Goal: Task Accomplishment & Management: Use online tool/utility

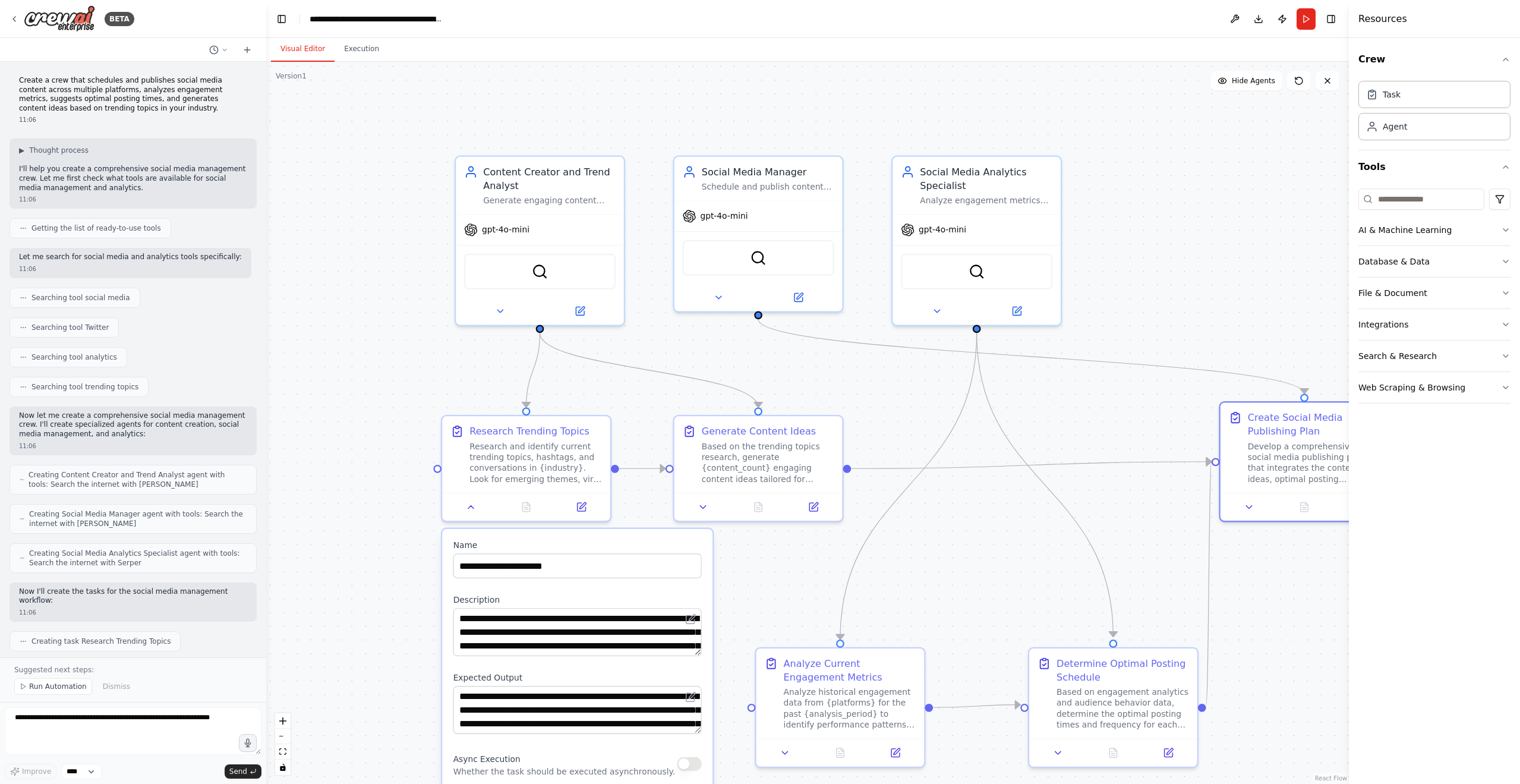
drag, startPoint x: 545, startPoint y: 378, endPoint x: 412, endPoint y: 426, distance: 141.4
click at [412, 426] on div ".deletable-edge-delete-btn { width: 20px; height: 20px; border: 0px solid #ffff…" at bounding box center [807, 423] width 1083 height 722
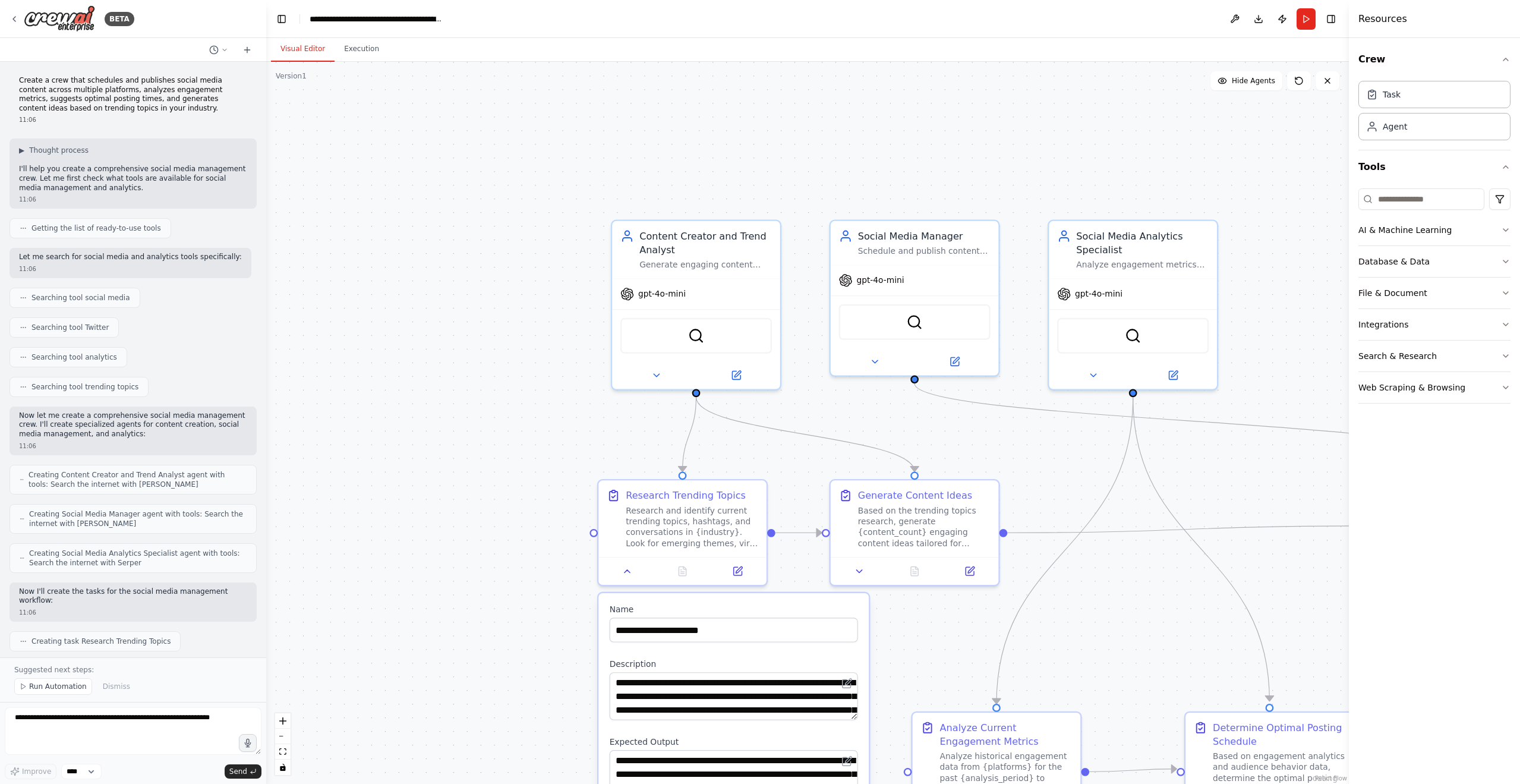
drag, startPoint x: 451, startPoint y: 347, endPoint x: 620, endPoint y: 402, distance: 177.7
click at [620, 402] on div ".deletable-edge-delete-btn { width: 20px; height: 20px; border: 0px solid #ffff…" at bounding box center [807, 423] width 1083 height 722
click at [675, 369] on button at bounding box center [655, 372] width 78 height 17
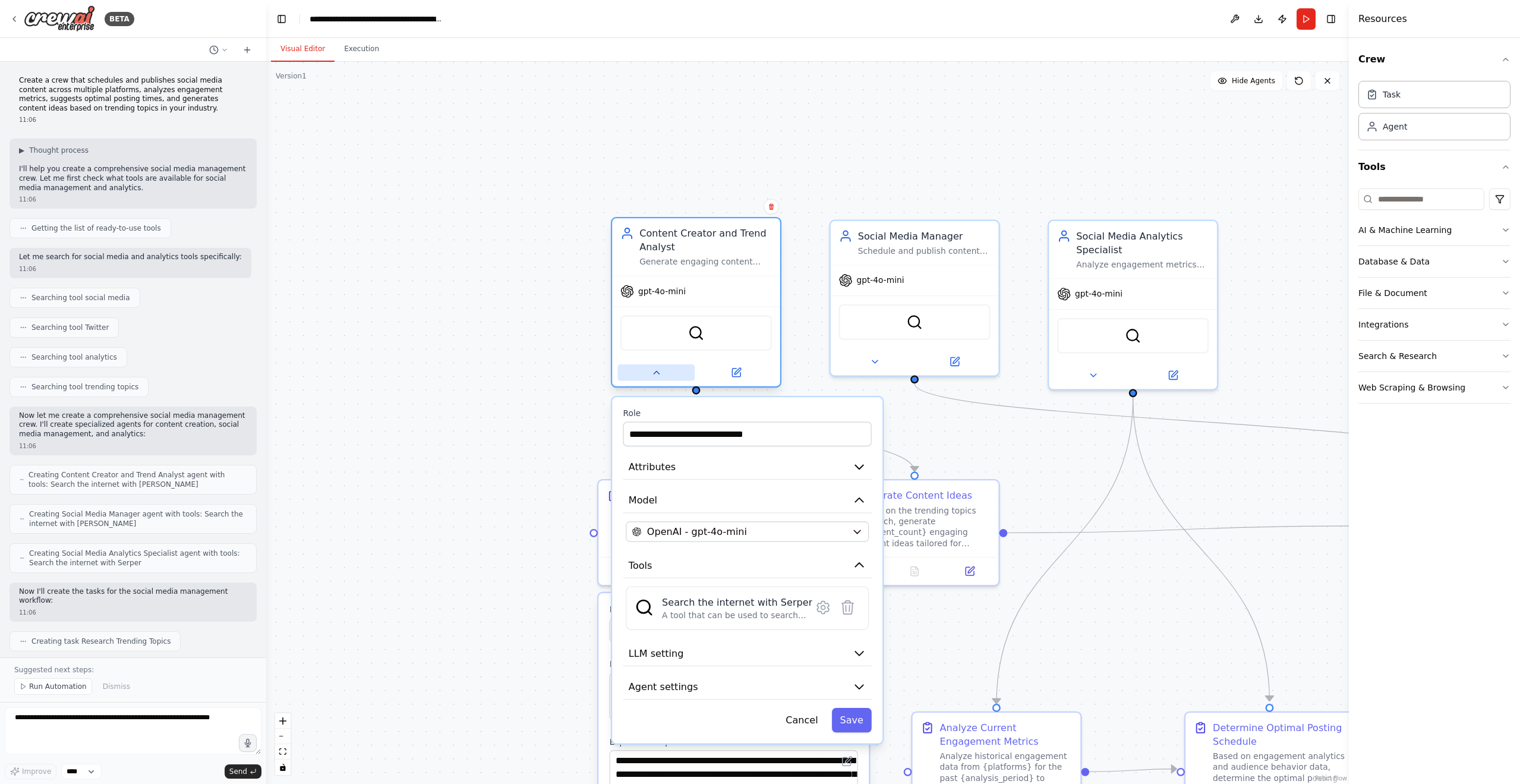
click at [675, 369] on button at bounding box center [655, 372] width 78 height 17
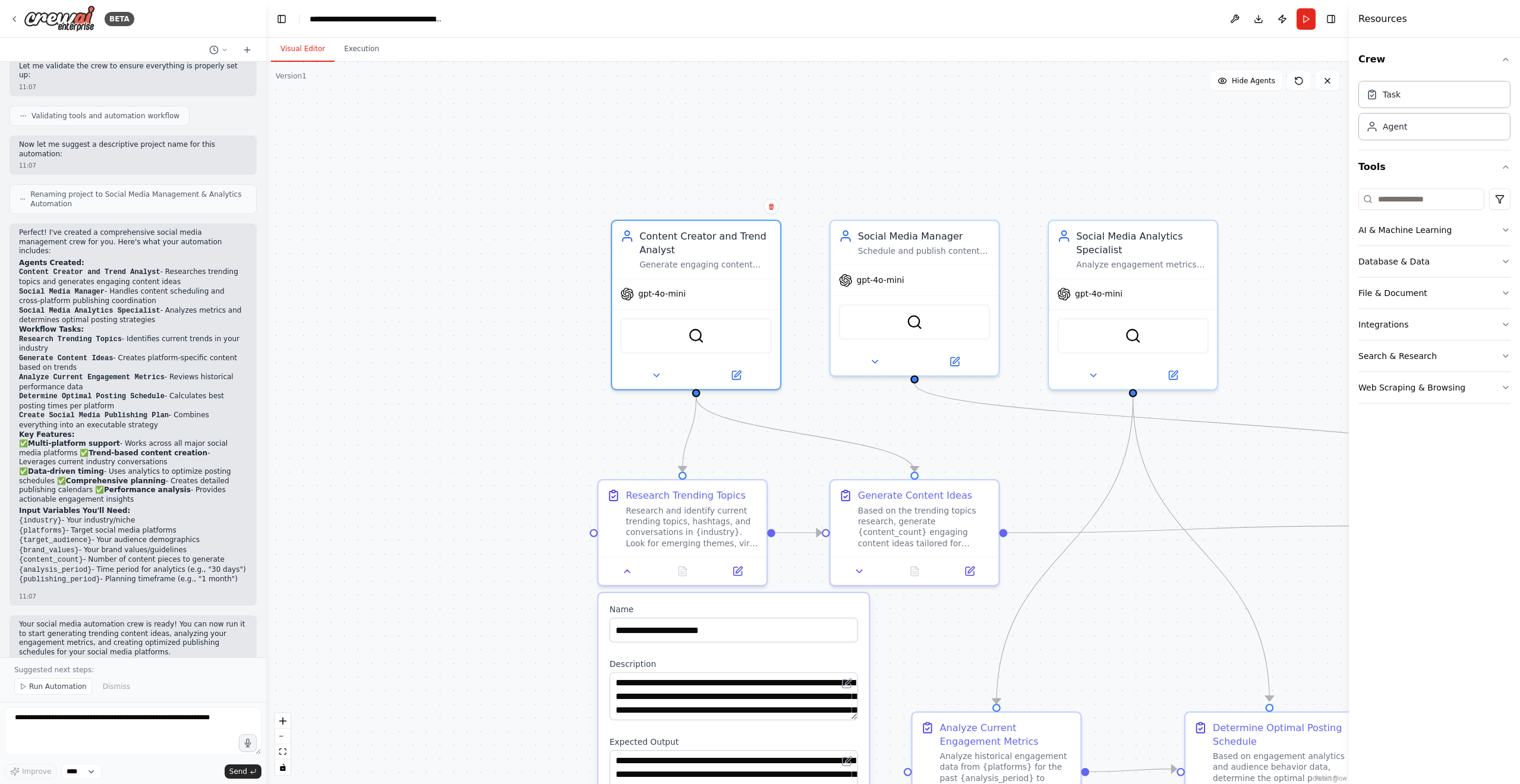
scroll to position [729, 0]
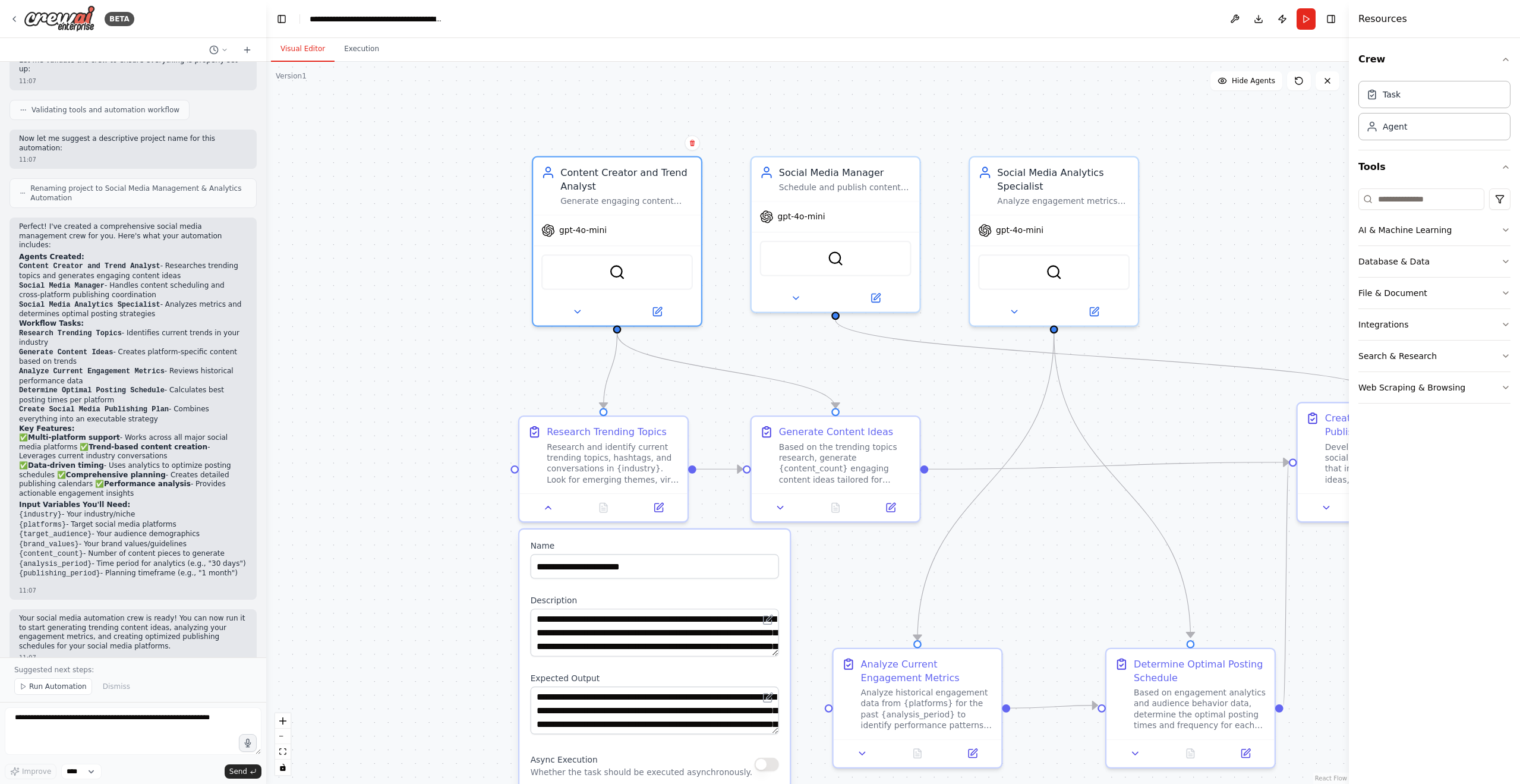
drag, startPoint x: 556, startPoint y: 434, endPoint x: 478, endPoint y: 370, distance: 100.9
click at [478, 370] on div ".deletable-edge-delete-btn { width: 20px; height: 20px; border: 0px solid #ffff…" at bounding box center [807, 423] width 1083 height 722
click at [647, 313] on button at bounding box center [657, 309] width 78 height 17
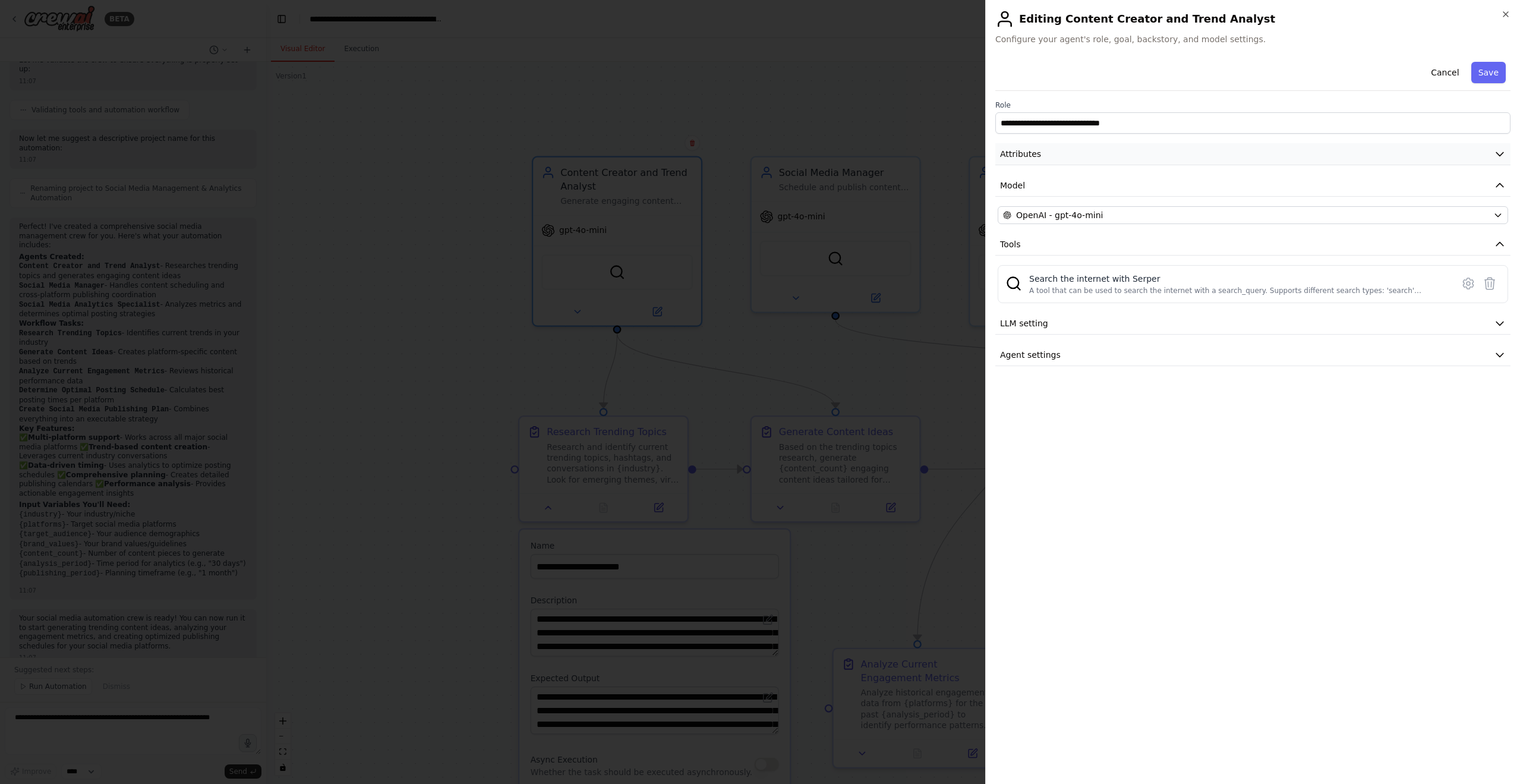
click at [1063, 147] on button "Attributes" at bounding box center [1253, 154] width 515 height 22
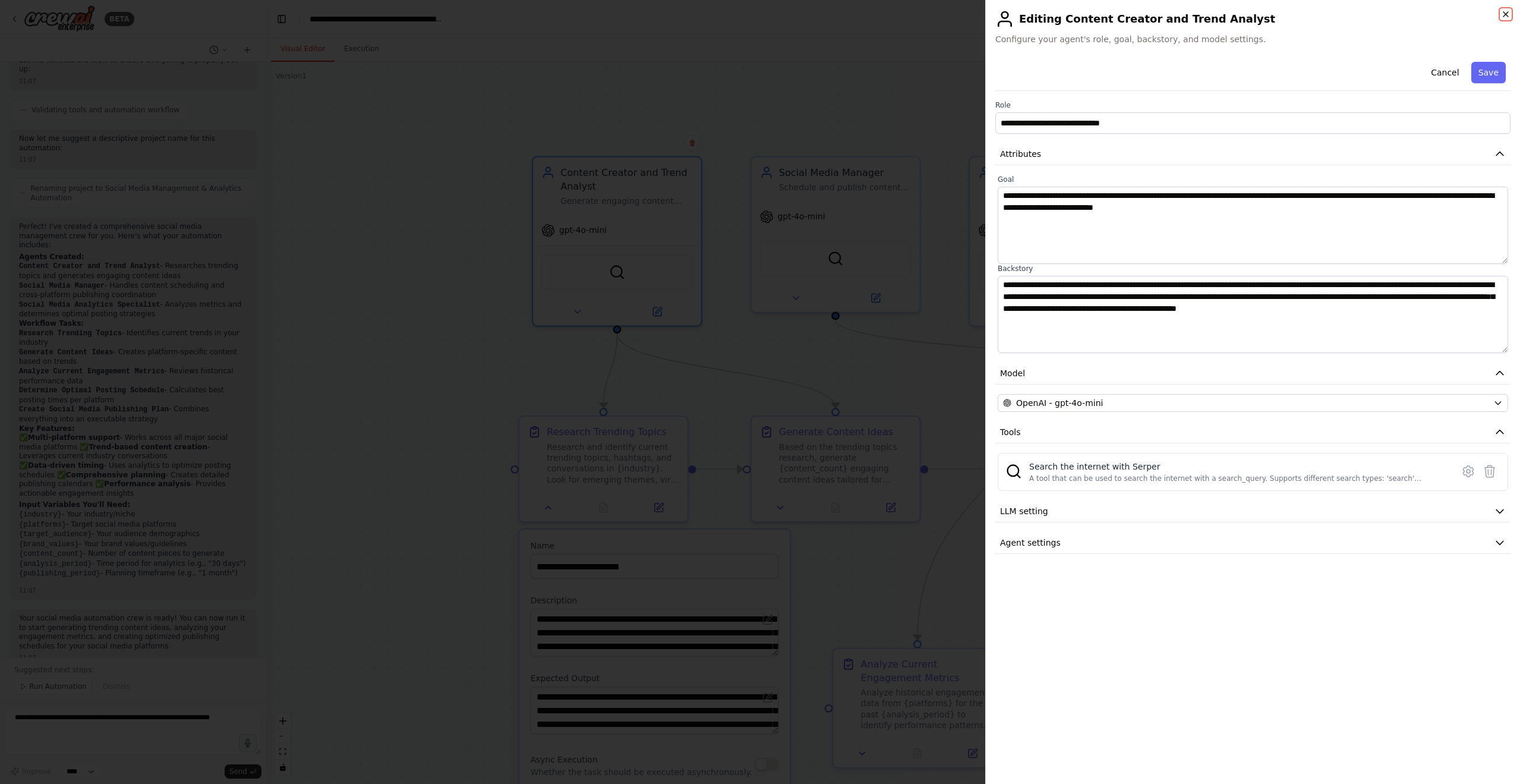
click at [1509, 18] on icon "button" at bounding box center [1505, 14] width 10 height 10
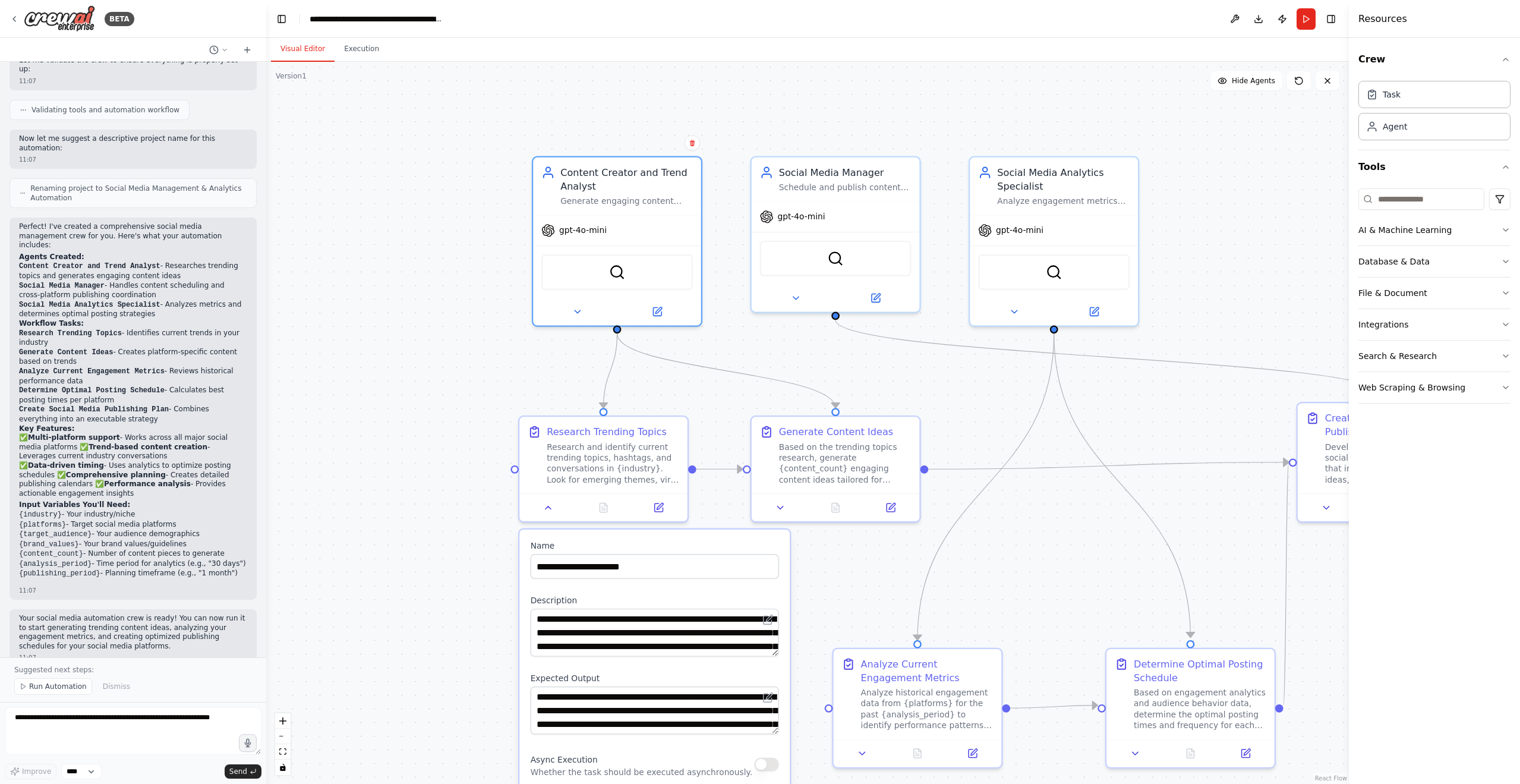
click at [571, 326] on div "Content Creator and Trend Analyst Generate engaging content ideas based on tren…" at bounding box center [617, 241] width 171 height 171
click at [578, 318] on div at bounding box center [617, 309] width 168 height 27
click at [573, 316] on button at bounding box center [576, 309] width 78 height 17
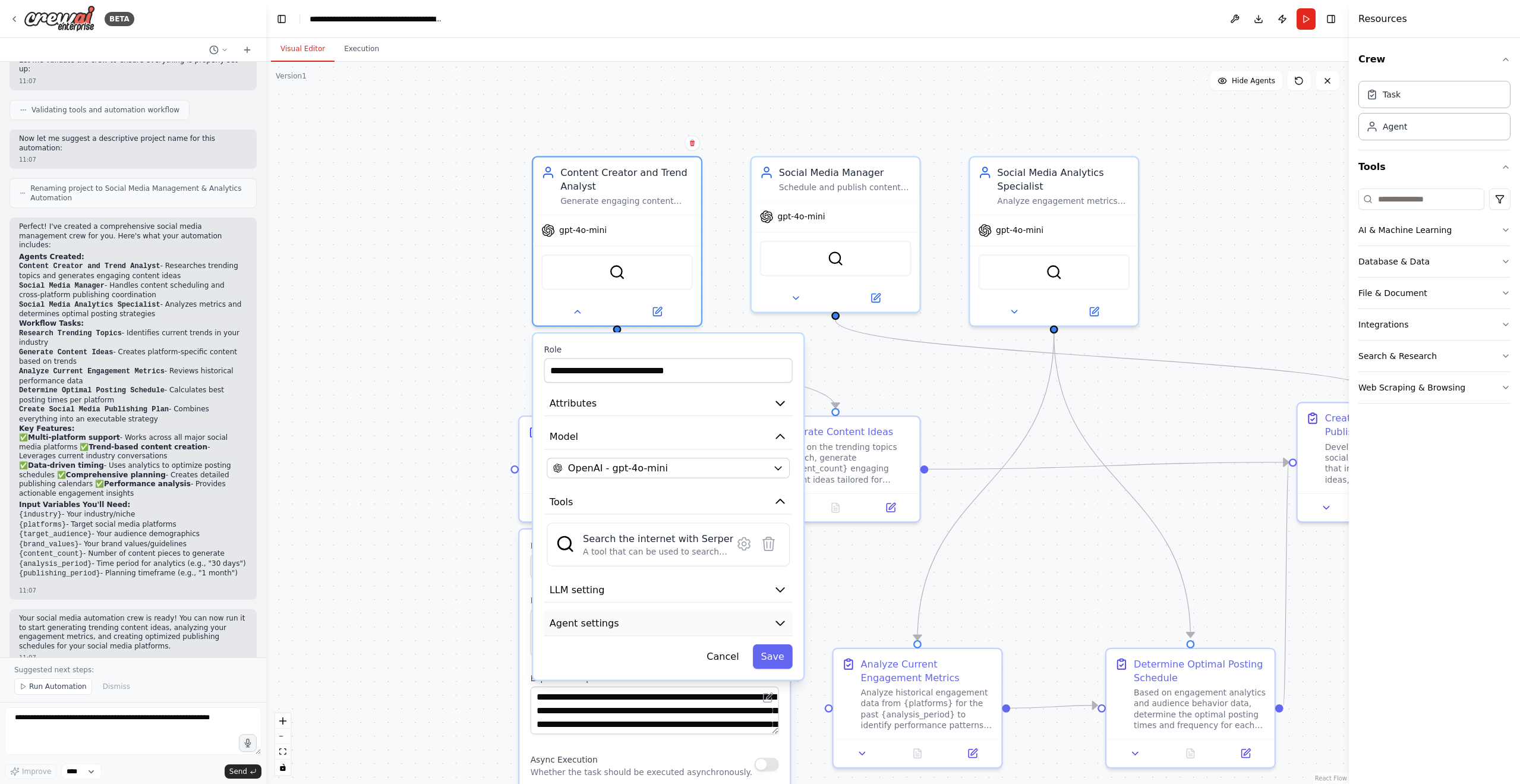
click at [581, 629] on span "Agent settings" at bounding box center [585, 623] width 69 height 13
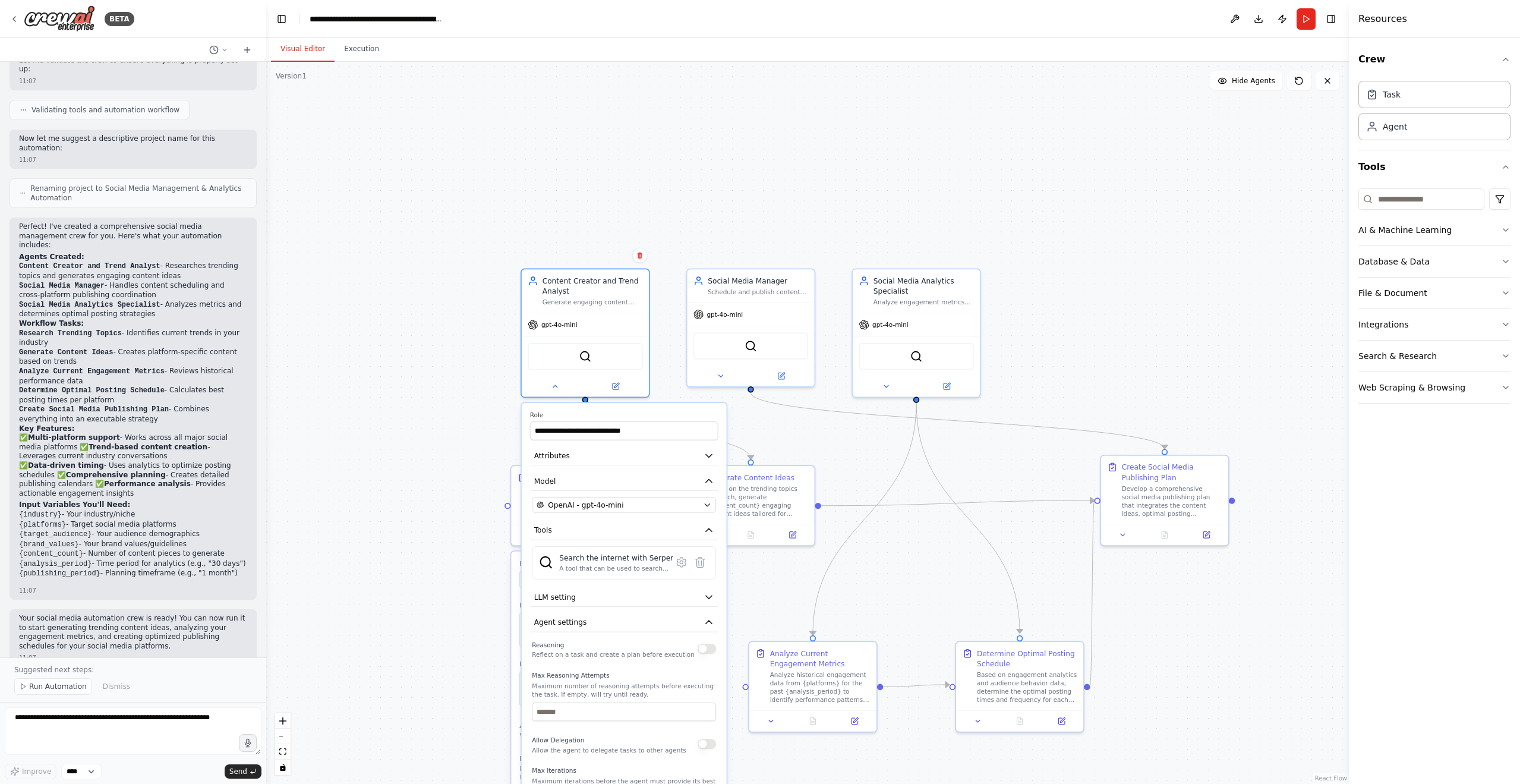
click at [474, 565] on div ".deletable-edge-delete-btn { width: 20px; height: 20px; border: 0px solid #ffff…" at bounding box center [807, 423] width 1083 height 722
click at [618, 381] on icon at bounding box center [616, 382] width 4 height 4
click at [1508, 53] on button "Crew" at bounding box center [1434, 59] width 152 height 33
click at [1460, 270] on button "Search & Research" at bounding box center [1434, 282] width 152 height 31
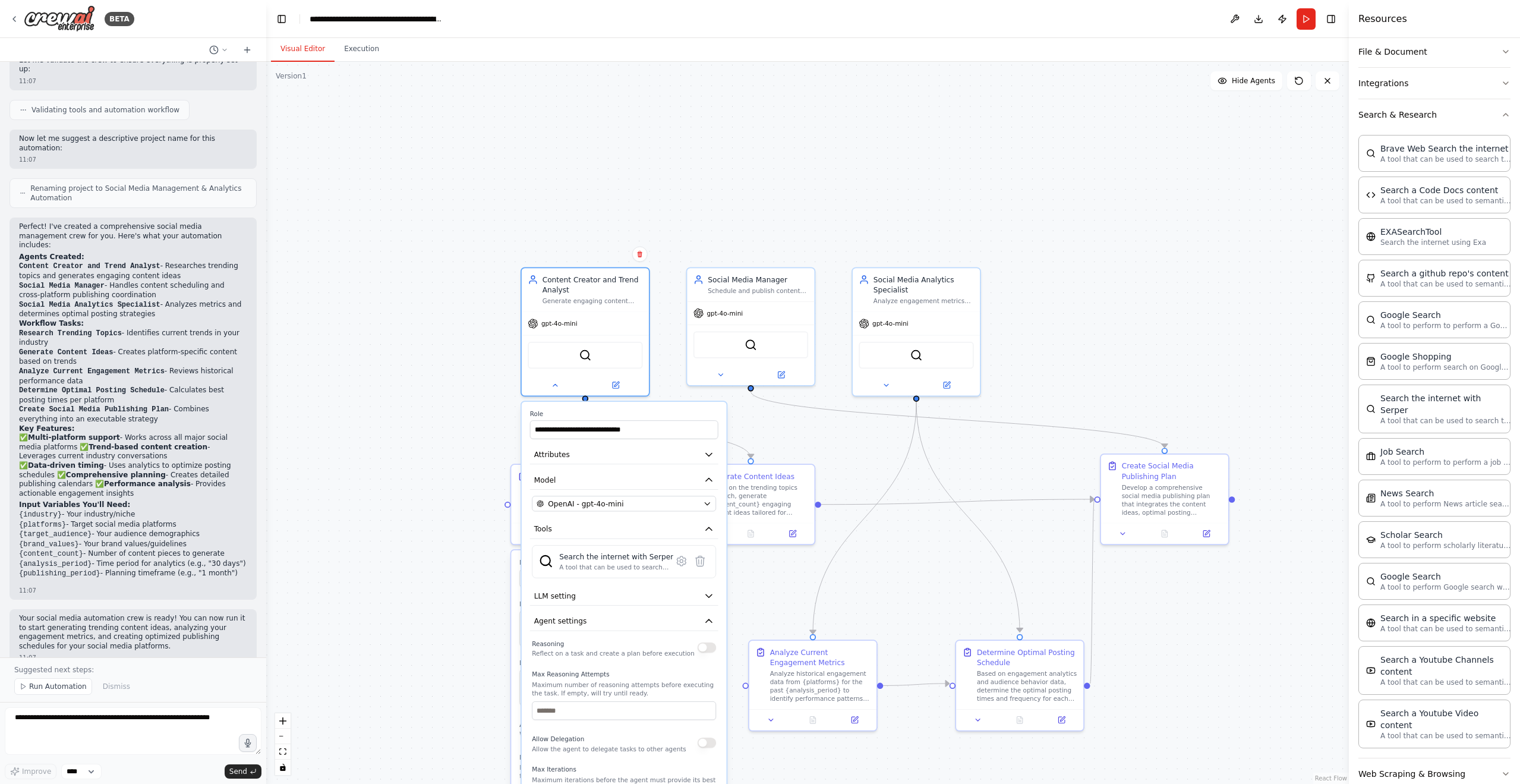
scroll to position [168, 0]
click at [69, 732] on textarea at bounding box center [132, 731] width 256 height 47
click at [50, 684] on span "Run Automation" at bounding box center [58, 686] width 58 height 10
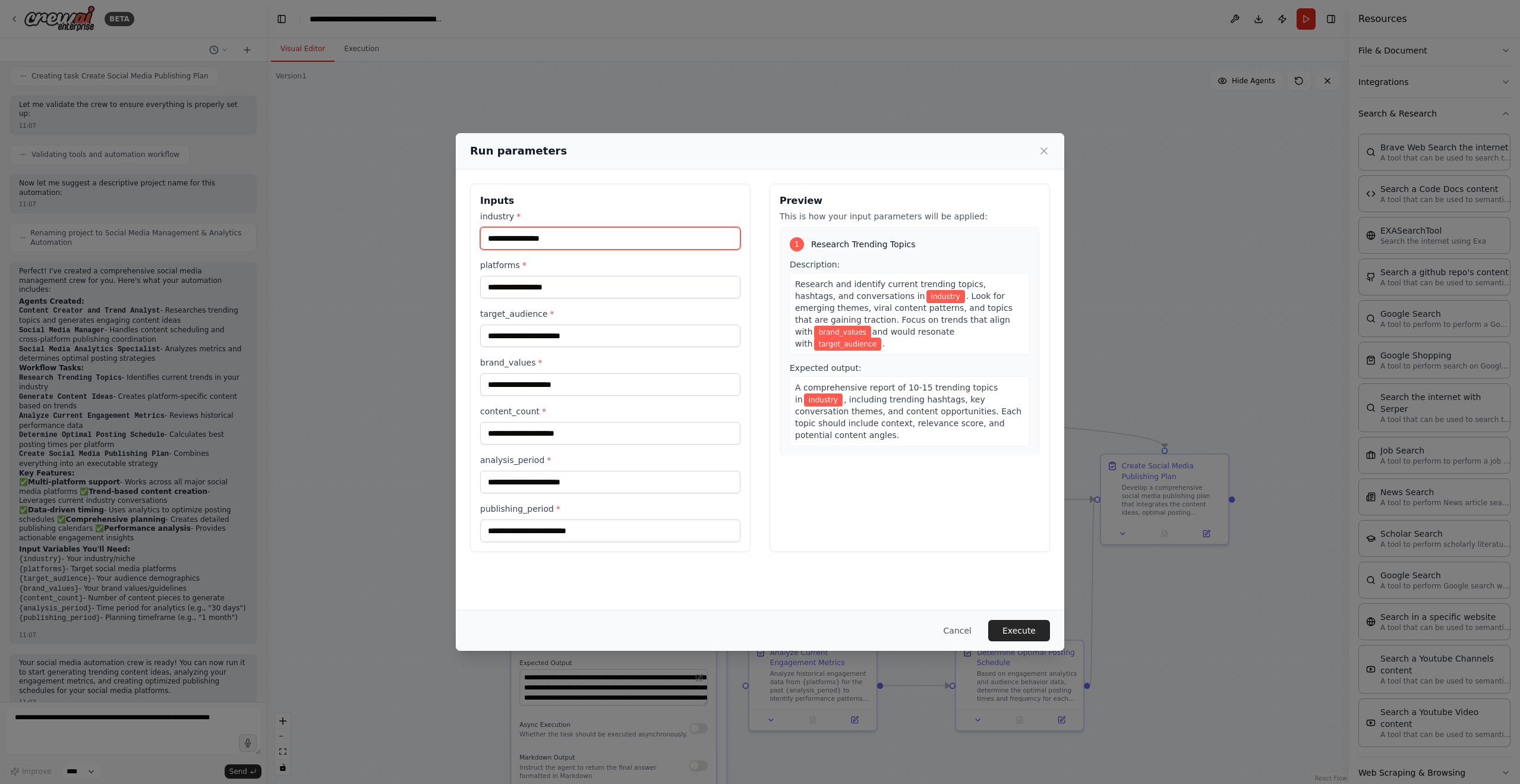
click at [584, 231] on input "industry *" at bounding box center [610, 238] width 260 height 23
type input "*********"
click at [545, 285] on input "platforms *" at bounding box center [610, 287] width 260 height 23
type input "*******"
click at [569, 335] on input "target_audience *" at bounding box center [610, 335] width 260 height 23
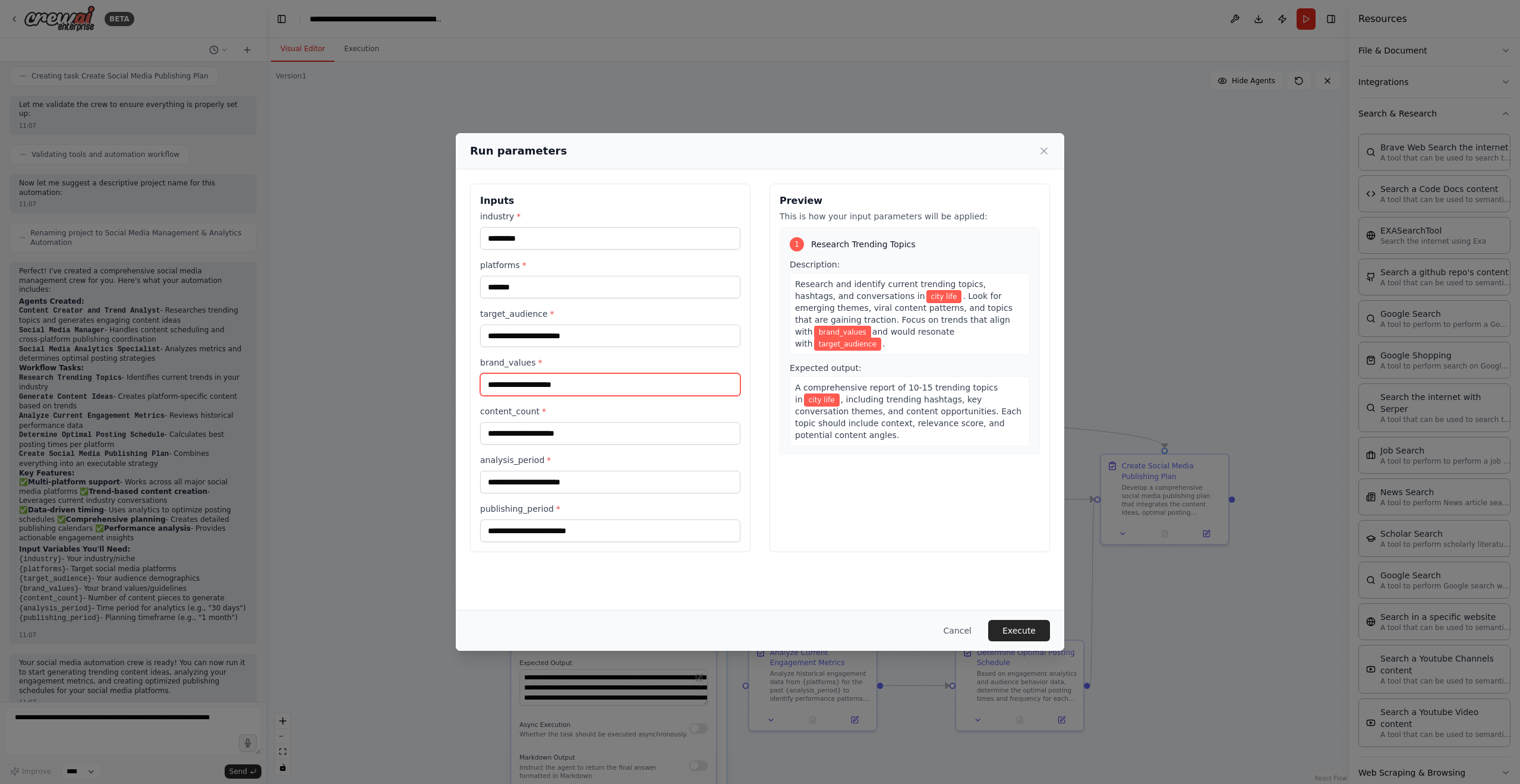
click at [553, 394] on input "brand_values *" at bounding box center [610, 384] width 260 height 23
click at [851, 335] on span "brand_values" at bounding box center [842, 333] width 57 height 13
click at [849, 345] on span "target_audience" at bounding box center [848, 344] width 67 height 13
click at [565, 335] on input "target_audience *" at bounding box center [610, 335] width 260 height 23
click at [613, 436] on input "content_count *" at bounding box center [610, 433] width 260 height 23
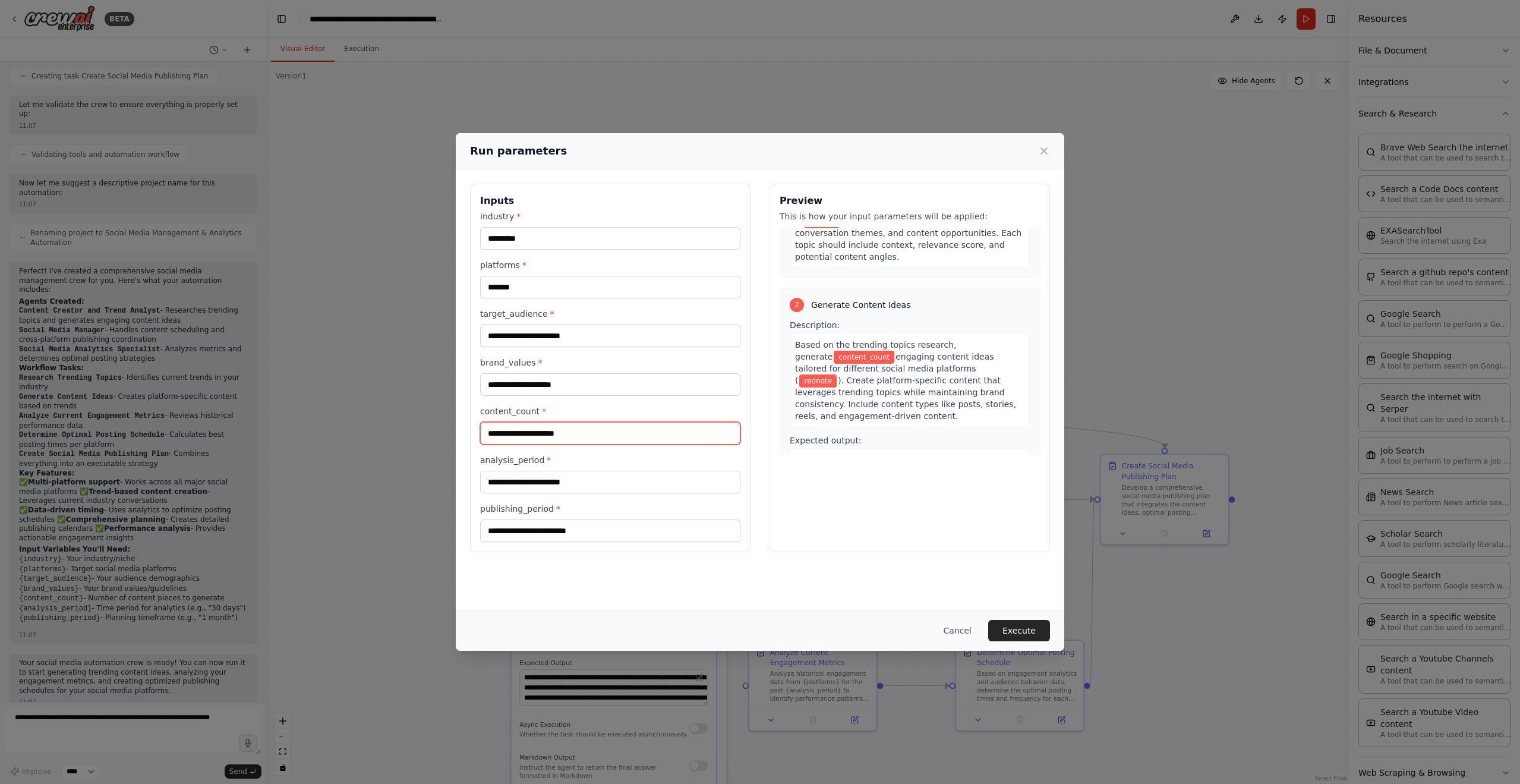
scroll to position [238, 0]
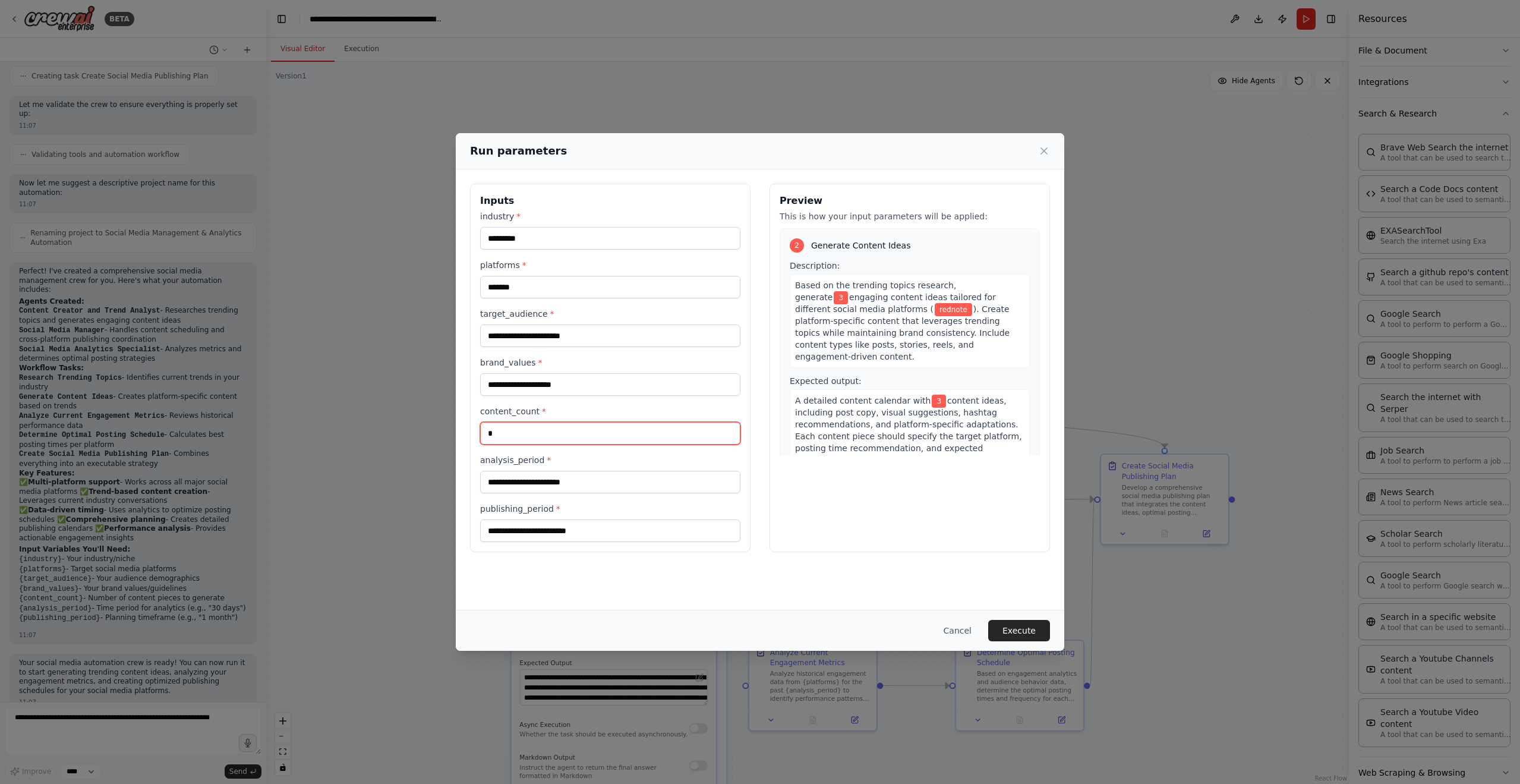
type input "*"
click at [573, 494] on div "industry * ********* platforms * ******* target_audience * brand_values * conte…" at bounding box center [610, 376] width 260 height 332
click at [584, 486] on input "analysis_period *" at bounding box center [610, 482] width 260 height 23
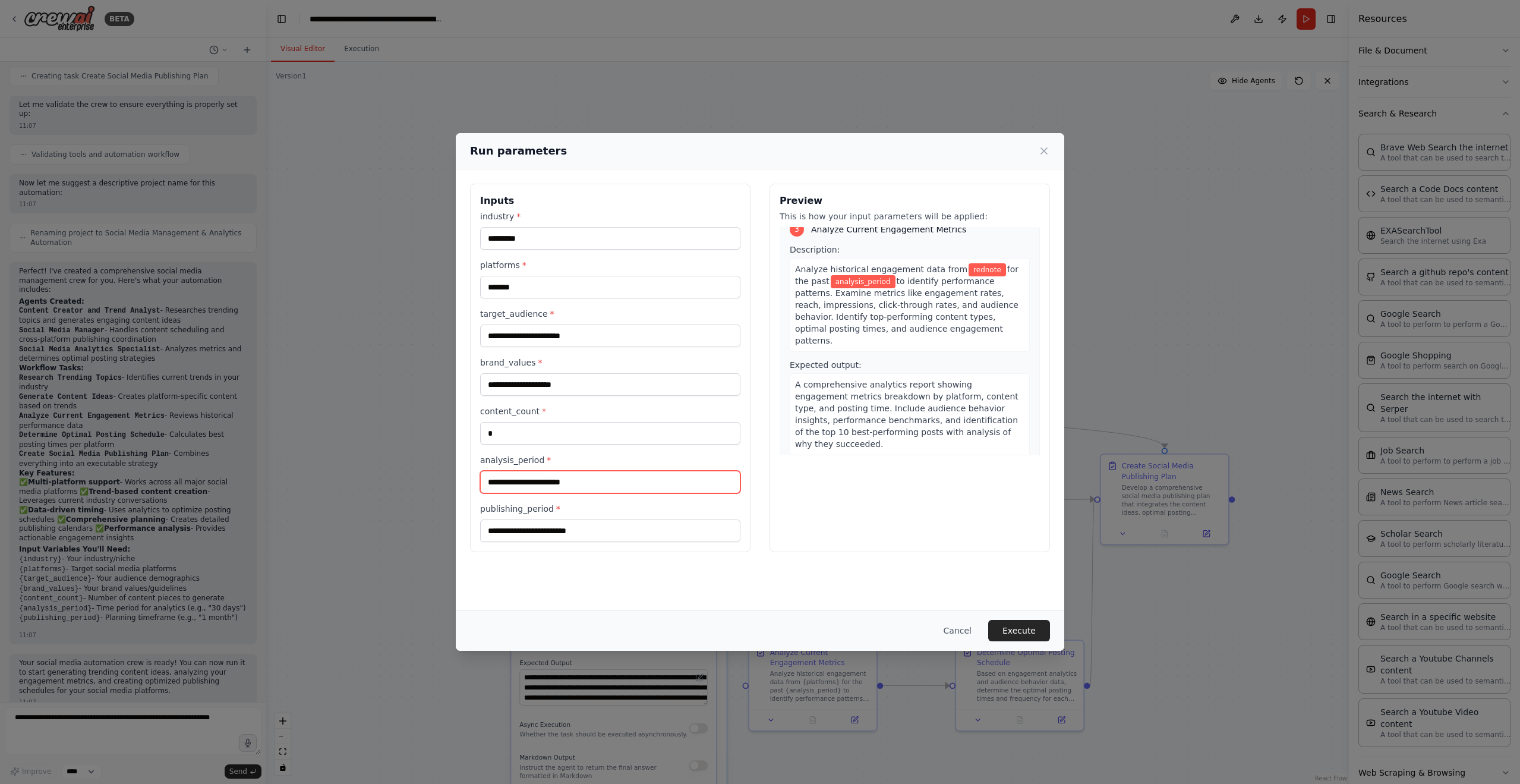
scroll to position [535, 0]
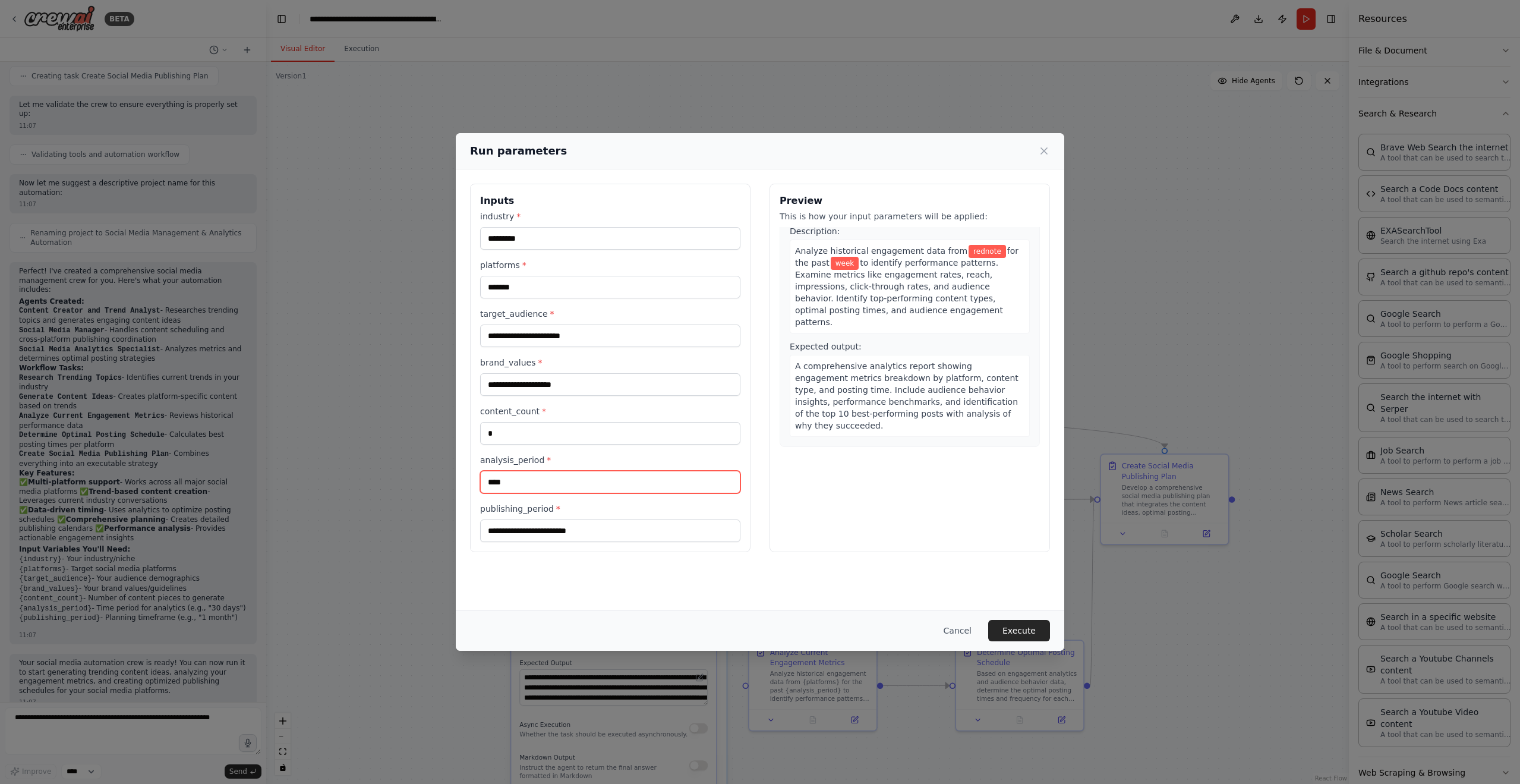
type input "****"
click at [560, 525] on input "publishing_period *" at bounding box center [610, 531] width 260 height 23
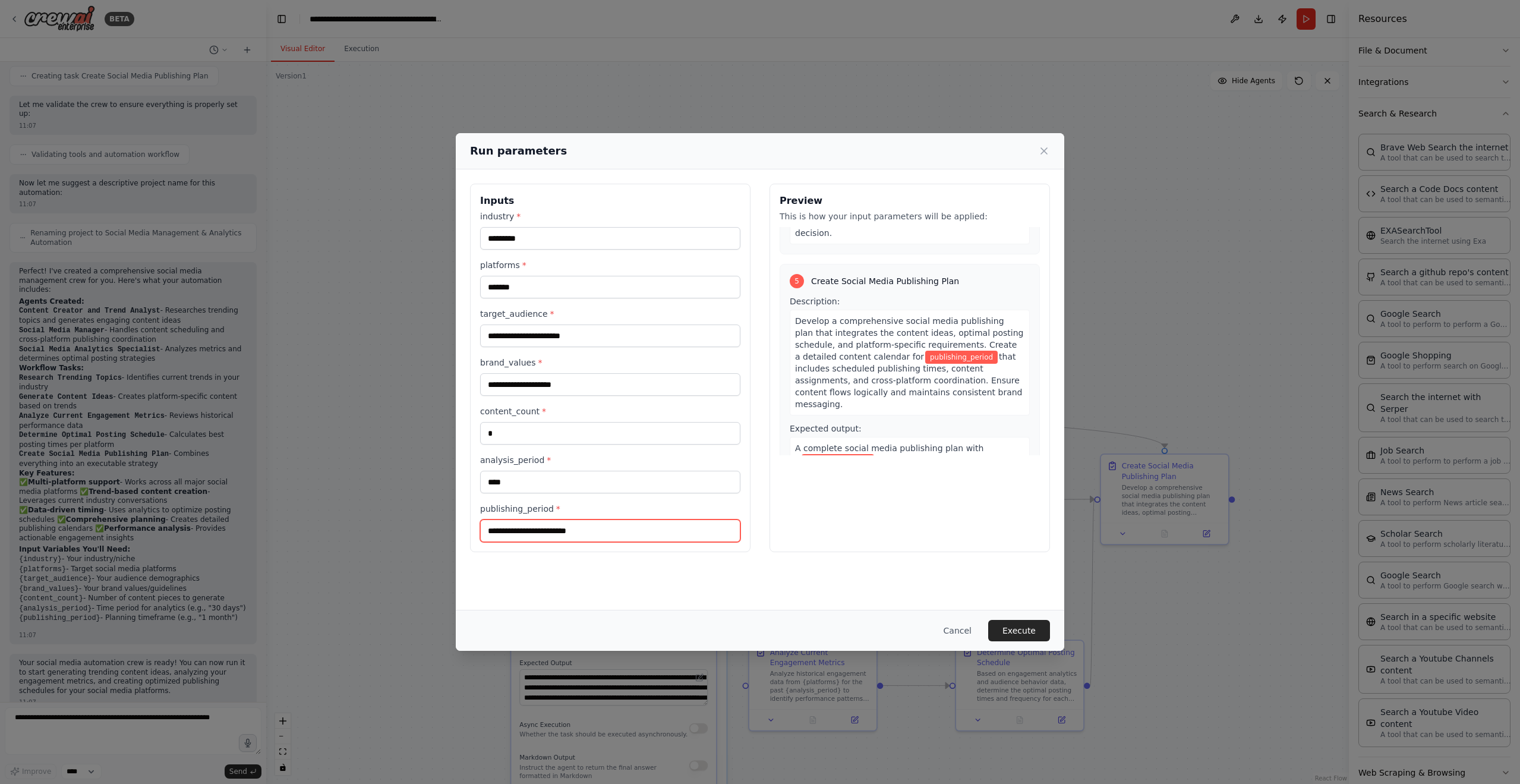
scroll to position [1010, 0]
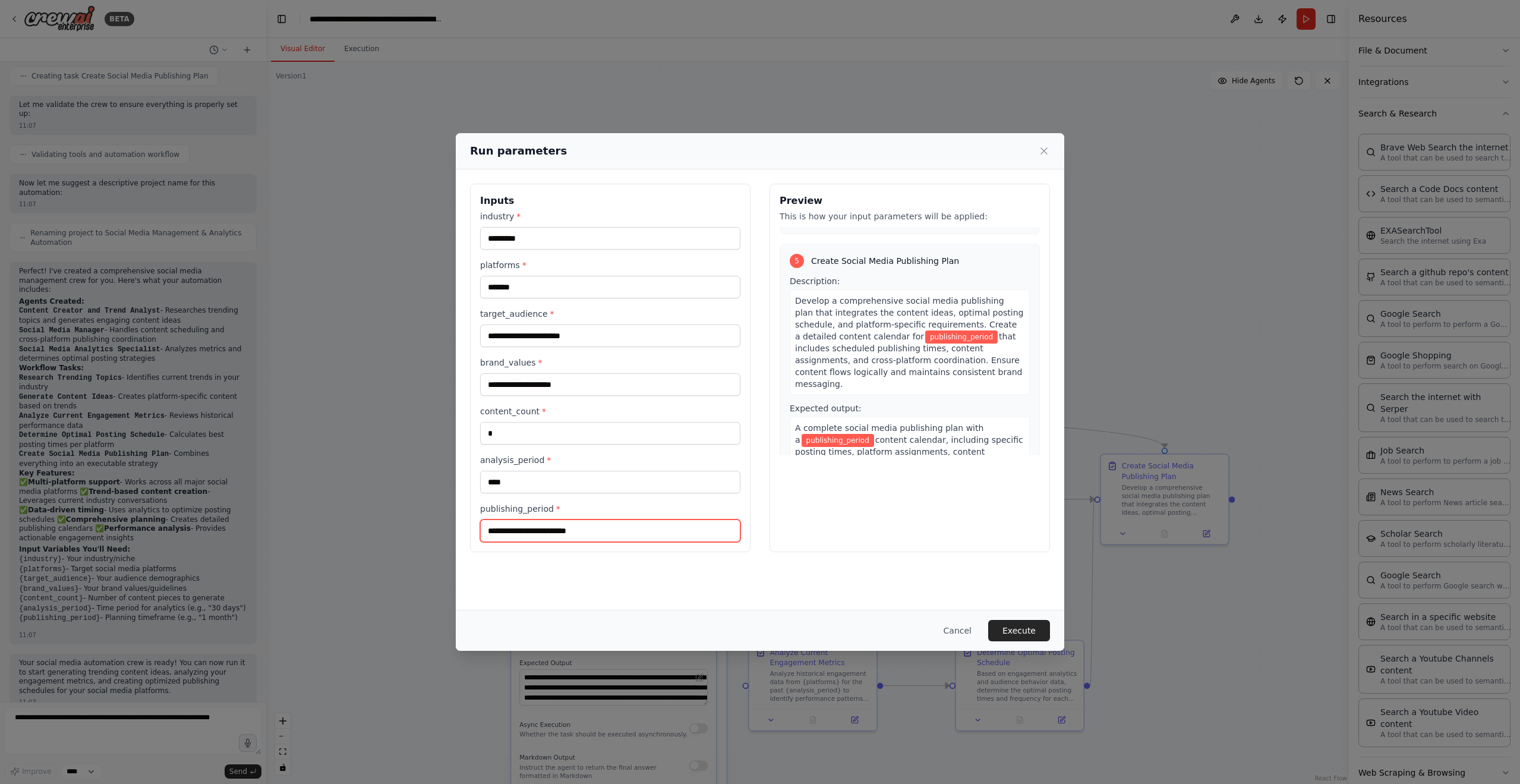
click at [569, 539] on input "publishing_period *" at bounding box center [610, 531] width 260 height 23
type input "******"
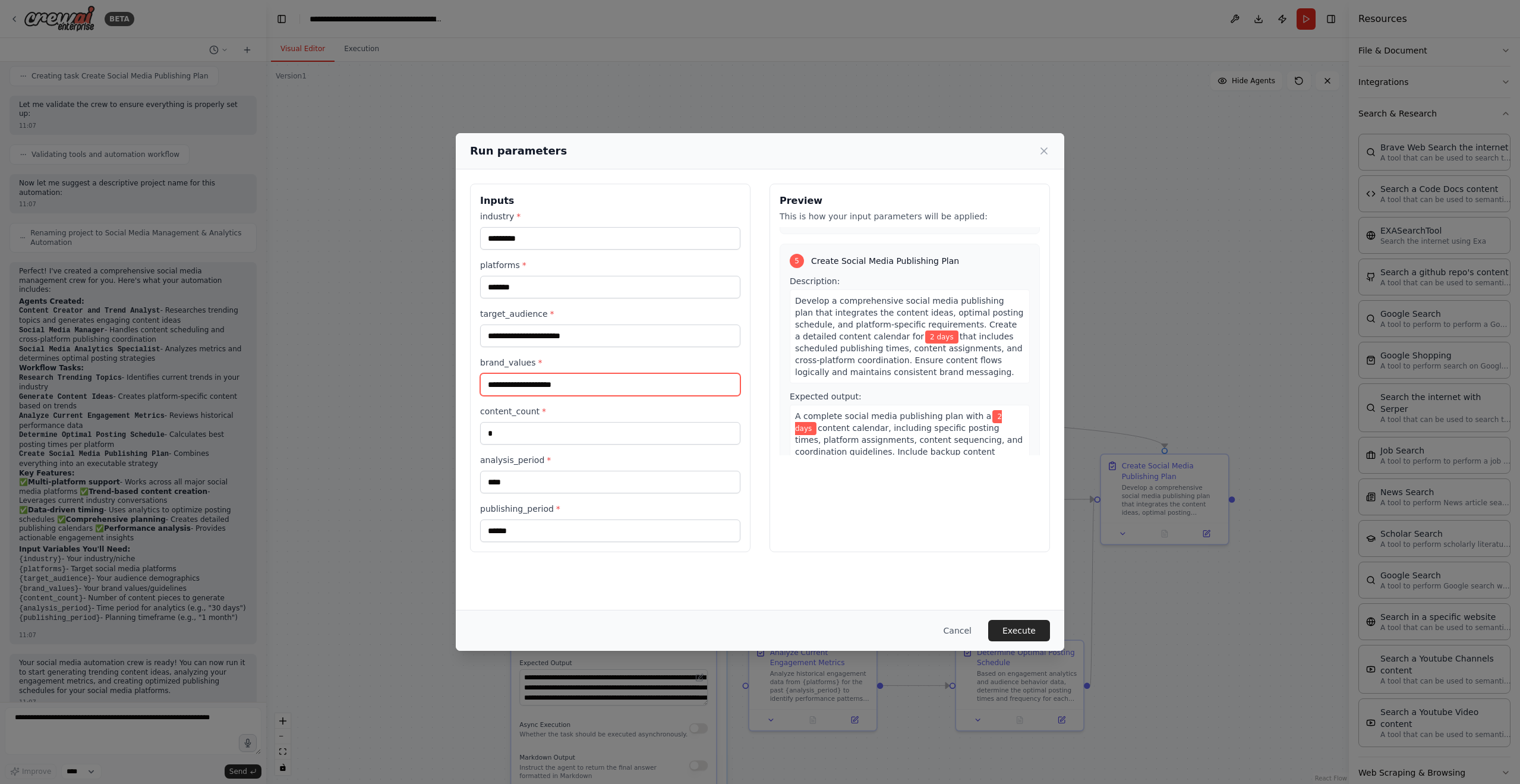
click at [570, 385] on input "brand_values *" at bounding box center [610, 384] width 260 height 23
click at [590, 330] on input "target_audience *" at bounding box center [610, 335] width 260 height 23
drag, startPoint x: 508, startPoint y: 386, endPoint x: 536, endPoint y: 381, distance: 28.4
click at [508, 386] on input "brand_values *" at bounding box center [610, 384] width 260 height 23
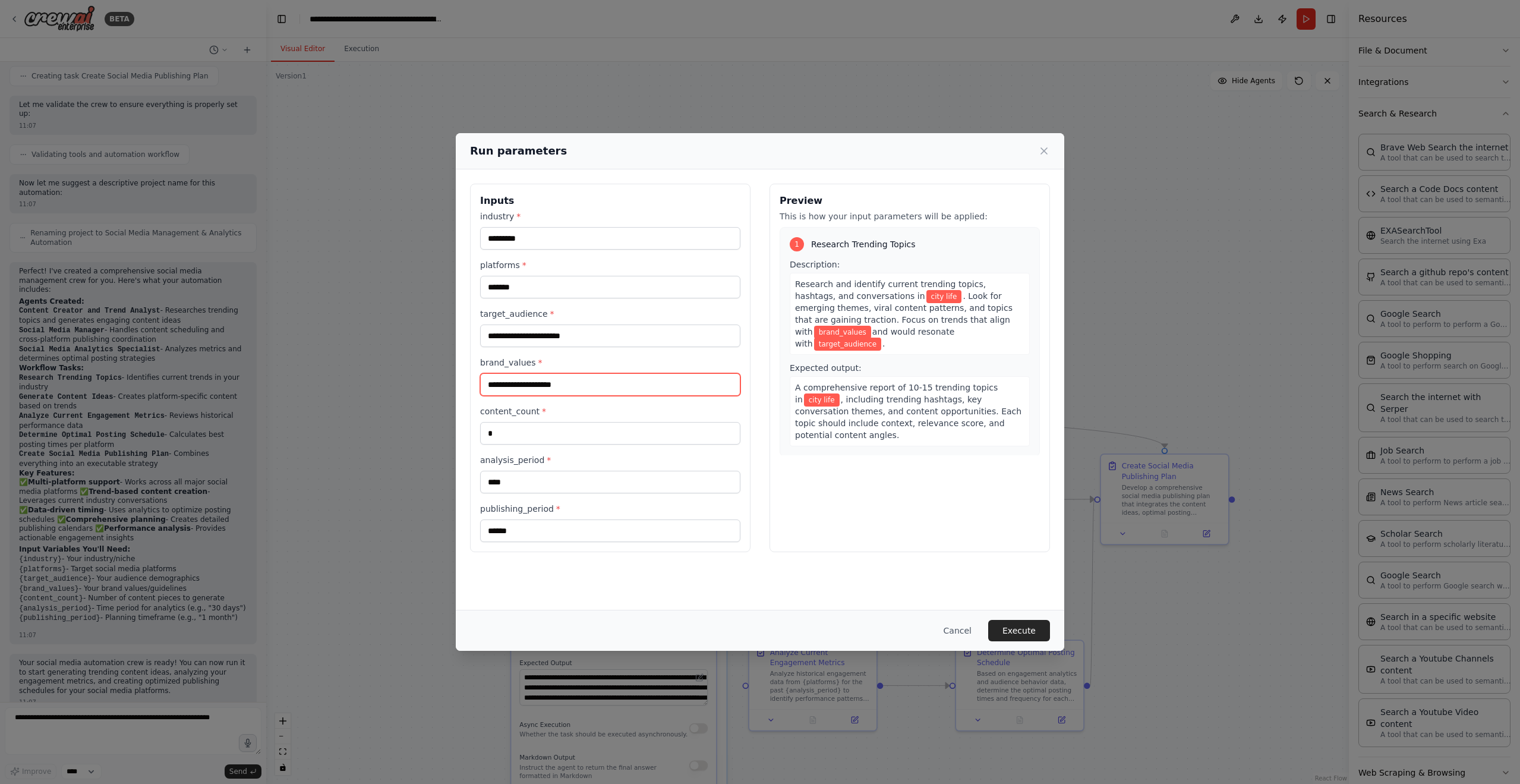
scroll to position [59, 0]
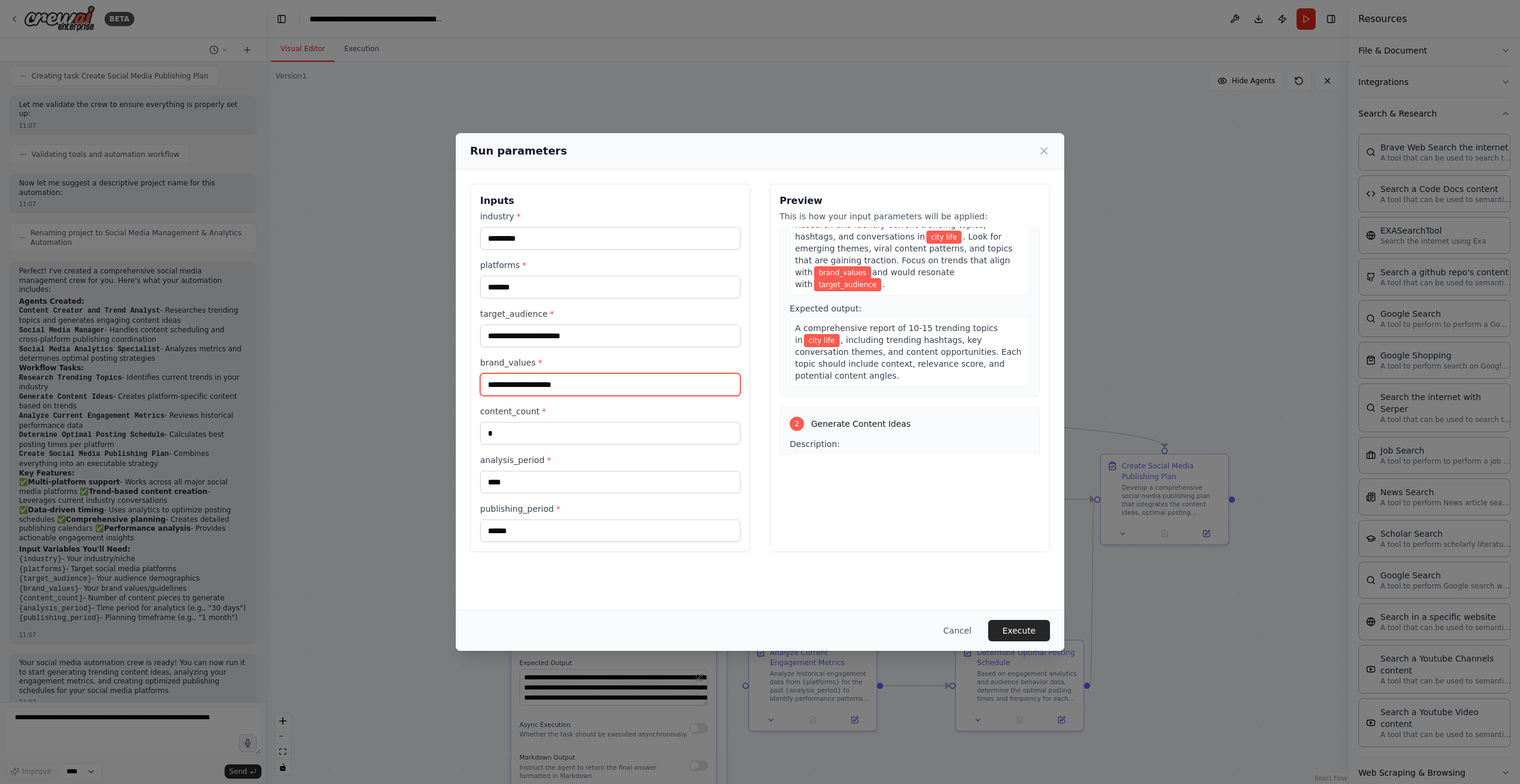
click at [615, 386] on input "brand_values *" at bounding box center [610, 384] width 260 height 23
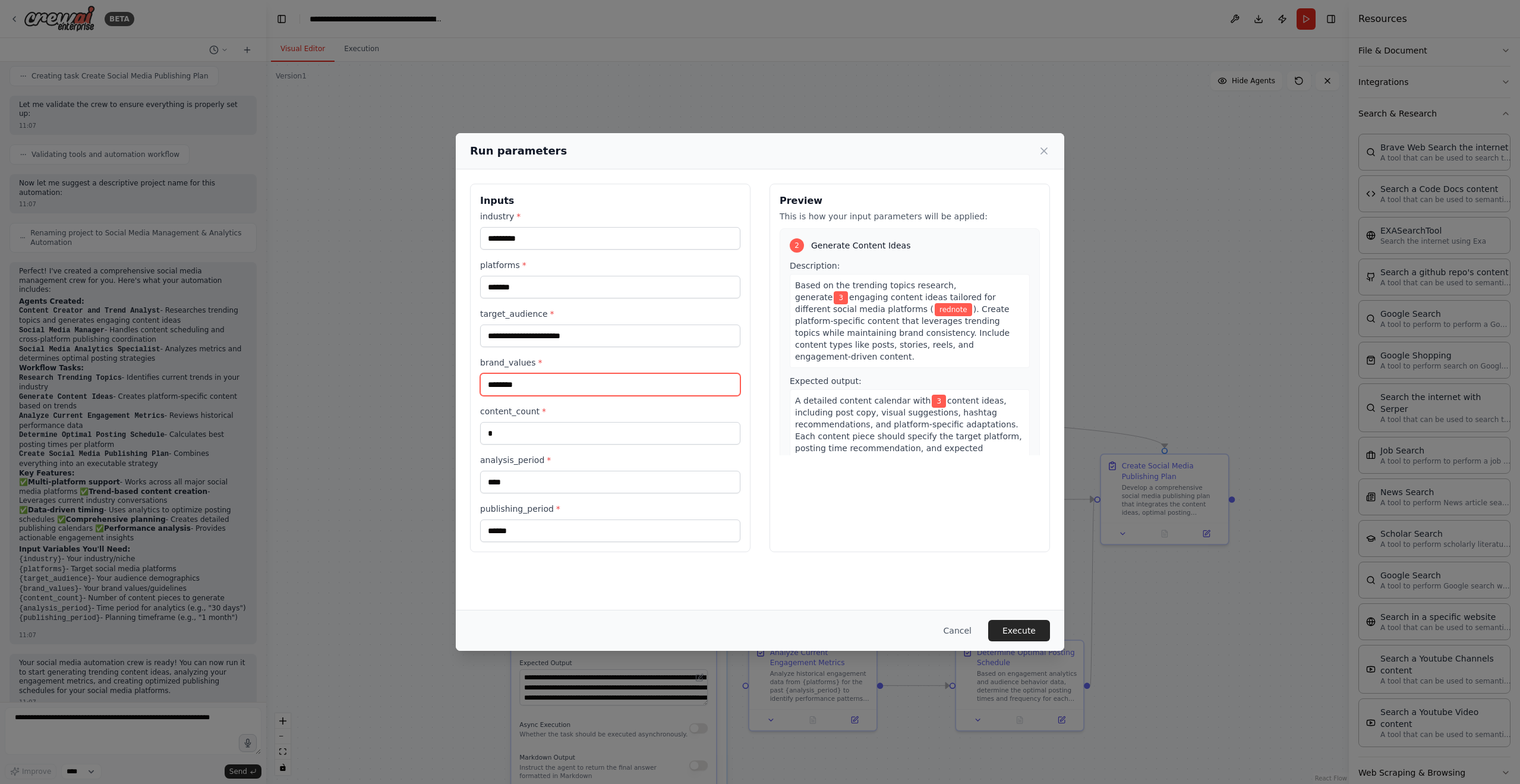
scroll to position [416, 0]
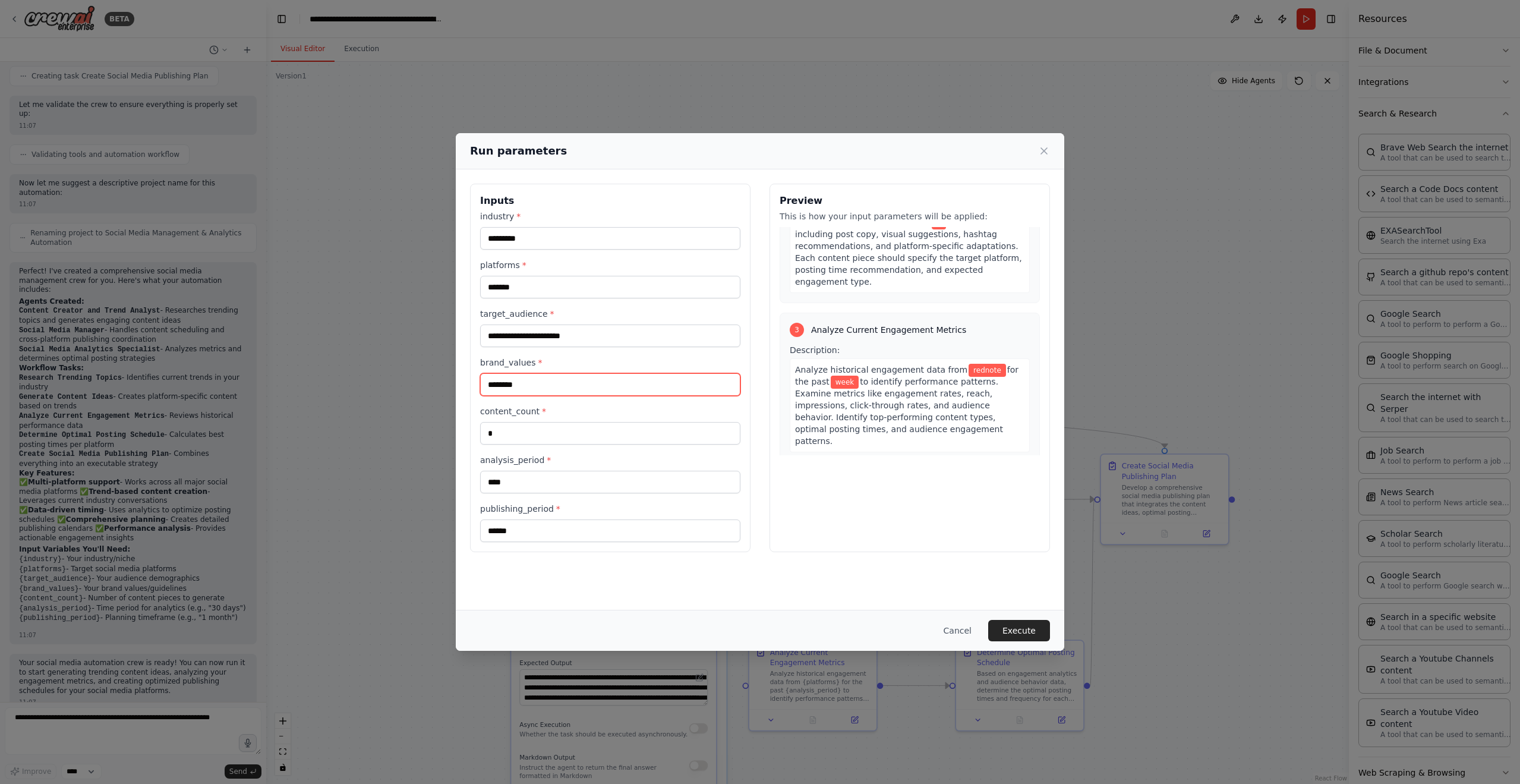
type input "********"
click at [551, 317] on span "*" at bounding box center [553, 313] width 4 height 10
click at [549, 324] on input "target_audience *" at bounding box center [610, 335] width 260 height 23
click at [507, 347] on input "target_audience *" at bounding box center [610, 335] width 260 height 23
type input "*"
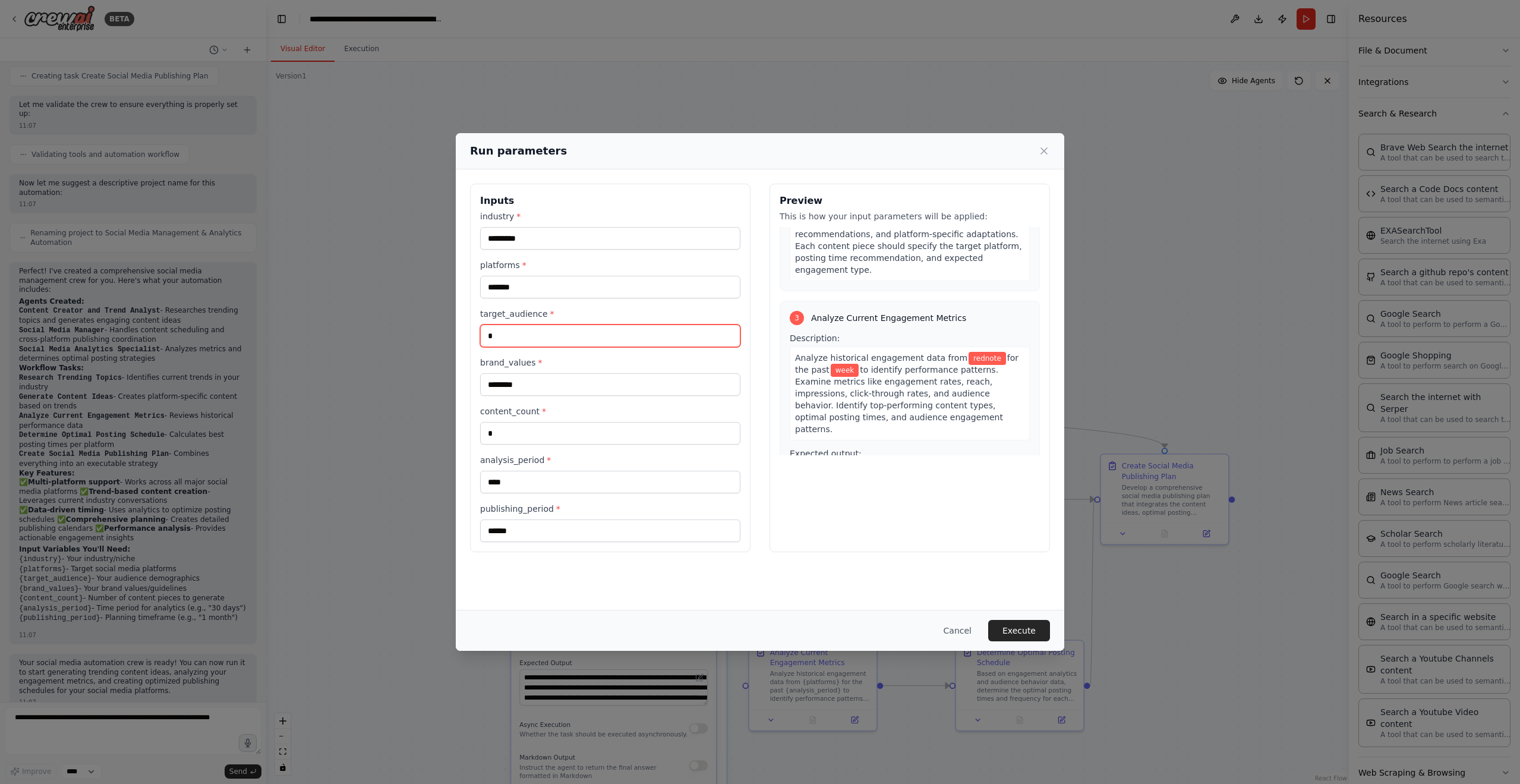
scroll to position [404, 0]
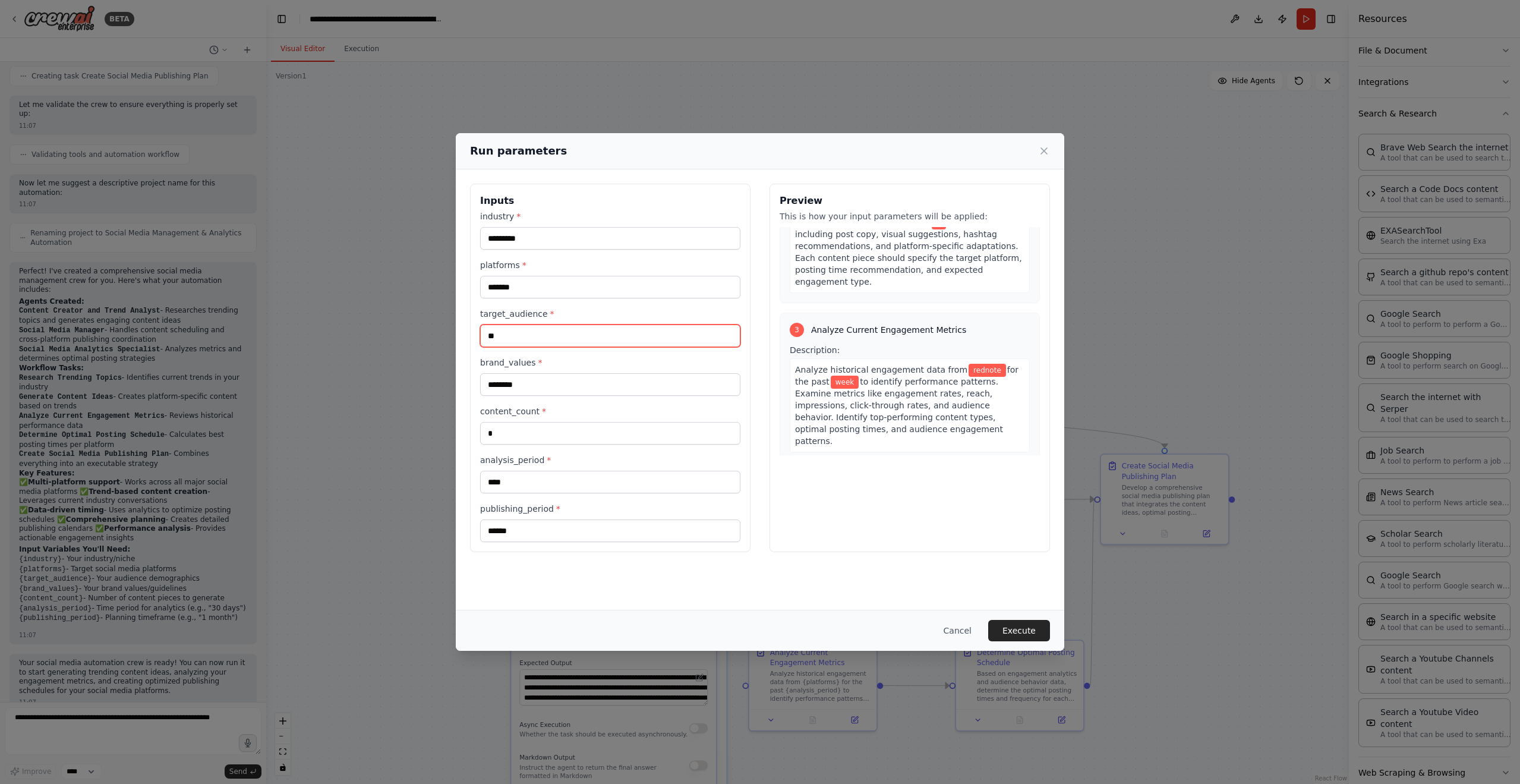
type input "*"
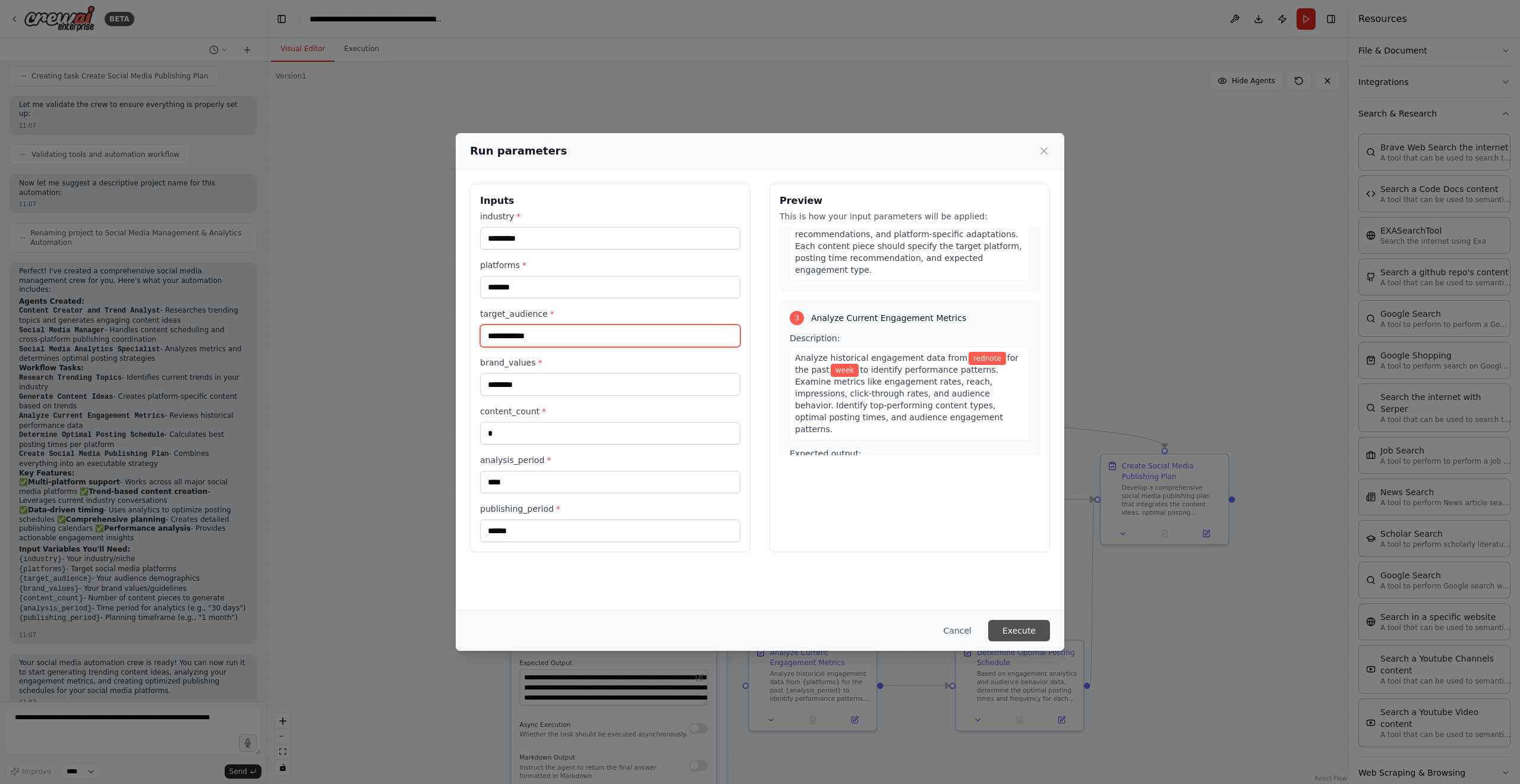
type input "**********"
click at [1009, 630] on button "Execute" at bounding box center [1019, 630] width 62 height 21
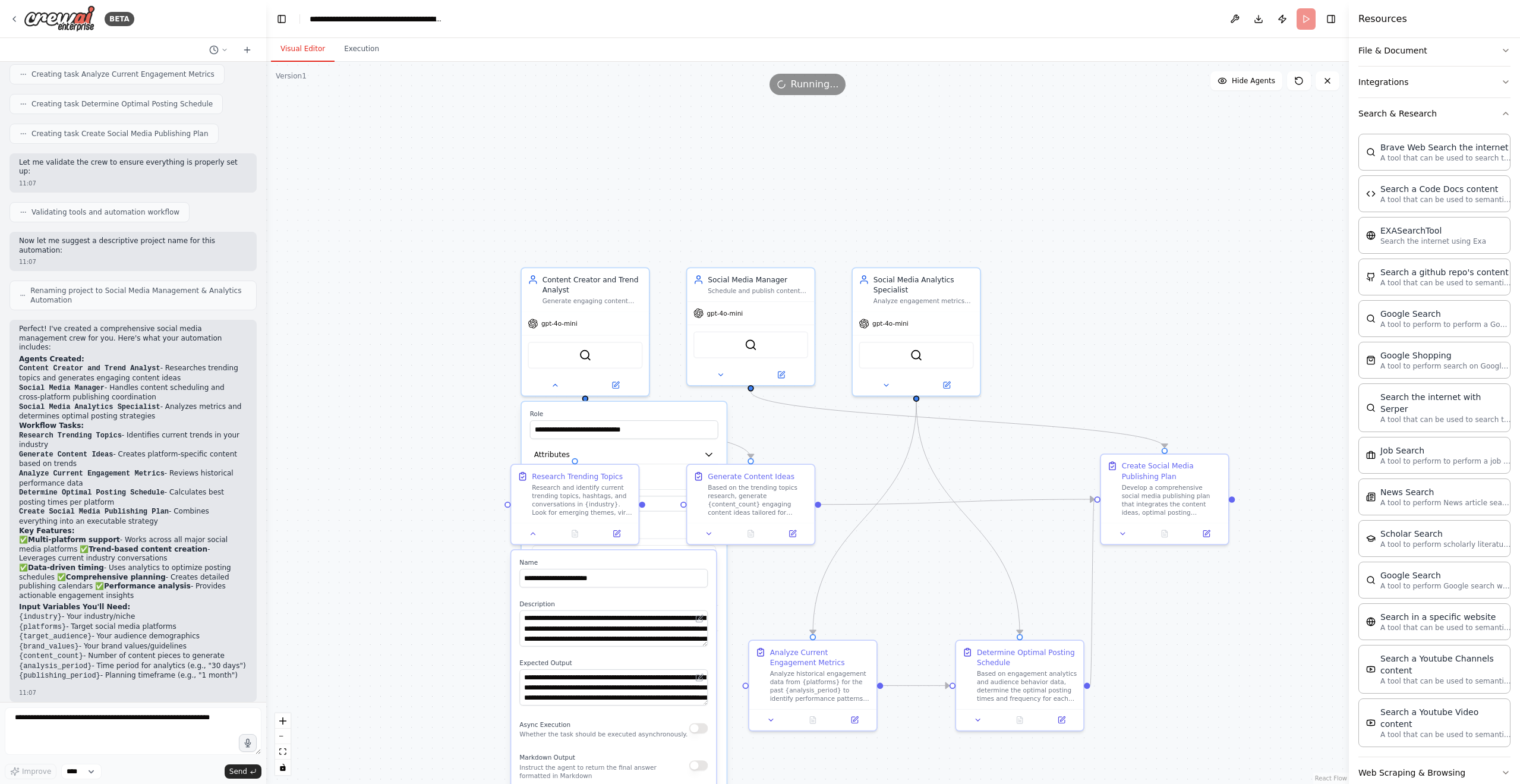
scroll to position [684, 0]
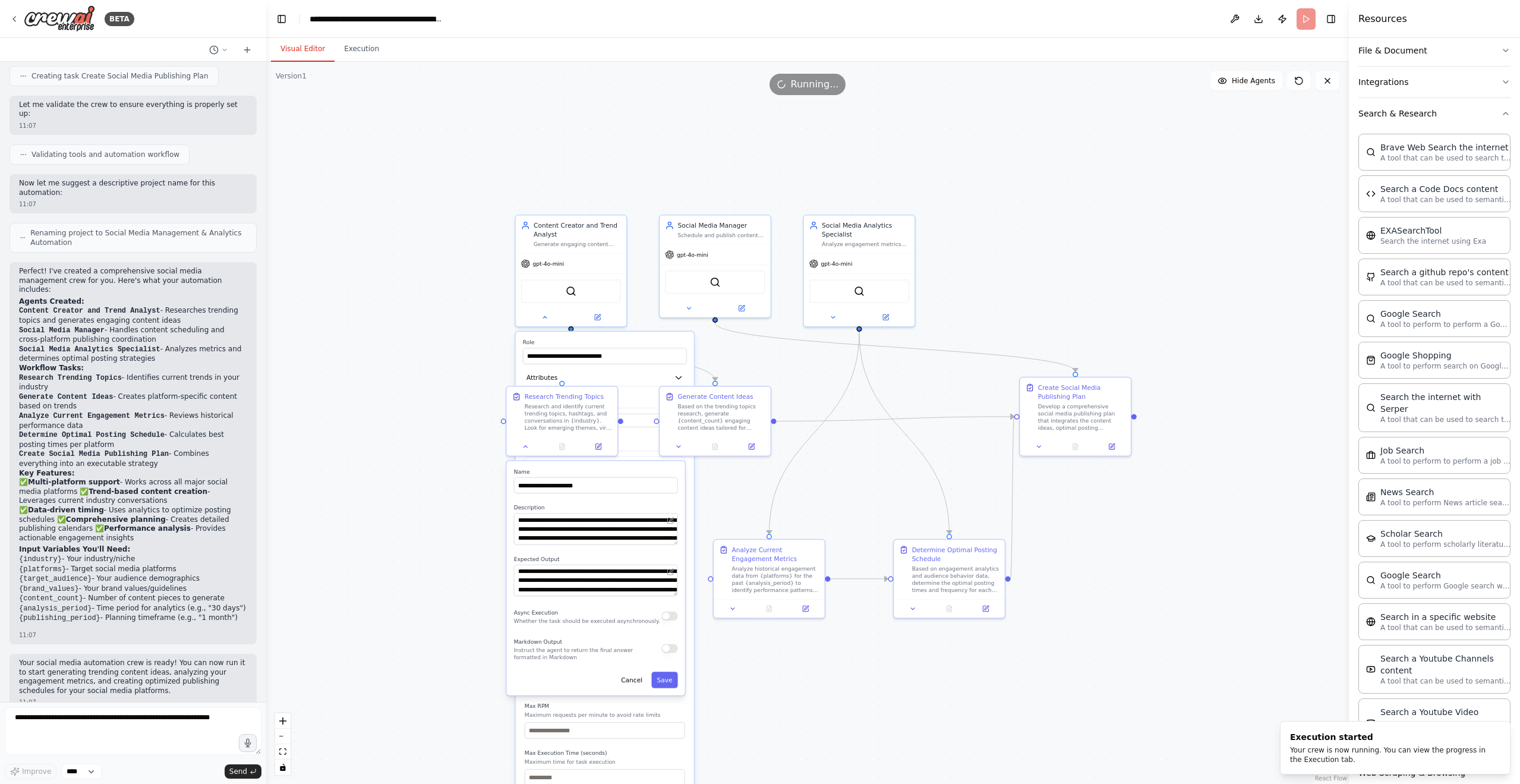
drag, startPoint x: 461, startPoint y: 502, endPoint x: 463, endPoint y: 336, distance: 166.0
click at [463, 336] on div ".deletable-edge-delete-btn { width: 20px; height: 20px; border: 0px solid #ffff…" at bounding box center [807, 423] width 1083 height 722
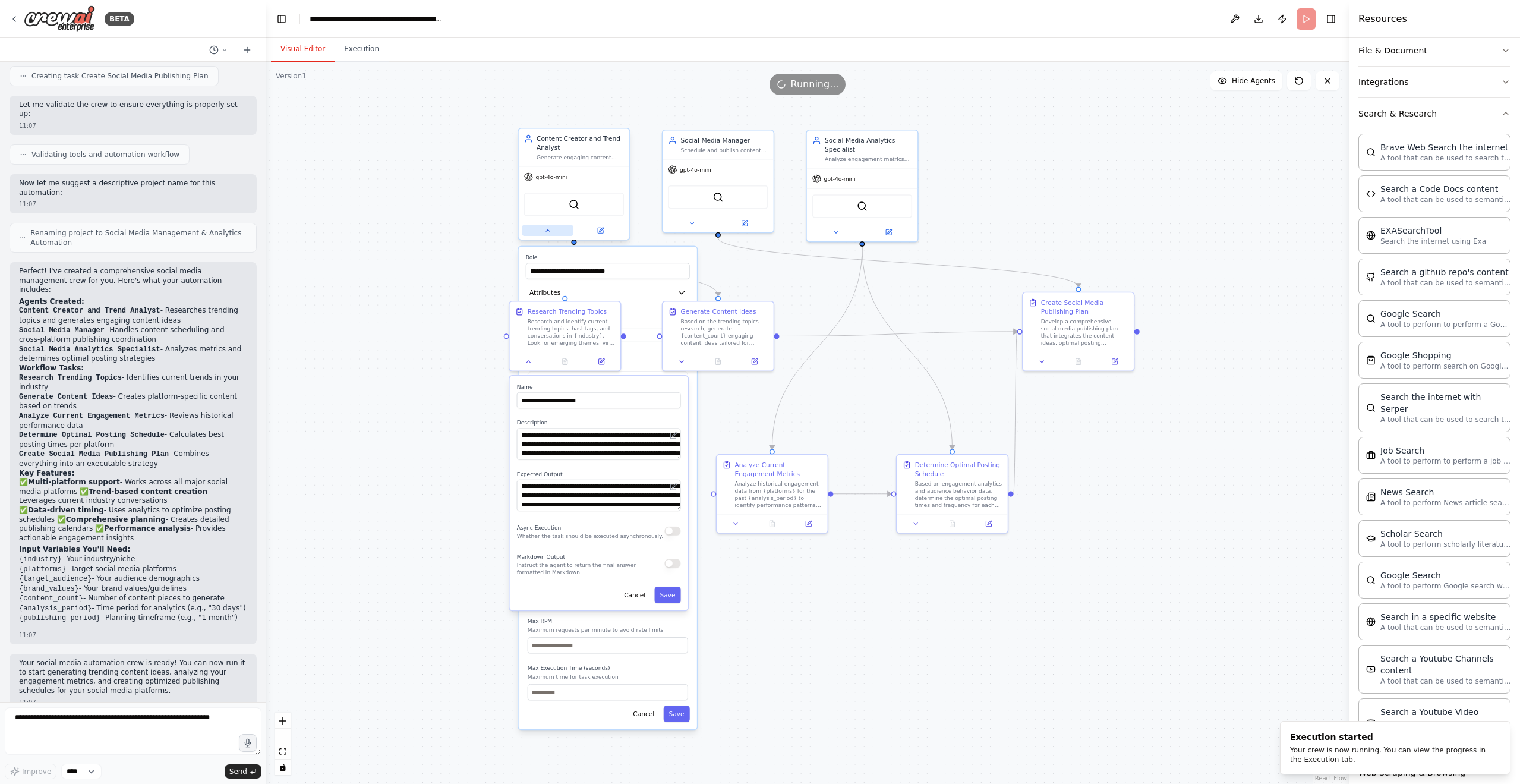
click at [542, 234] on button at bounding box center [548, 231] width 51 height 10
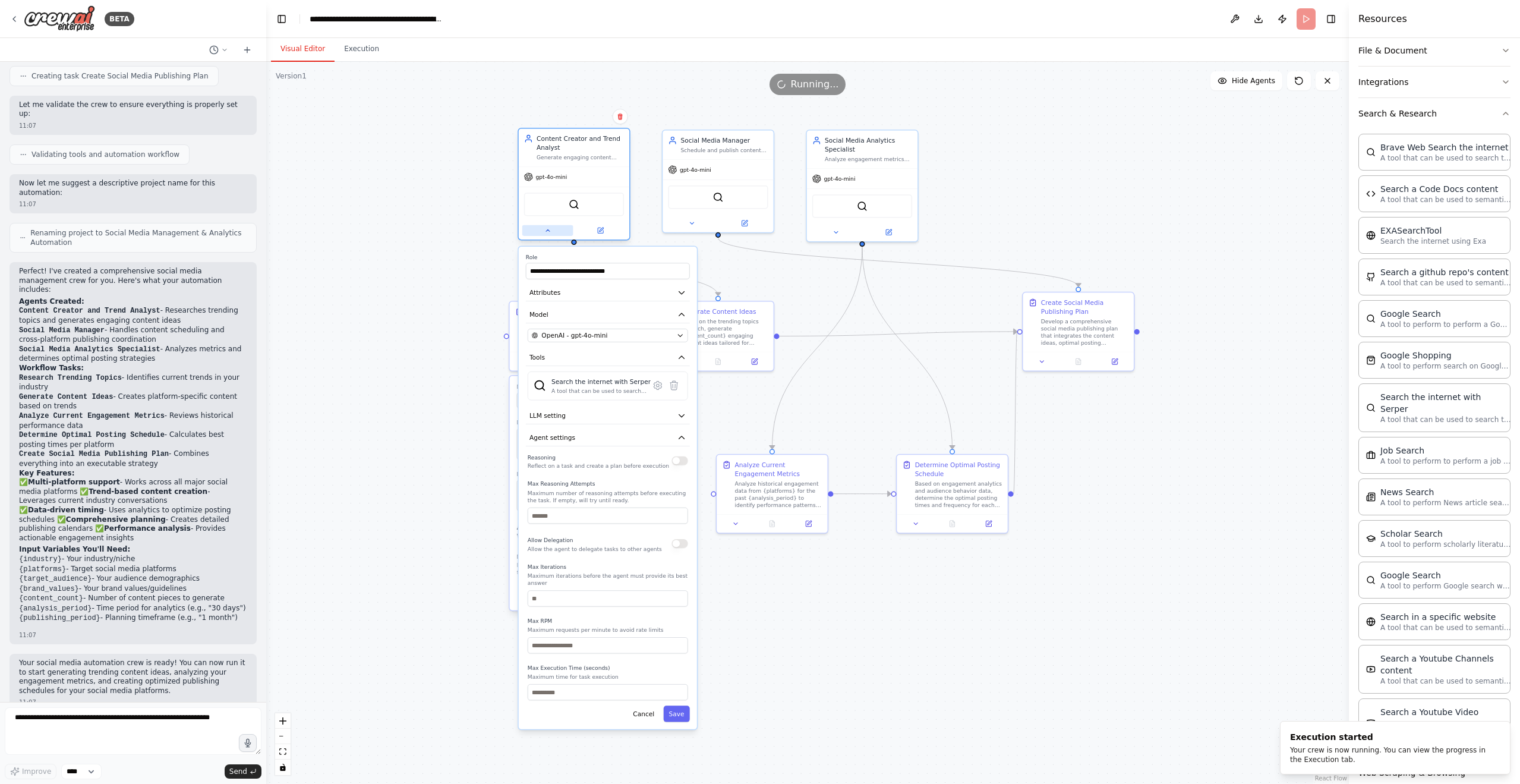
click at [542, 234] on button at bounding box center [548, 231] width 51 height 10
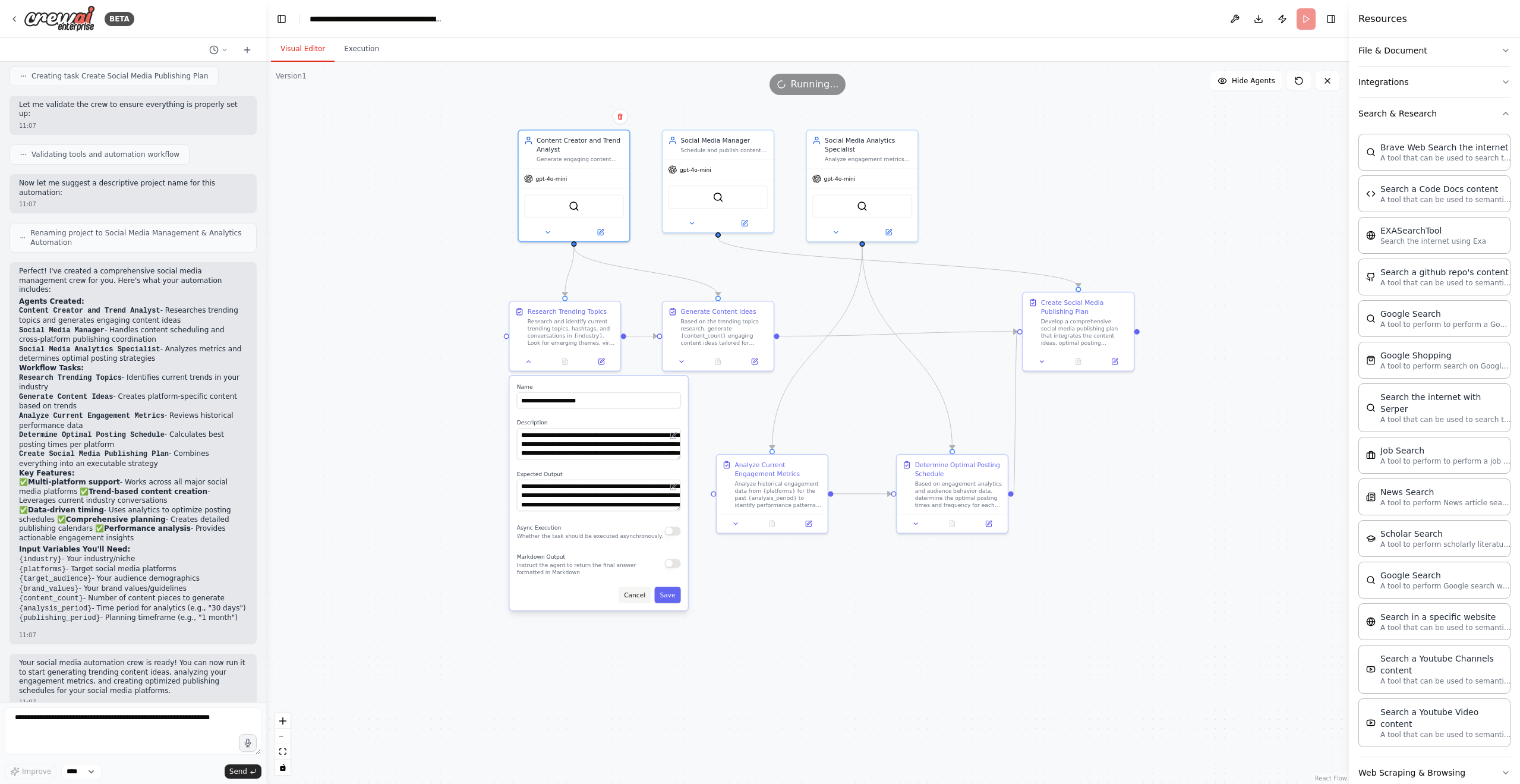
click at [629, 601] on button "Cancel" at bounding box center [634, 595] width 32 height 16
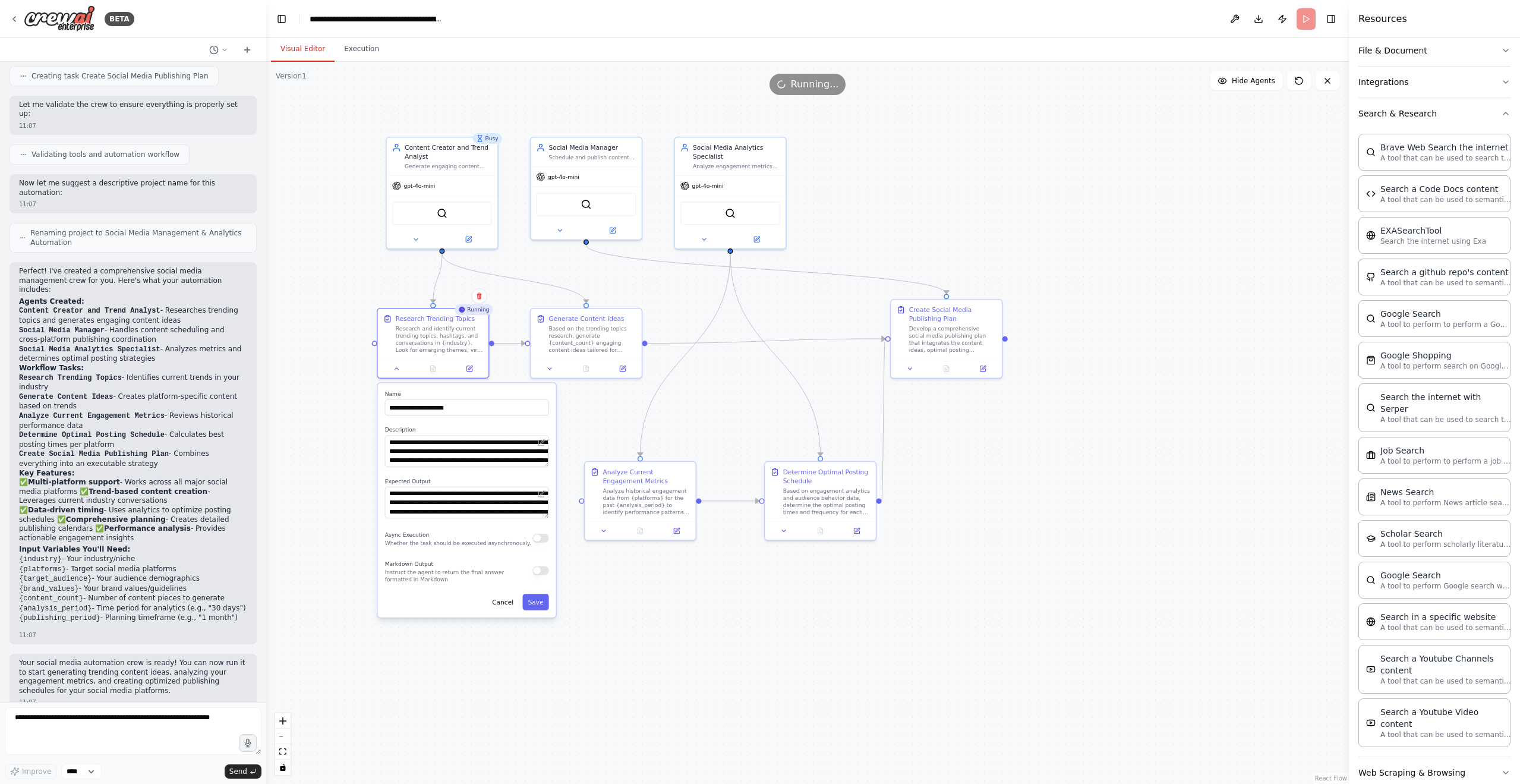
drag, startPoint x: 1207, startPoint y: 423, endPoint x: 1074, endPoint y: 432, distance: 133.3
click at [1074, 432] on div ".deletable-edge-delete-btn { width: 20px; height: 20px; border: 0px solid #ffff…" at bounding box center [807, 423] width 1083 height 722
click at [1074, 432] on div ".deletable-edge-delete-btn { width: 20px; height: 20px; border: 0px solid #ffff…" at bounding box center [807, 423] width 1083 height 722
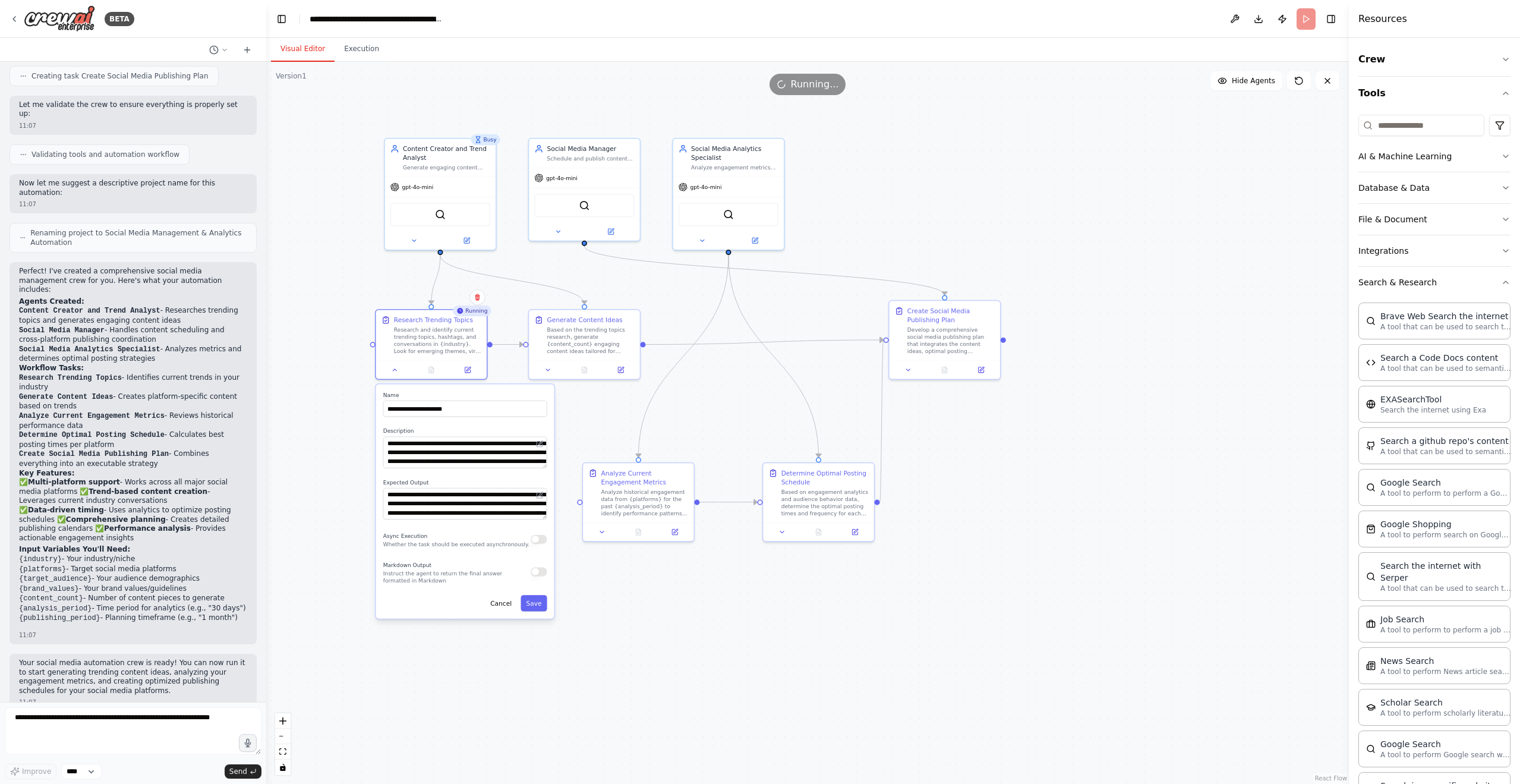
scroll to position [168, 0]
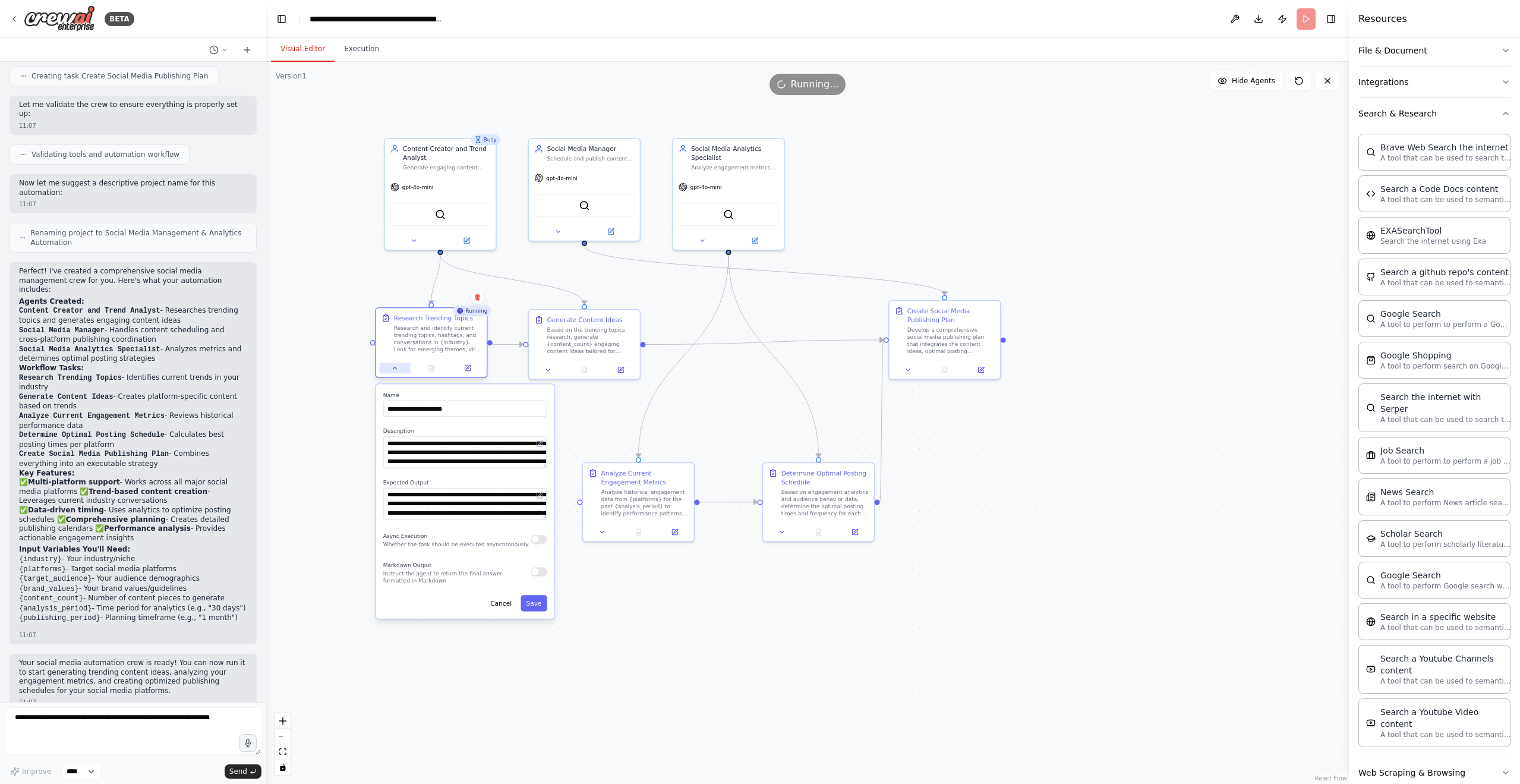
click at [389, 365] on button at bounding box center [395, 367] width 31 height 10
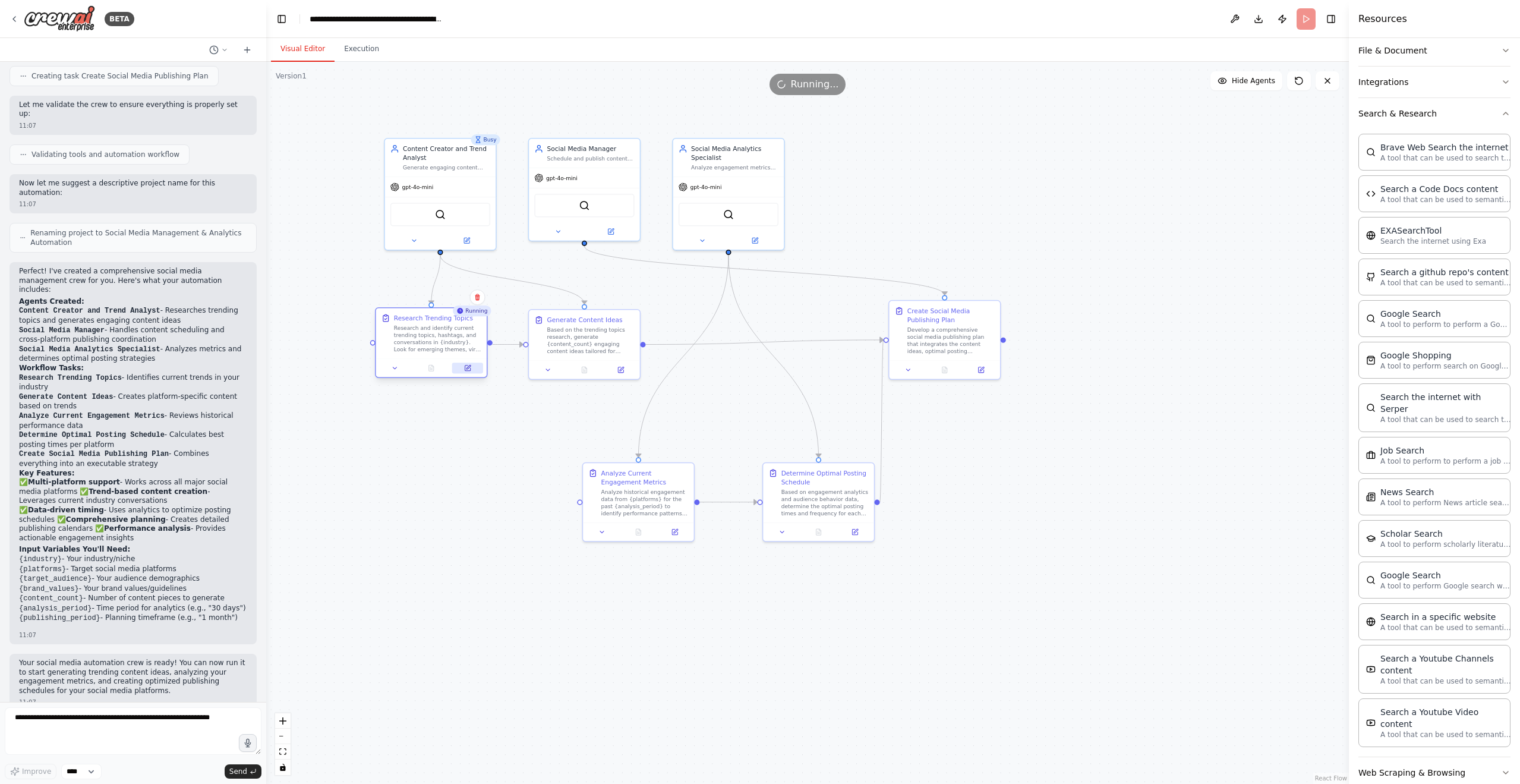
click at [479, 372] on button at bounding box center [468, 367] width 31 height 10
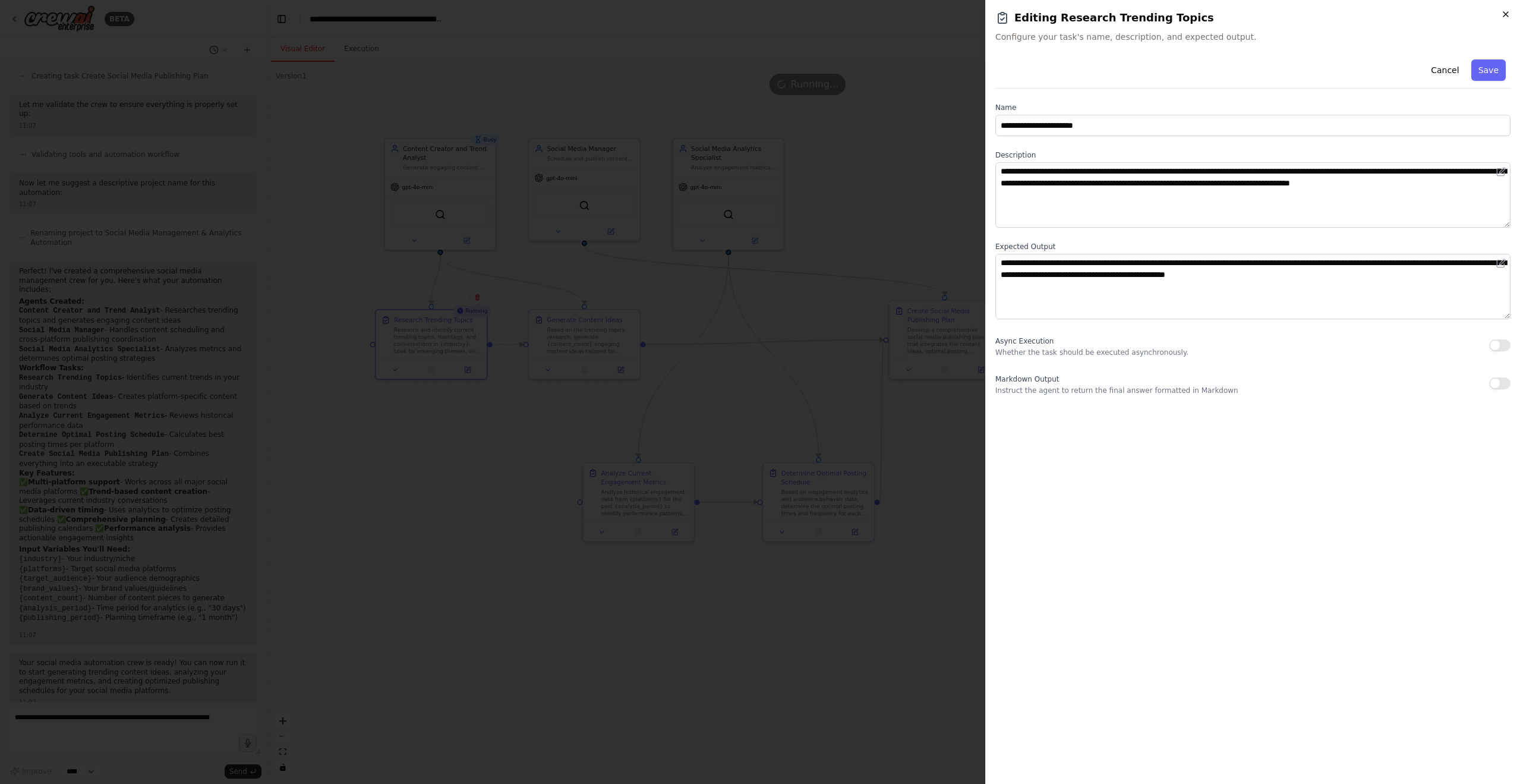
click at [1506, 14] on icon "button" at bounding box center [1505, 14] width 10 height 10
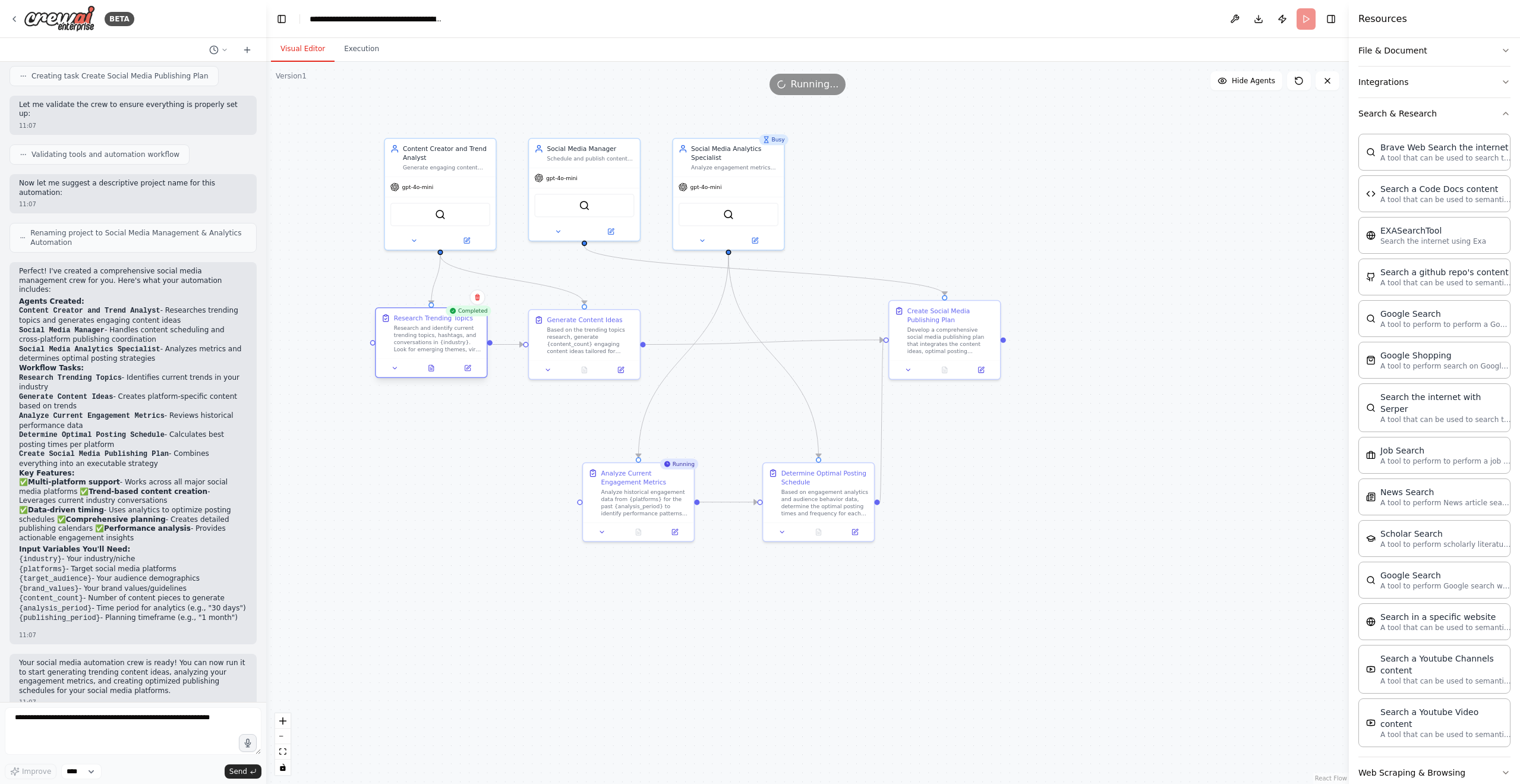
click at [440, 343] on div "Research and identify current trending topics, hashtags, and conversations in {…" at bounding box center [437, 338] width 87 height 29
click at [1484, 108] on button "Search & Research" at bounding box center [1434, 114] width 152 height 31
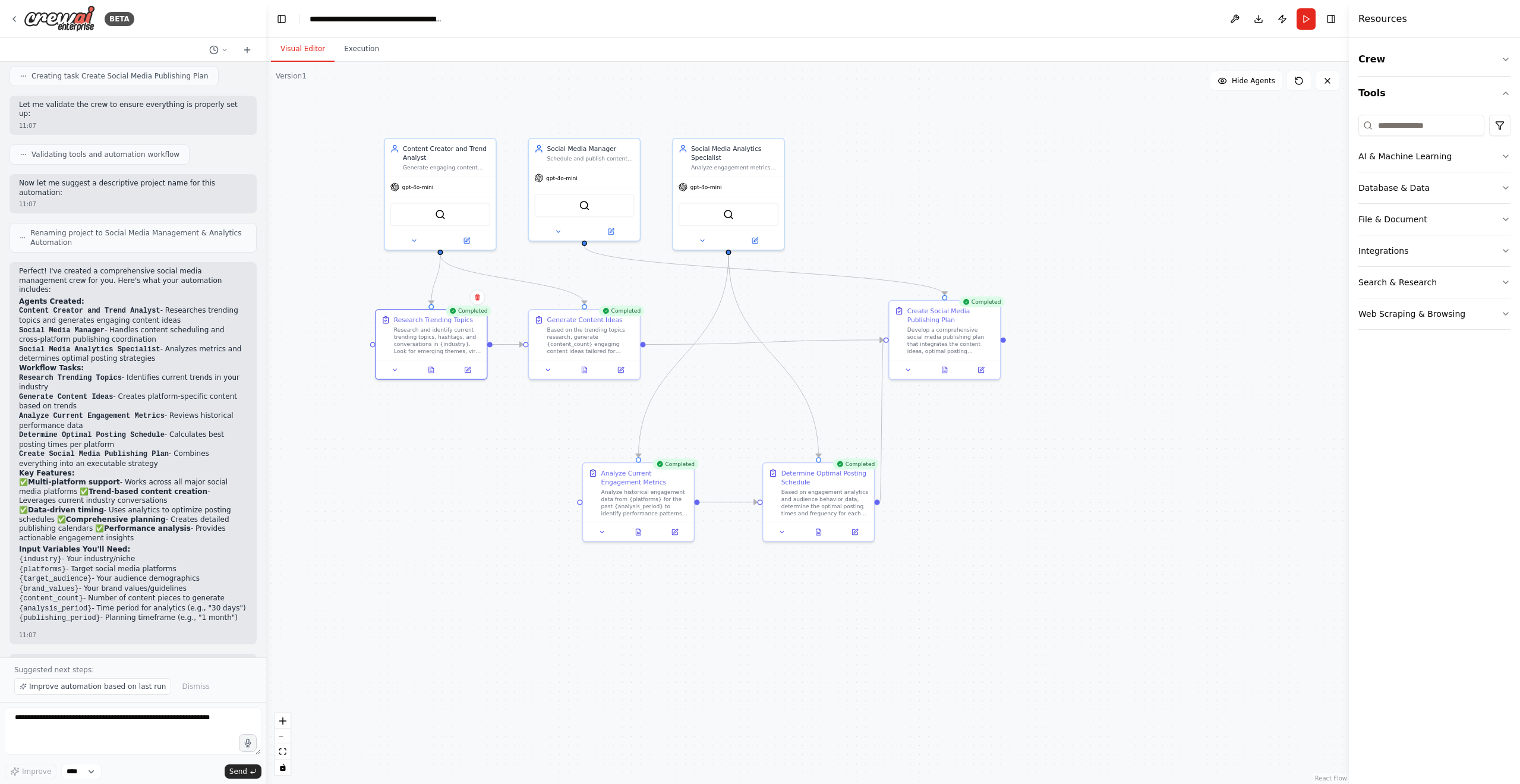
scroll to position [729, 0]
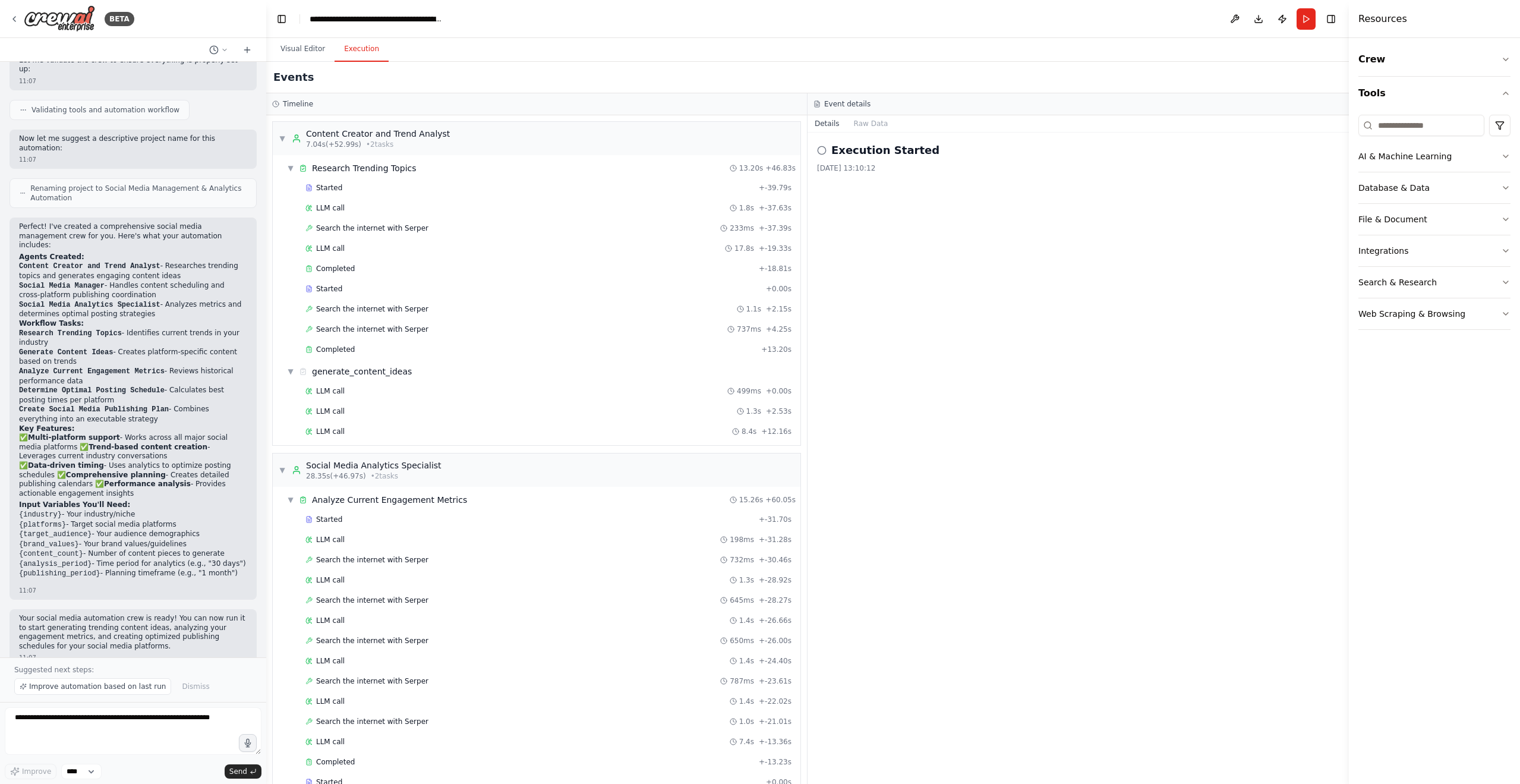
click at [350, 47] on button "Execution" at bounding box center [361, 50] width 54 height 25
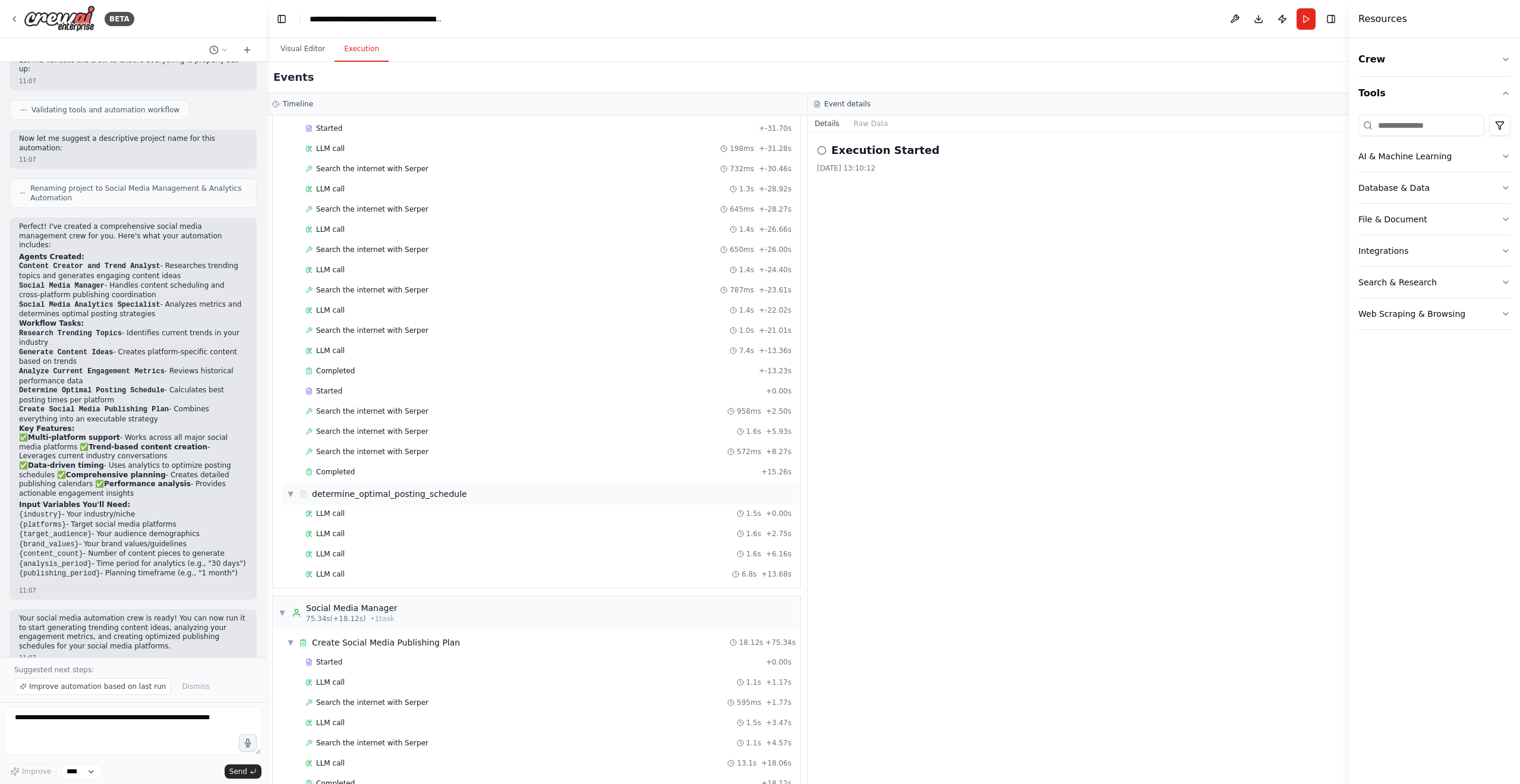
scroll to position [417, 0]
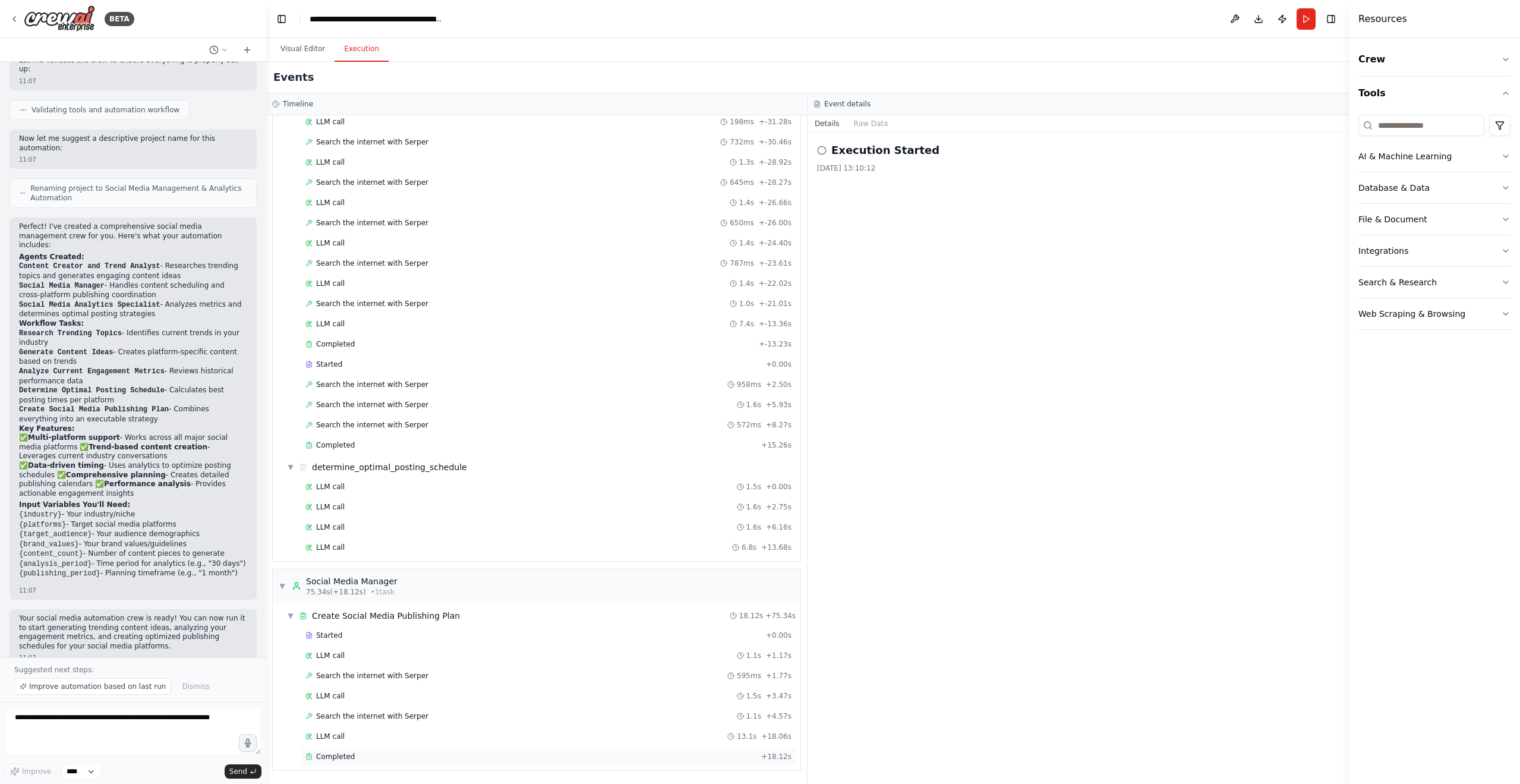
click at [411, 755] on div "Completed" at bounding box center [531, 756] width 451 height 10
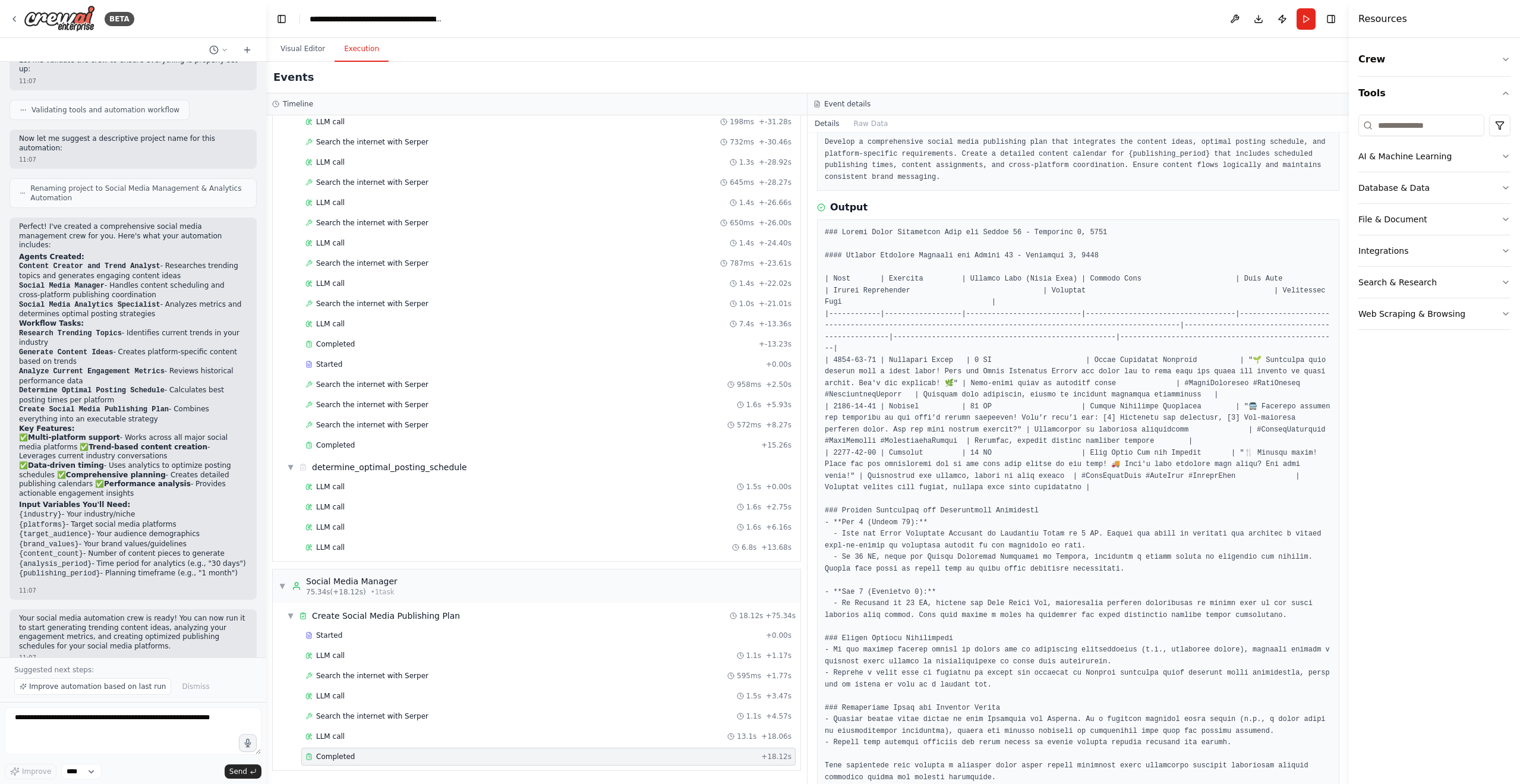
scroll to position [73, 0]
click at [292, 50] on button "Visual Editor" at bounding box center [303, 50] width 64 height 25
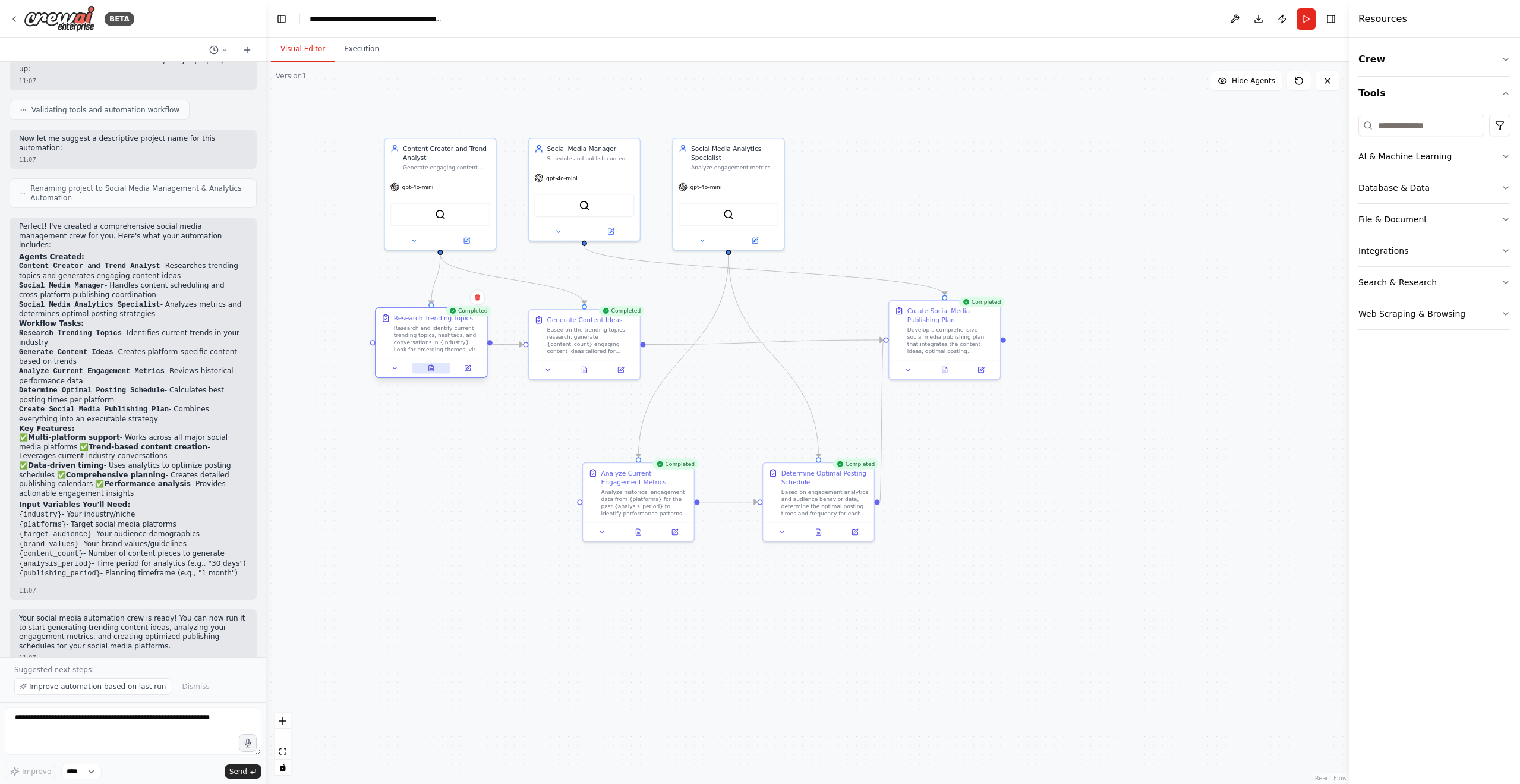
click at [440, 366] on button at bounding box center [431, 367] width 38 height 10
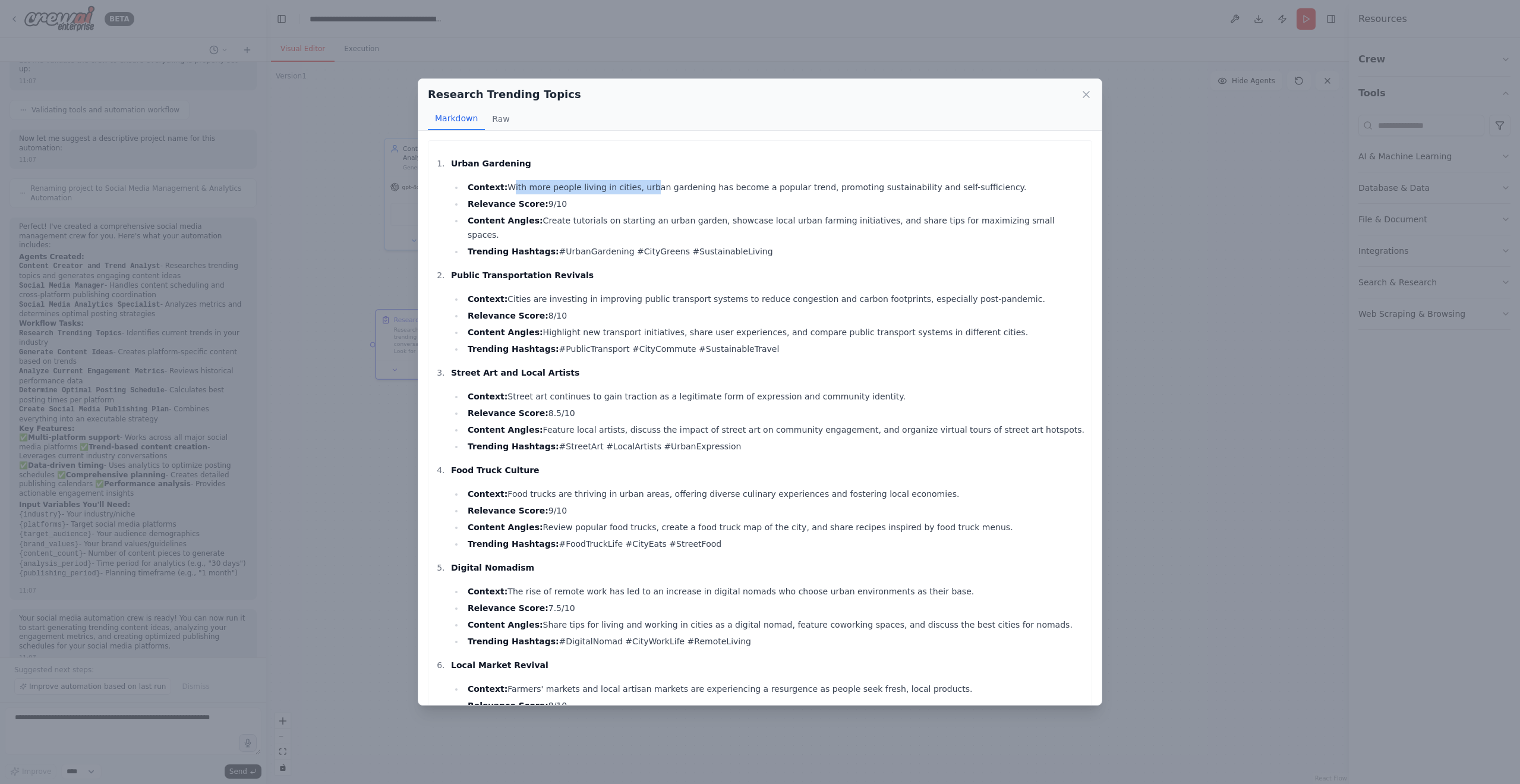
drag, startPoint x: 508, startPoint y: 191, endPoint x: 677, endPoint y: 184, distance: 169.1
click at [653, 185] on li "Context: With more people living in cities, urban gardening has become a popula…" at bounding box center [774, 187] width 621 height 14
click at [677, 184] on li "Context: With more people living in cities, urban gardening has become a popula…" at bounding box center [774, 187] width 621 height 14
click at [602, 199] on li "Relevance Score: 9/10" at bounding box center [774, 203] width 621 height 14
click at [692, 188] on li "Context: With more people living in cities, urban gardening has become a popula…" at bounding box center [774, 187] width 621 height 14
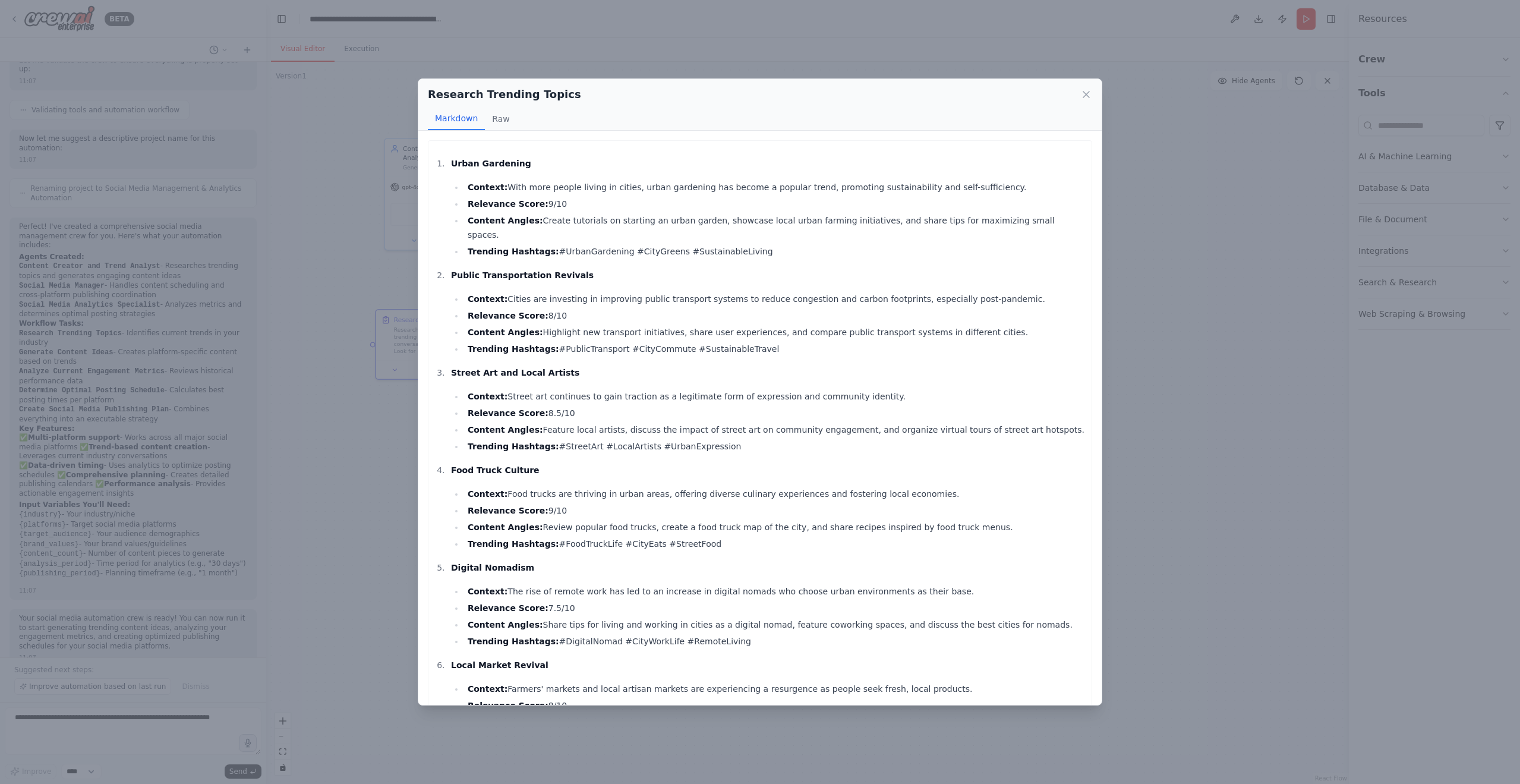
click at [692, 188] on li "Context: With more people living in cities, urban gardening has become a popula…" at bounding box center [774, 187] width 621 height 14
click at [493, 117] on button "Raw" at bounding box center [500, 119] width 32 height 23
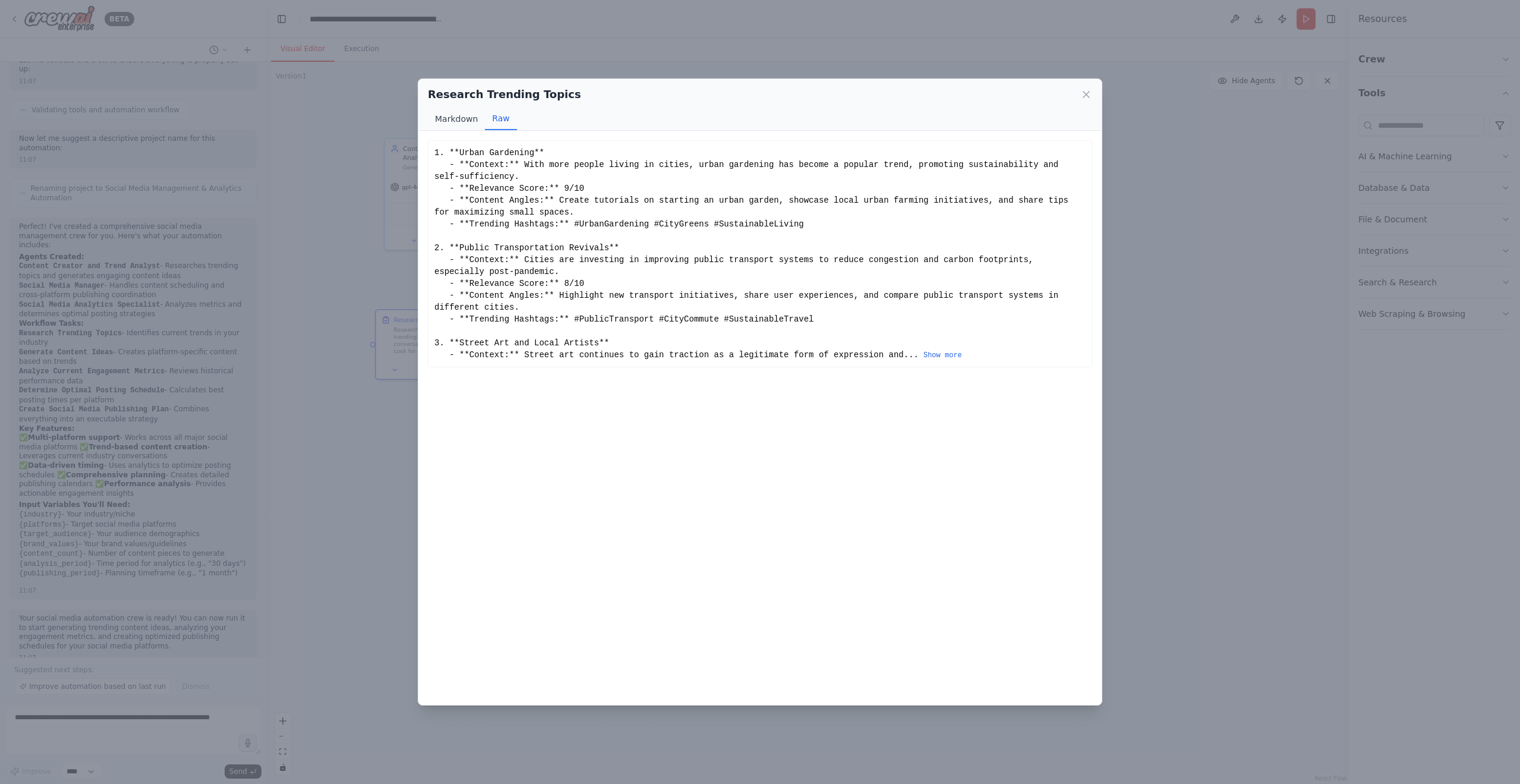
click at [449, 121] on button "Markdown" at bounding box center [456, 119] width 57 height 23
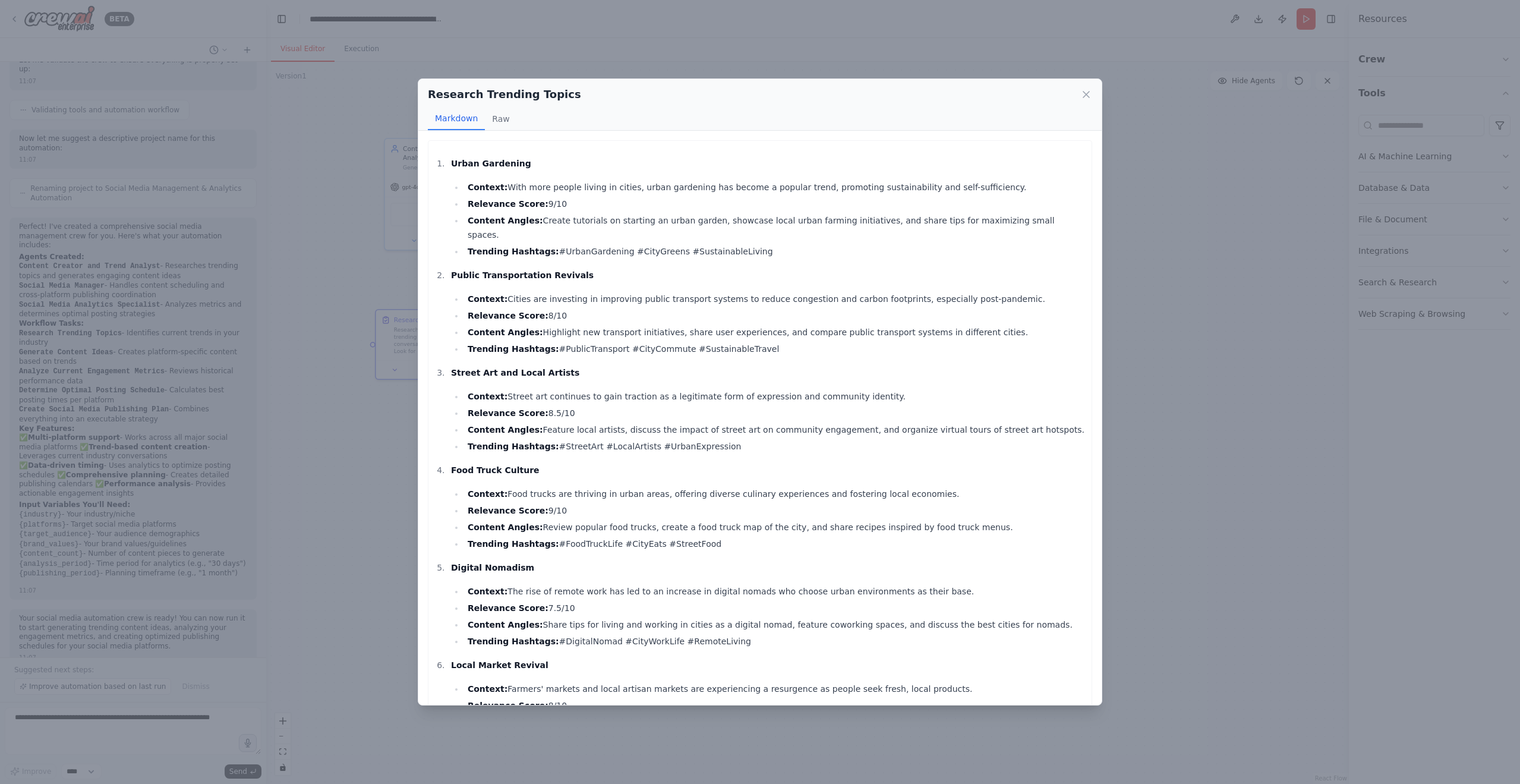
click at [306, 370] on div "Research Trending Topics Markdown Raw Urban Gardening Context: With more people…" at bounding box center [760, 392] width 1520 height 784
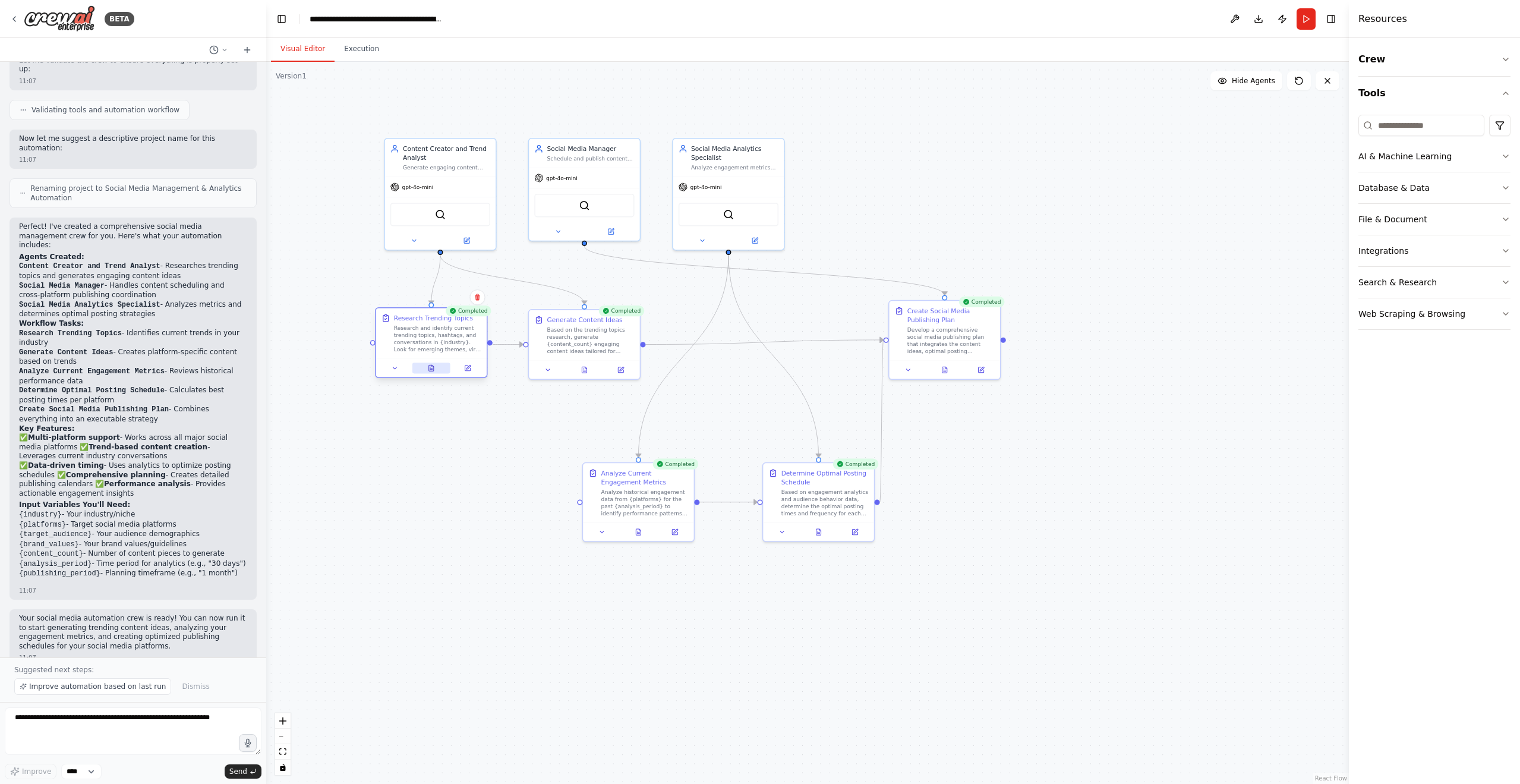
click at [435, 365] on button at bounding box center [431, 367] width 38 height 10
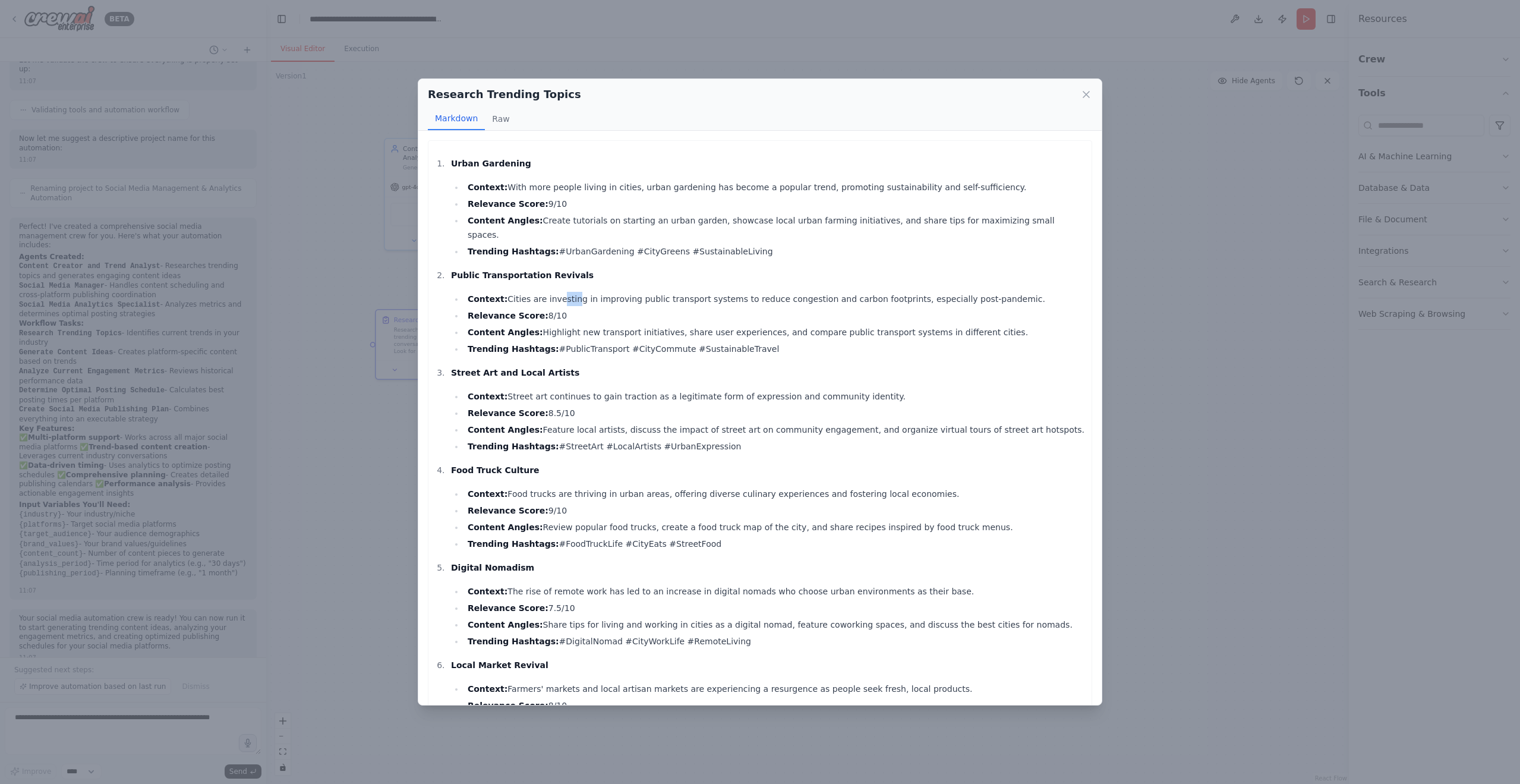
drag, startPoint x: 559, startPoint y: 288, endPoint x: 601, endPoint y: 292, distance: 42.2
click at [572, 292] on li "Context: Cities are investing in improving public transport systems to reduce c…" at bounding box center [774, 299] width 621 height 14
click at [601, 292] on ul "Context: Cities are investing in improving public transport systems to reduce c…" at bounding box center [768, 324] width 635 height 64
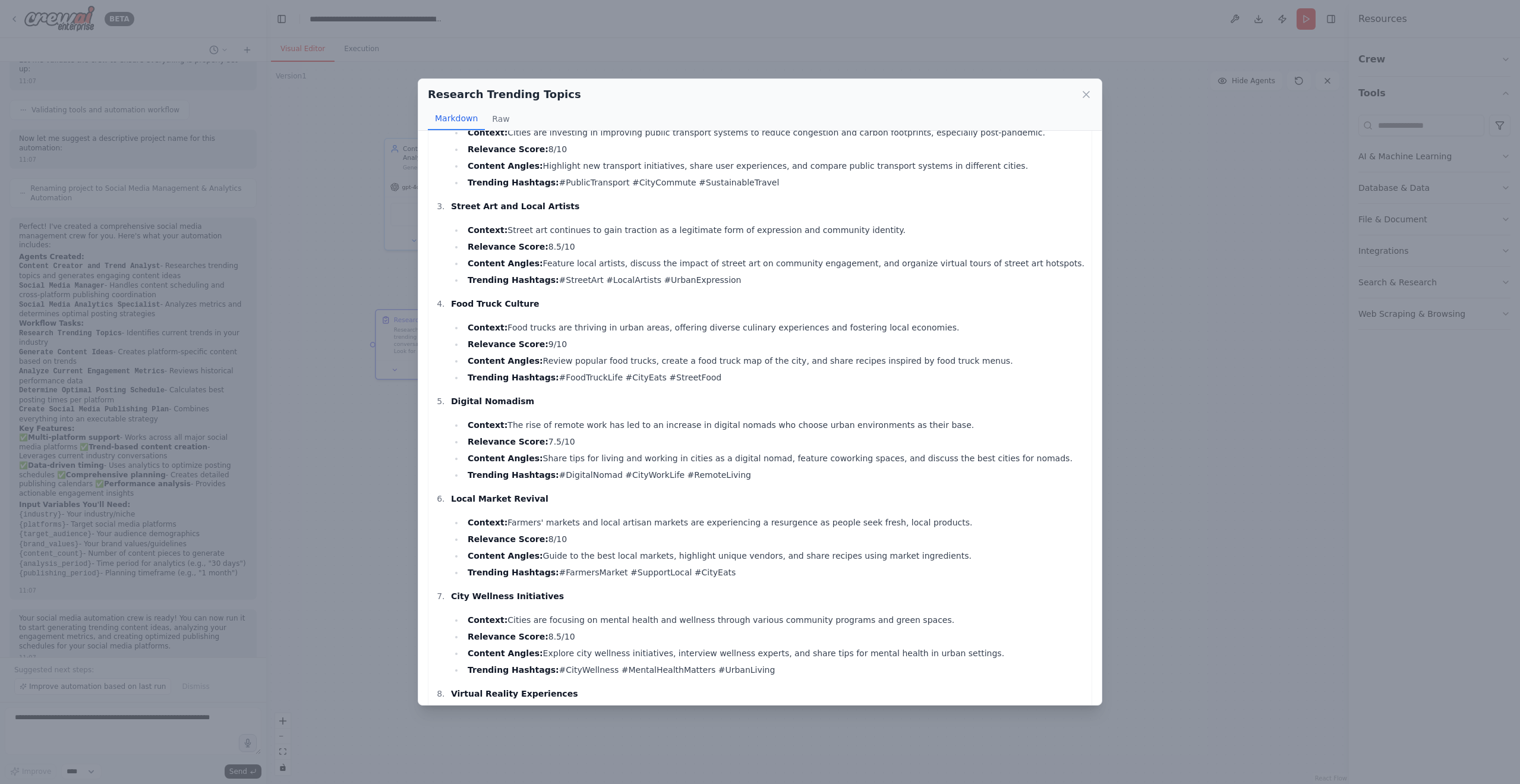
scroll to position [178, 0]
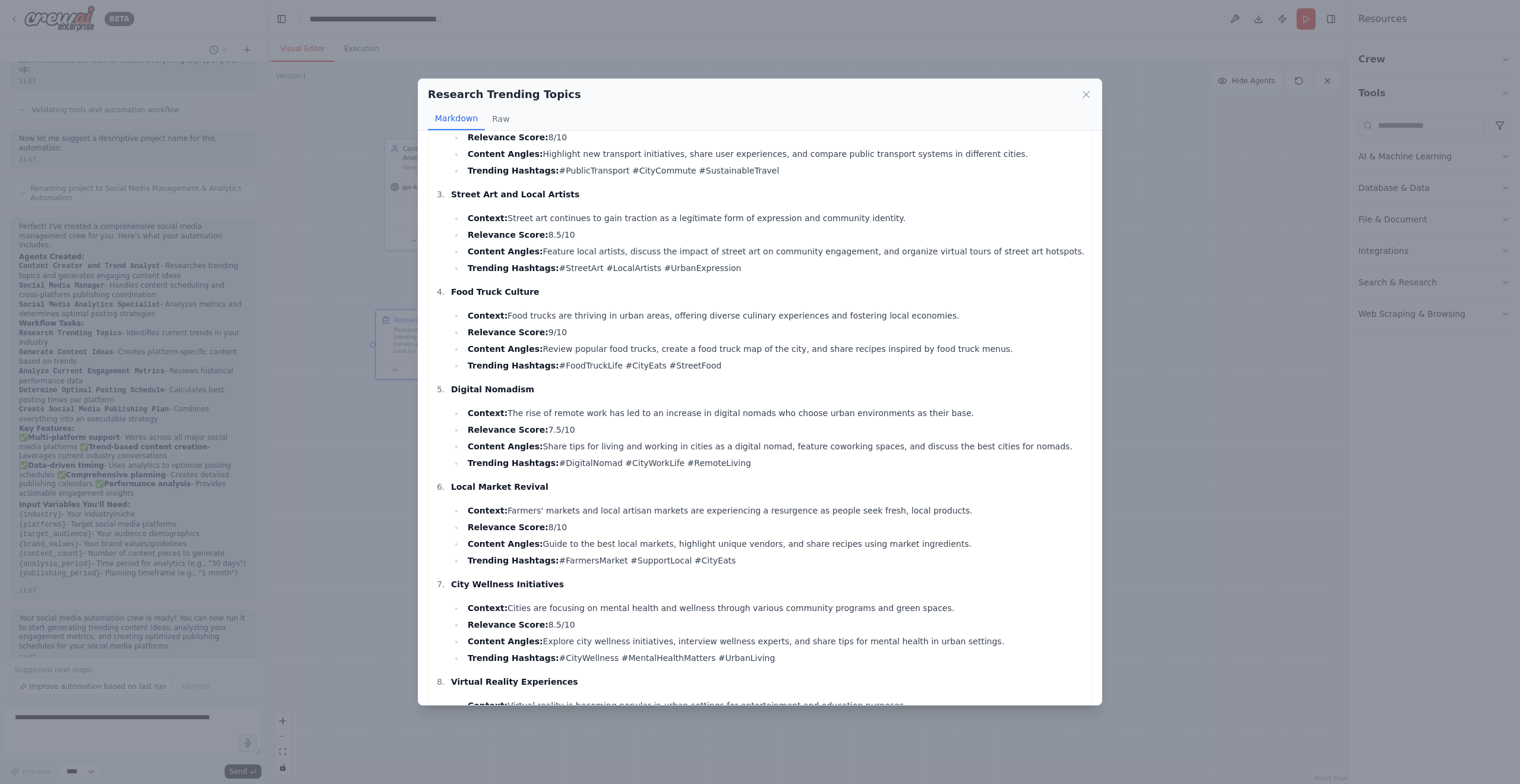
drag, startPoint x: 1104, startPoint y: 279, endPoint x: 1104, endPoint y: 286, distance: 7.0
click at [1104, 286] on div "Research Trending Topics Markdown Raw Urban Gardening Context: With more people…" at bounding box center [760, 392] width 1520 height 784
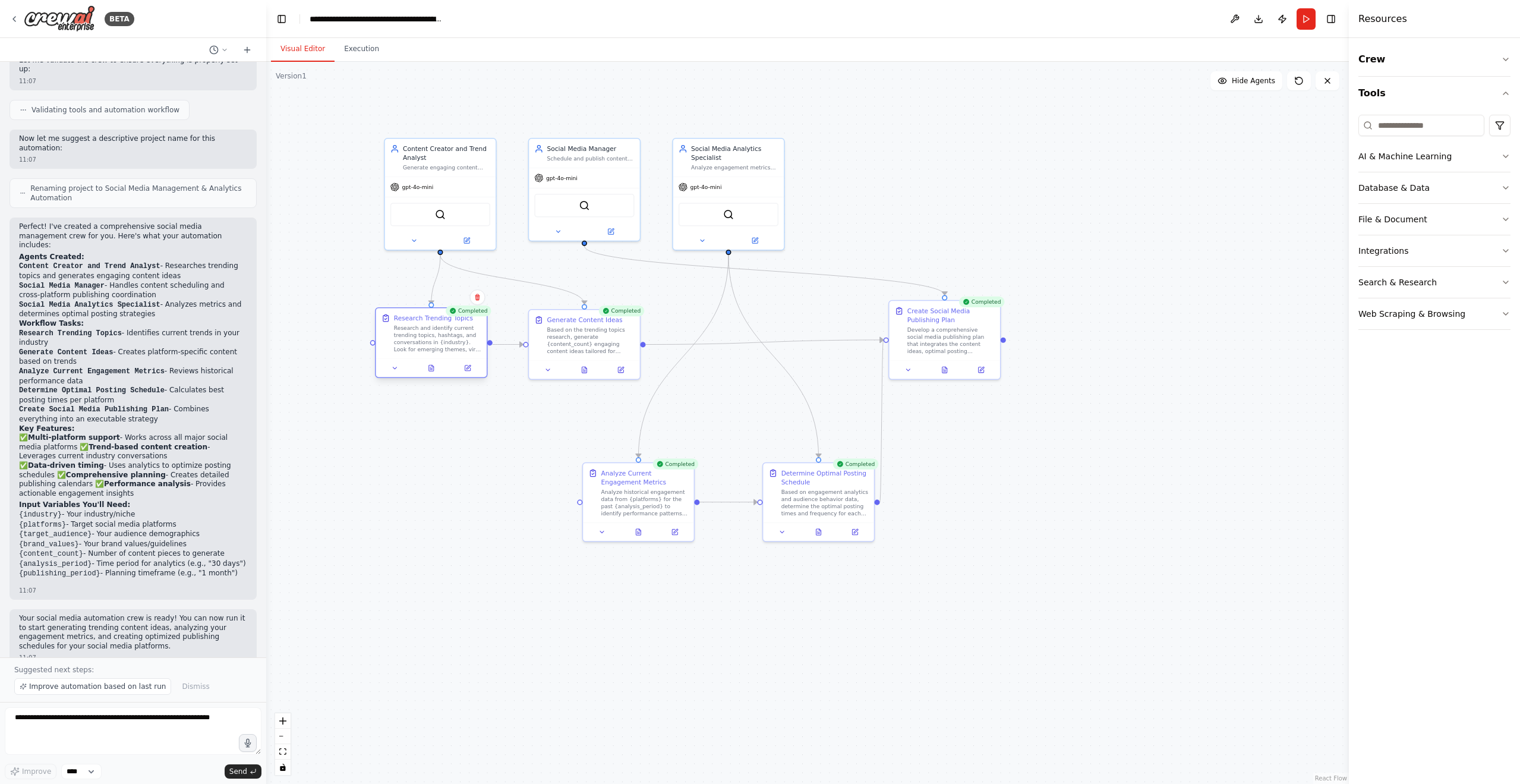
click at [430, 377] on div at bounding box center [432, 367] width 111 height 18
click at [430, 369] on icon at bounding box center [431, 369] width 2 height 0
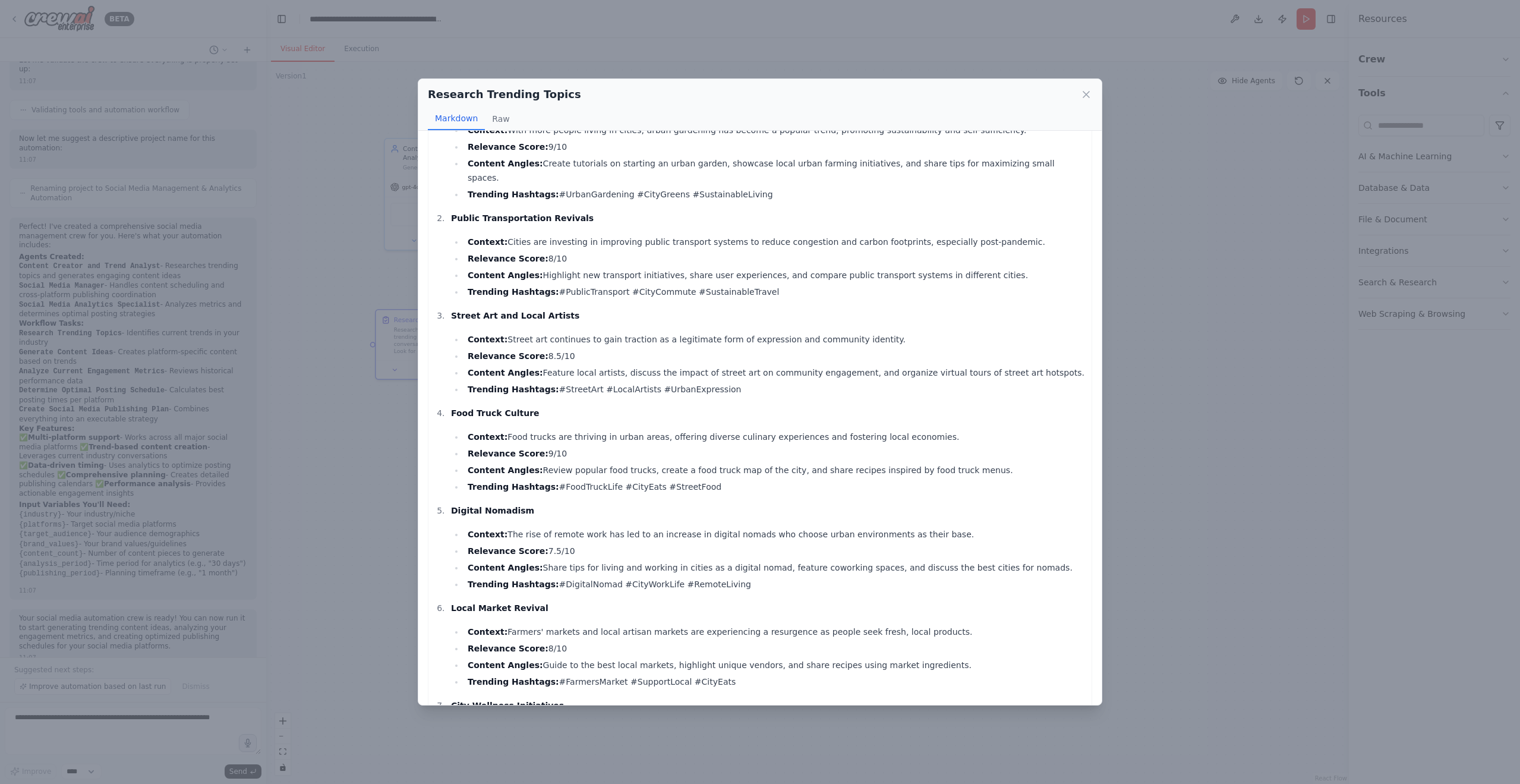
scroll to position [0, 0]
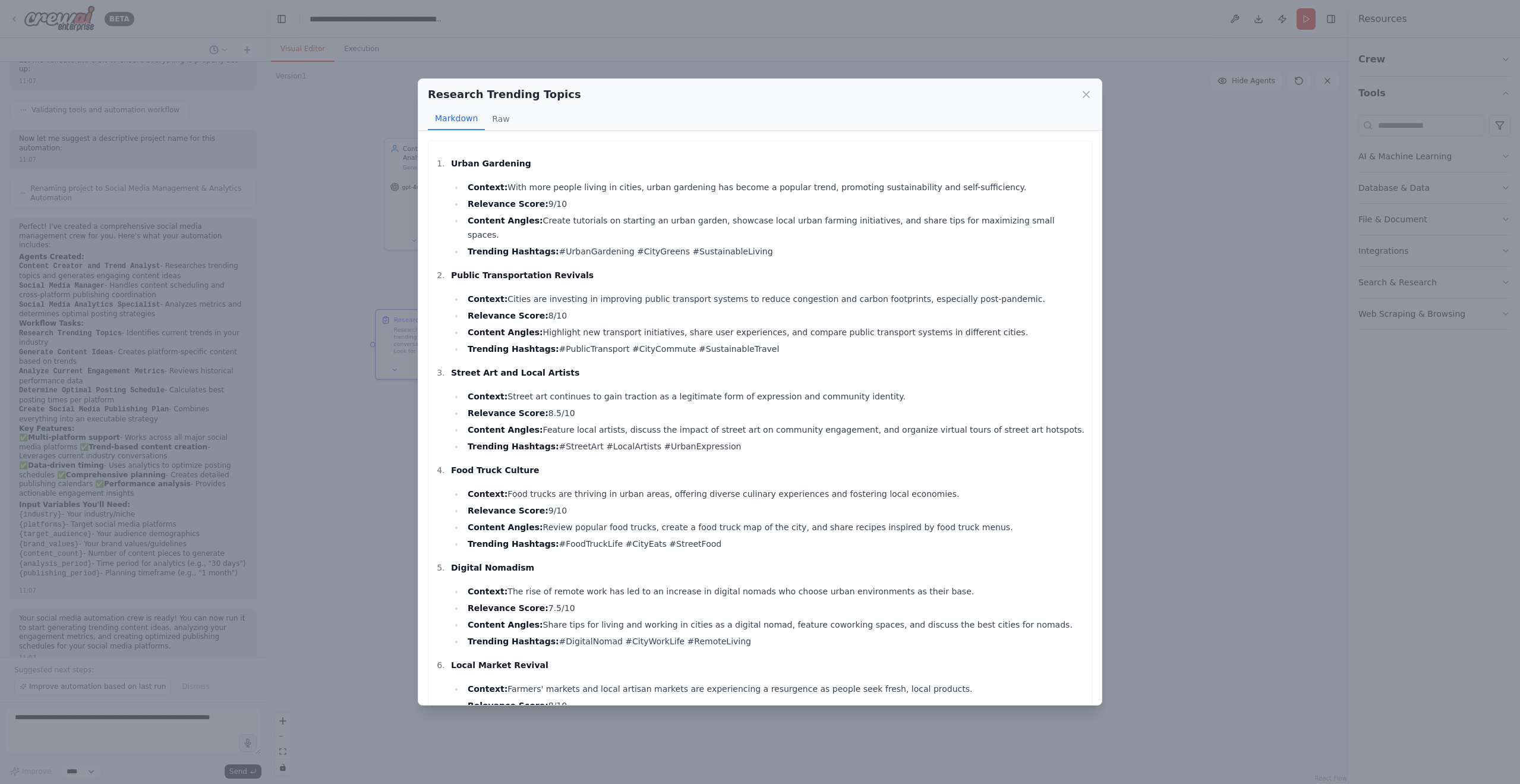
click at [314, 224] on div "Research Trending Topics Markdown Raw Urban Gardening Context: With more people…" at bounding box center [760, 392] width 1520 height 784
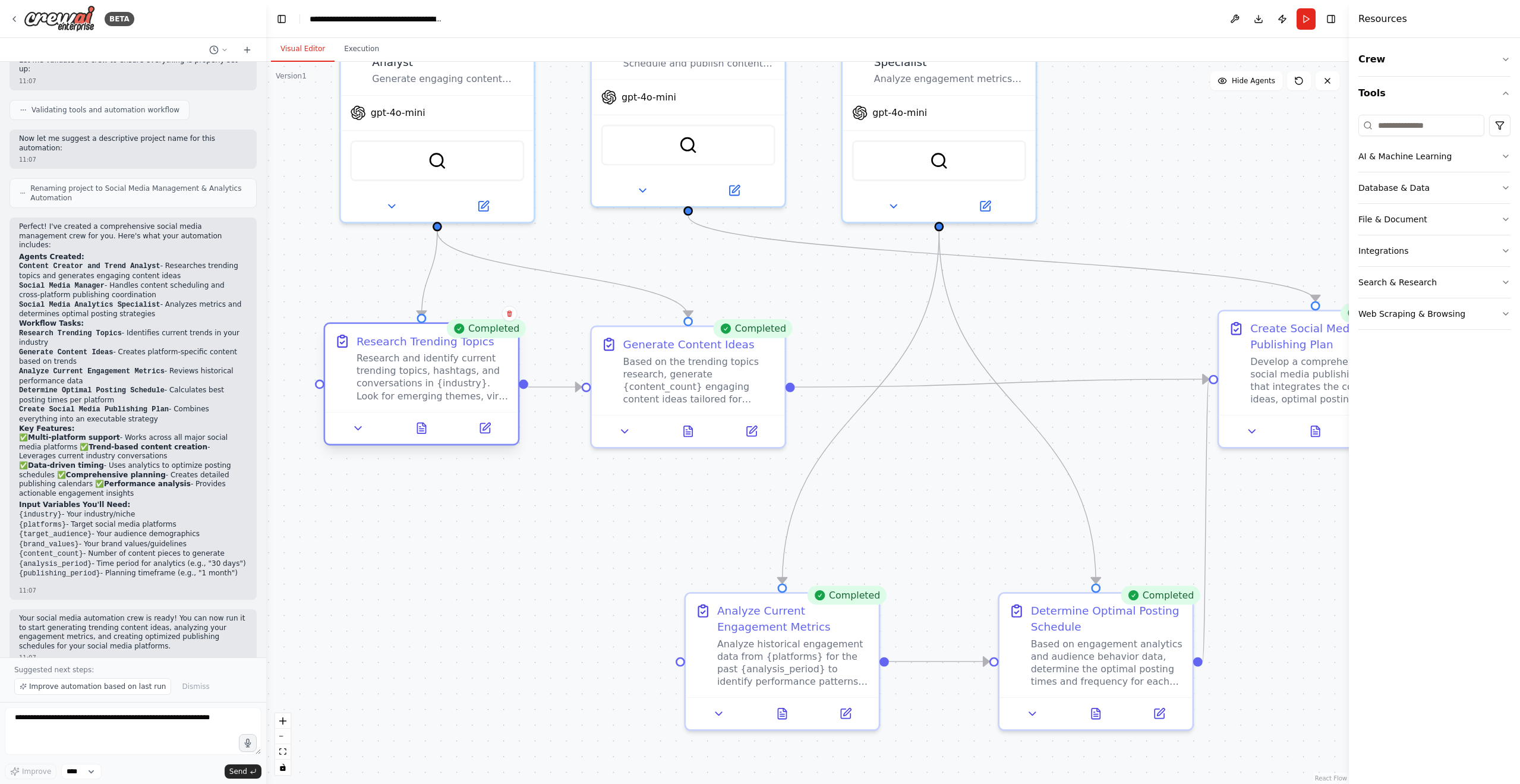
click at [449, 399] on div "Research and identify current trending topics, hashtags, and conversations in {…" at bounding box center [432, 377] width 152 height 50
click at [497, 430] on button at bounding box center [485, 429] width 54 height 19
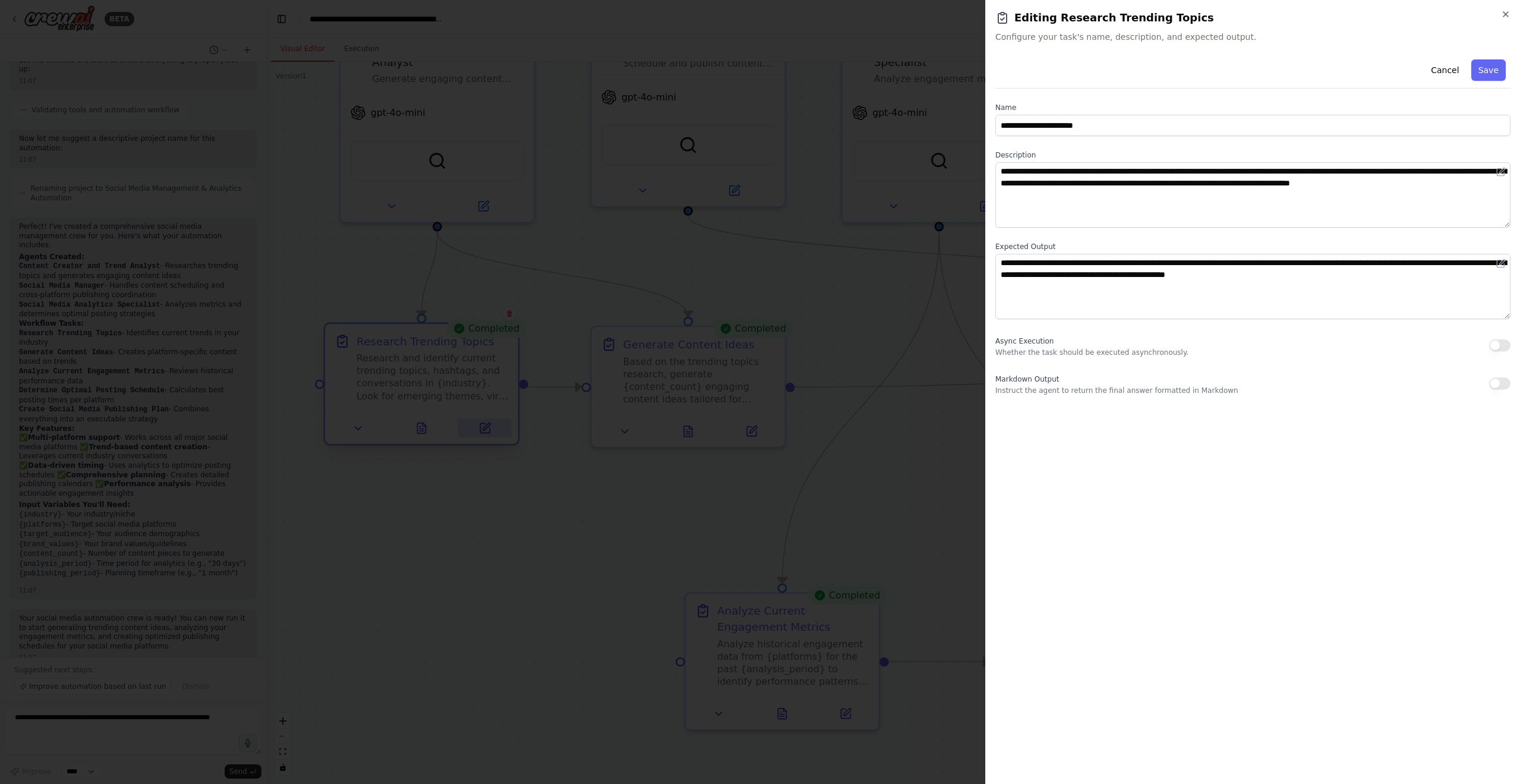
click at [497, 430] on div at bounding box center [760, 392] width 1520 height 784
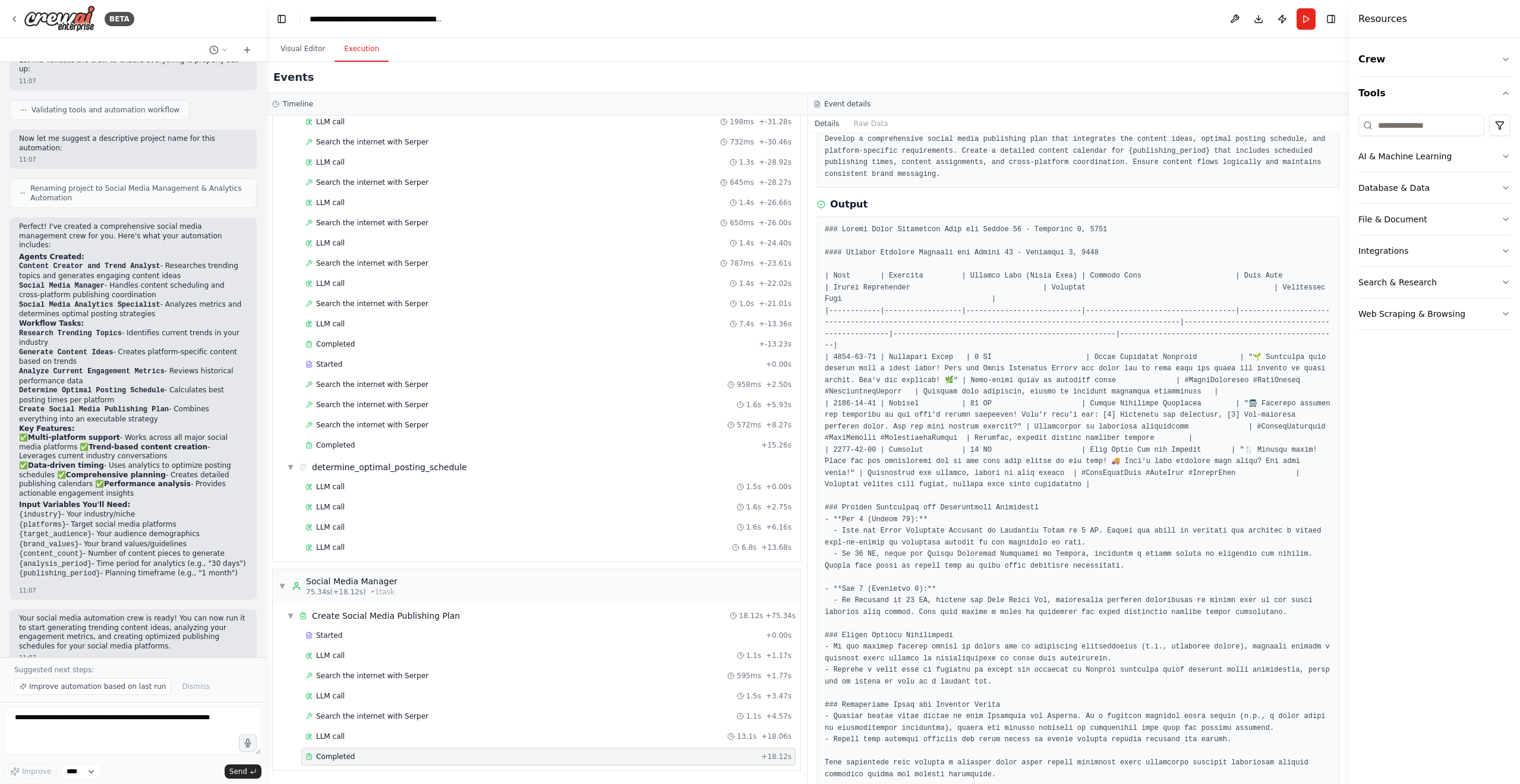
click at [335, 47] on button "Execution" at bounding box center [361, 50] width 54 height 25
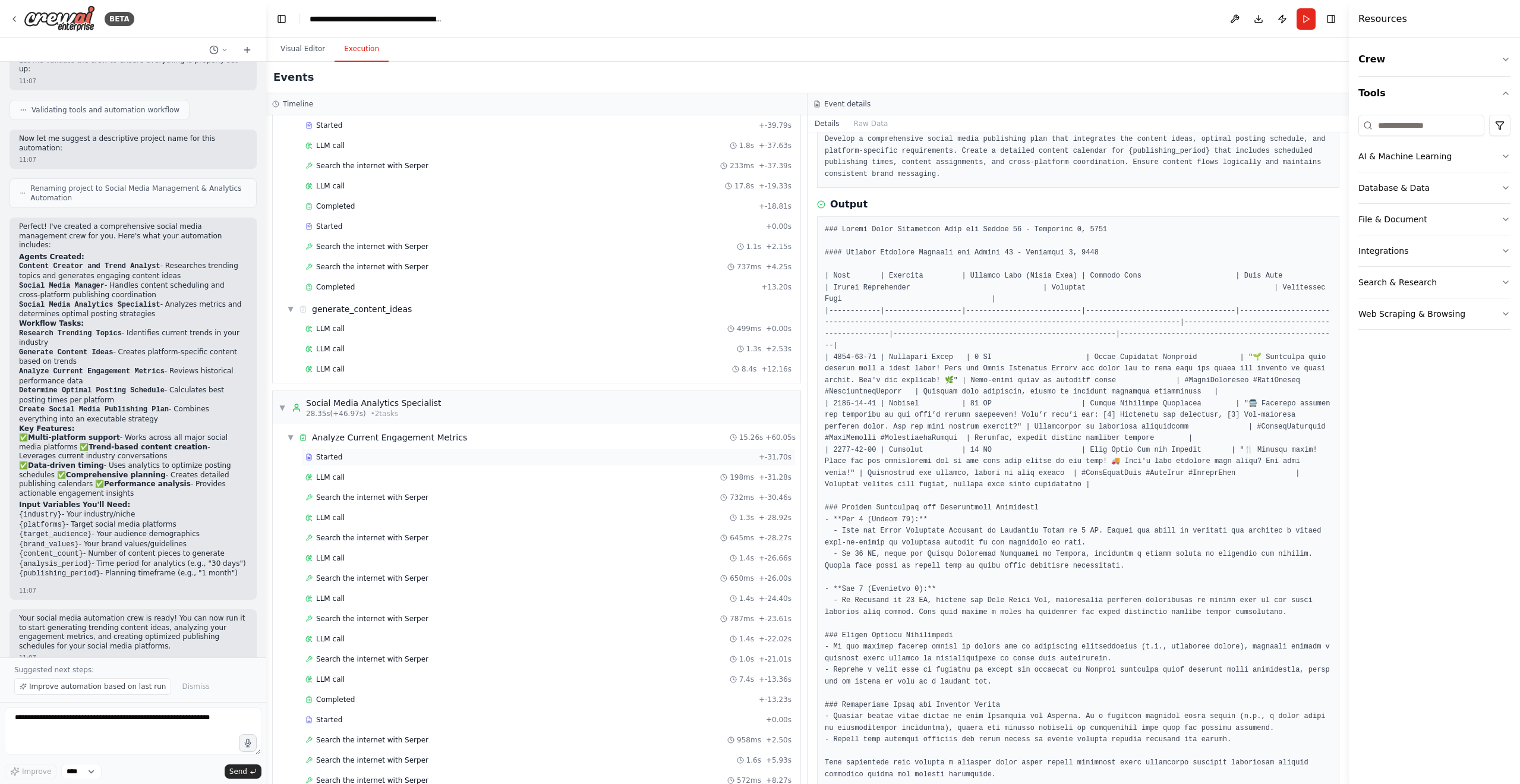
scroll to position [61, 0]
click at [417, 497] on span "Search the internet with Serper" at bounding box center [372, 498] width 112 height 10
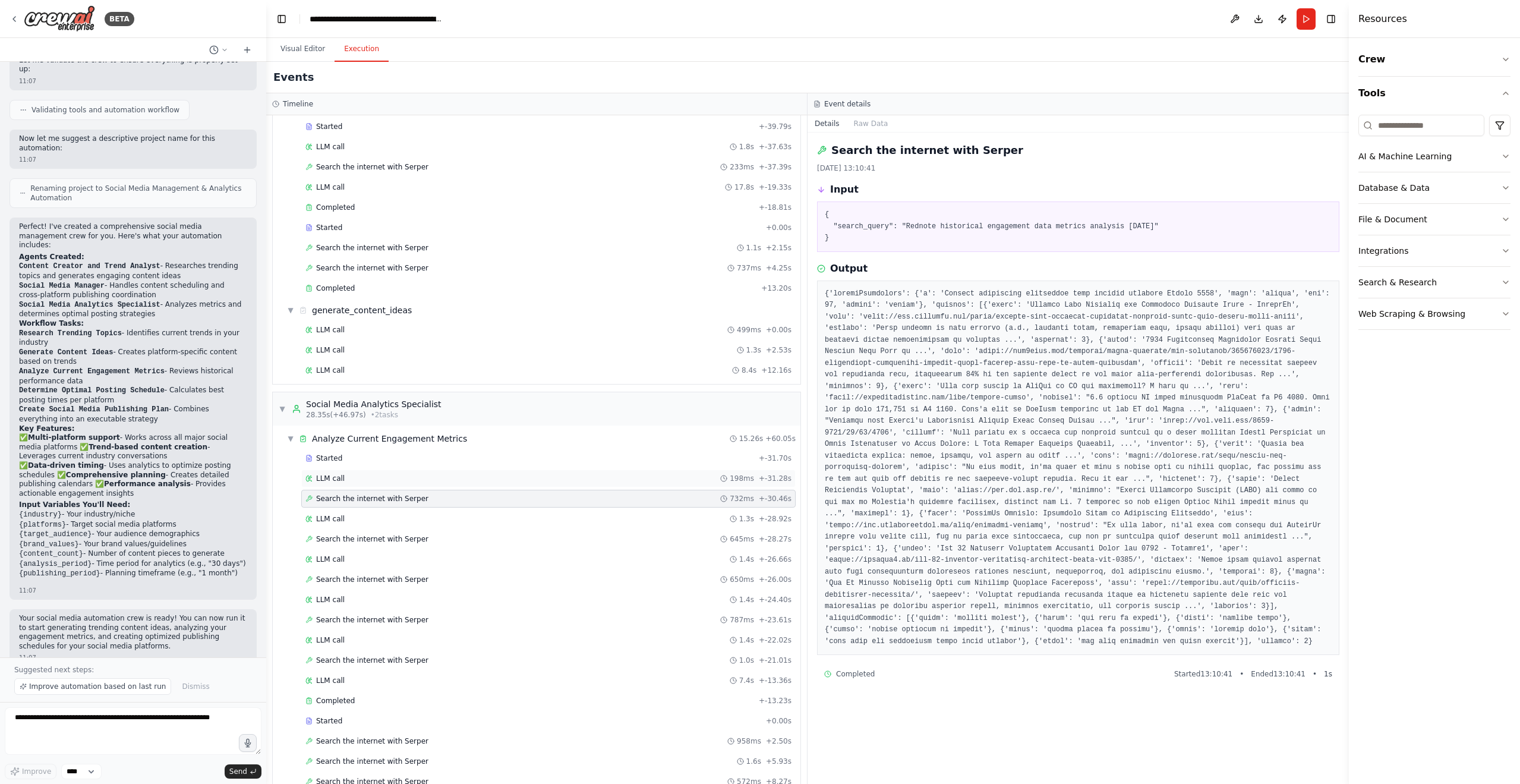
click at [424, 477] on div "LLM call 198ms + -31.28s" at bounding box center [548, 478] width 486 height 10
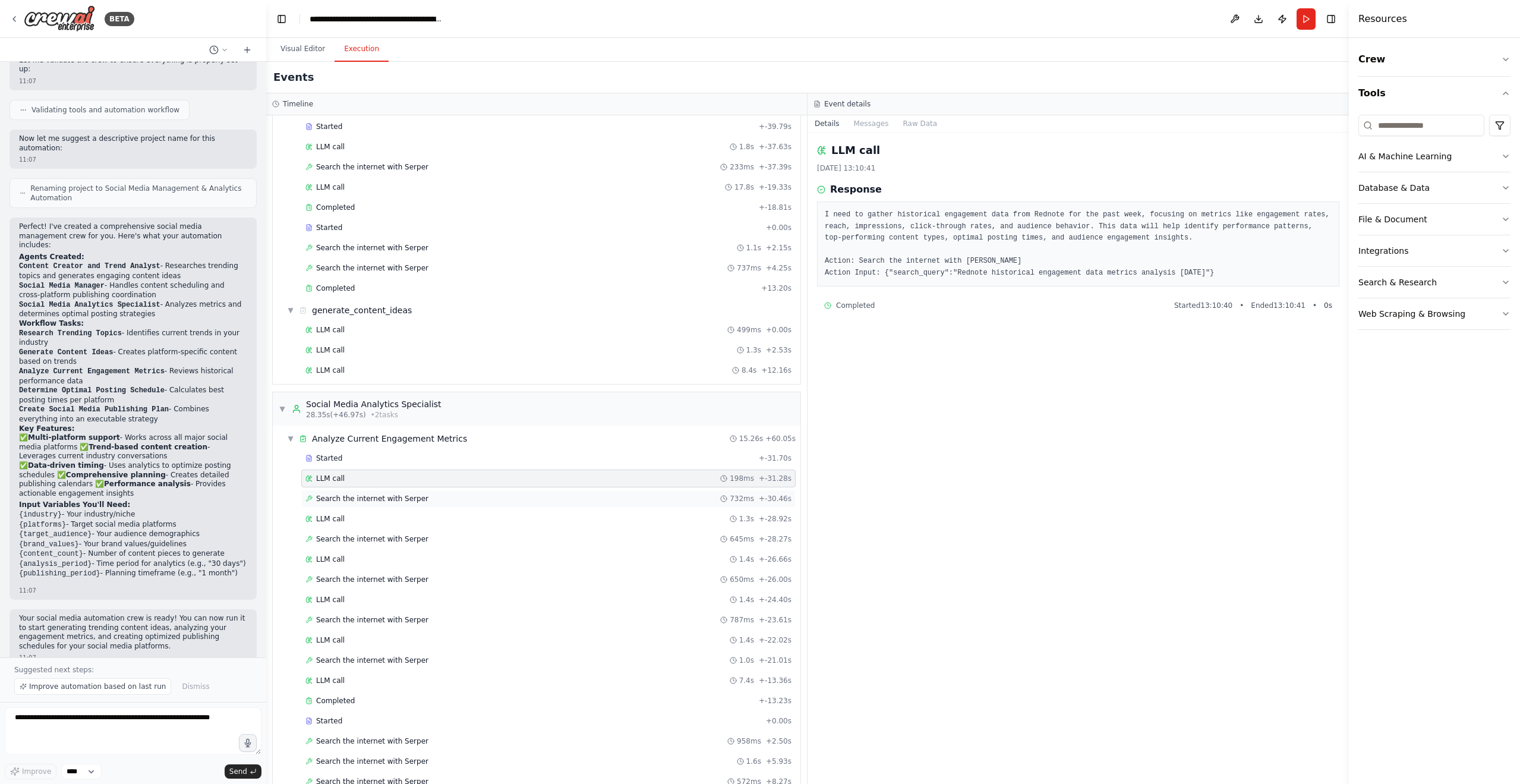
click at [424, 501] on div "Search the internet with [PERSON_NAME] 732ms + -30.46s" at bounding box center [548, 498] width 486 height 10
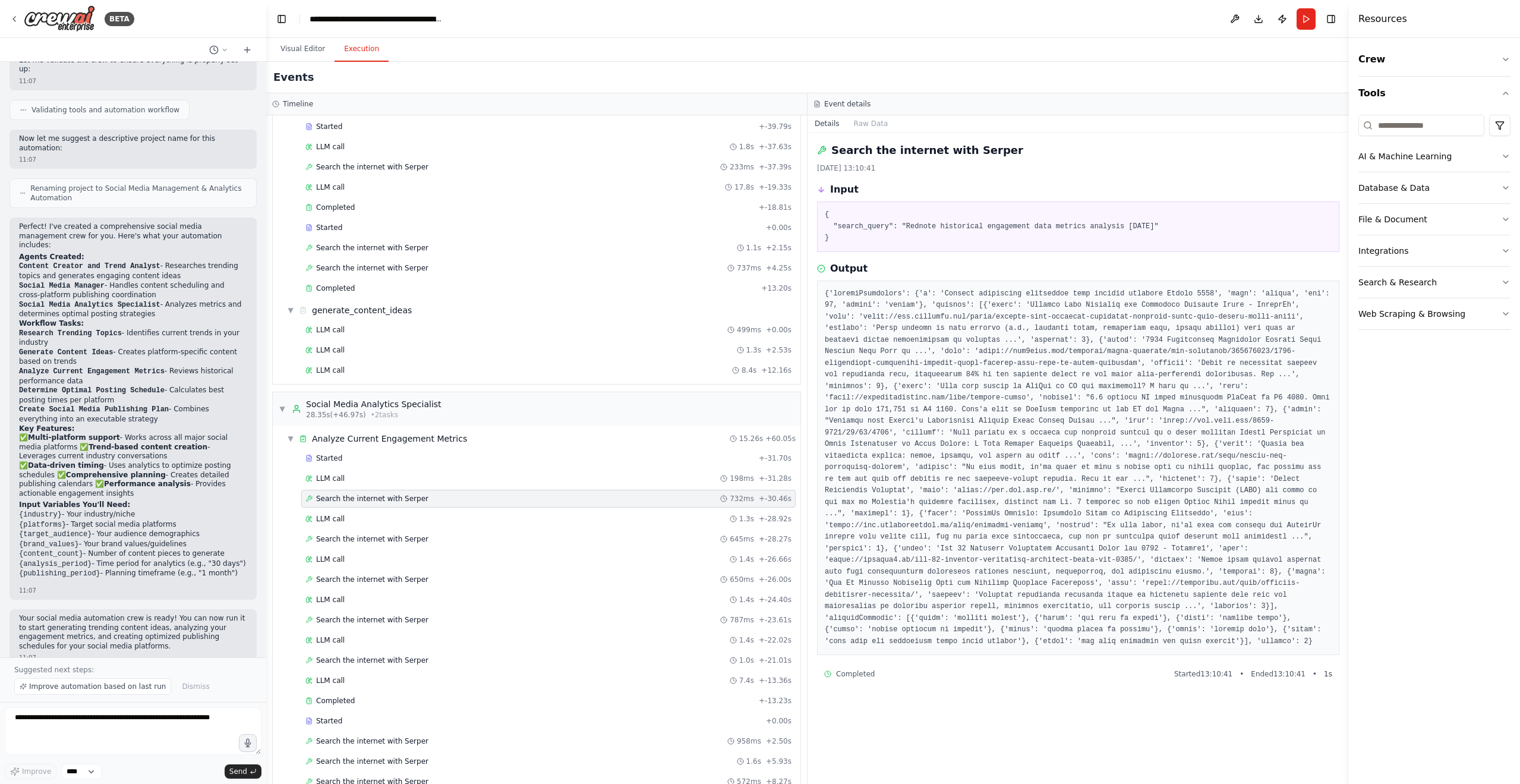
click at [966, 338] on pre at bounding box center [1078, 468] width 507 height 359
click at [934, 367] on pre at bounding box center [1078, 468] width 507 height 359
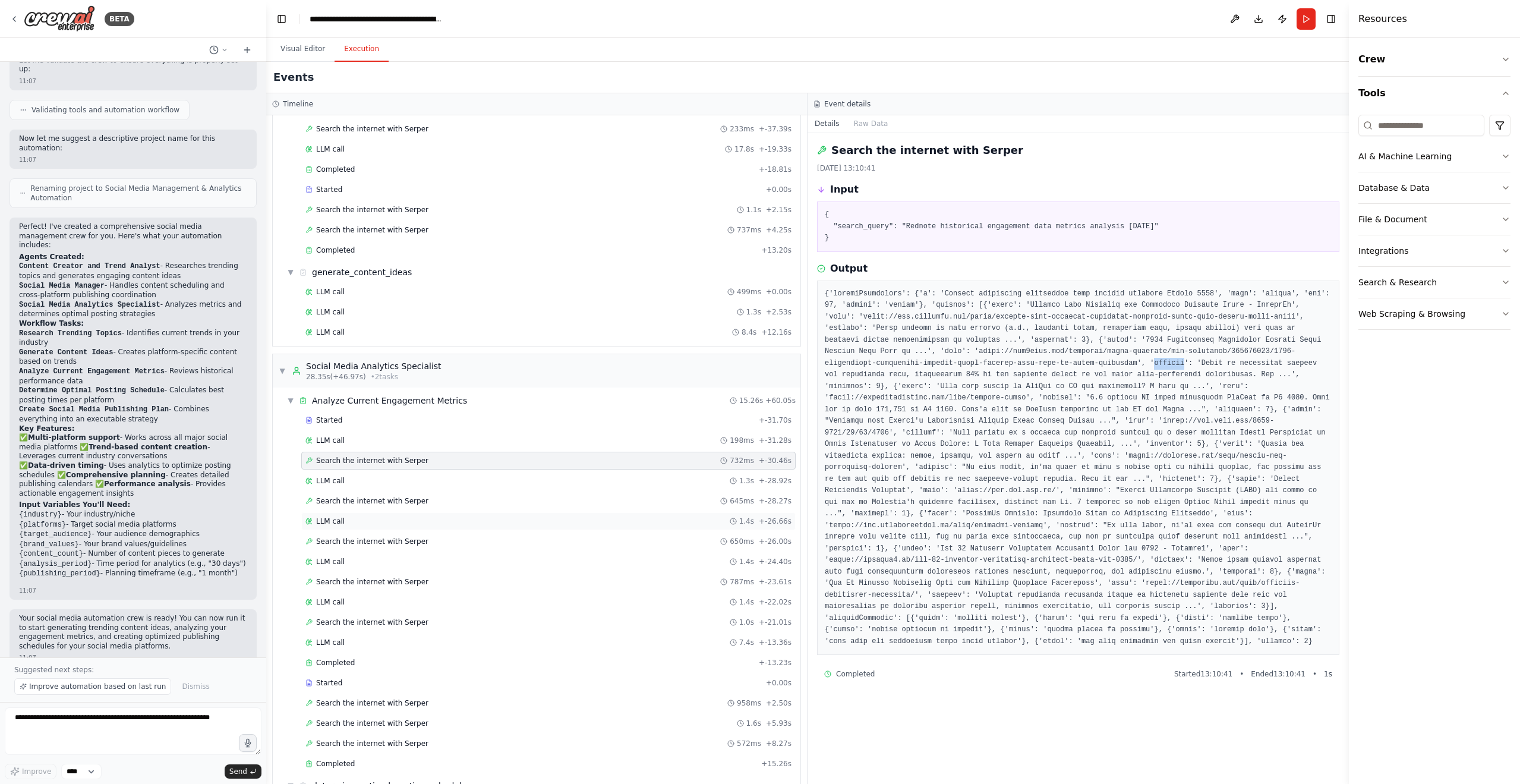
scroll to position [120, 0]
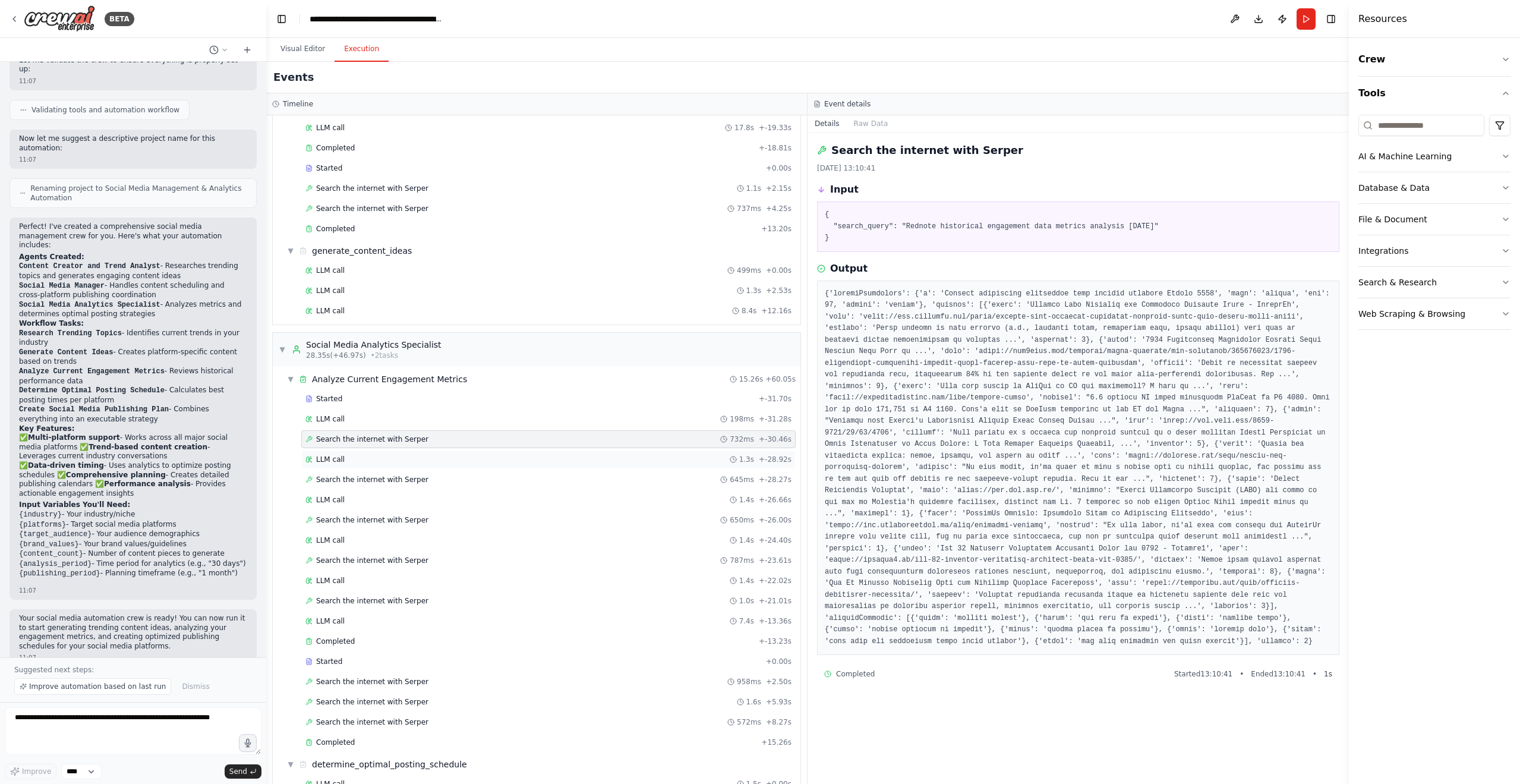
click at [423, 453] on div "LLM call 1.3s + -28.92s" at bounding box center [548, 459] width 494 height 18
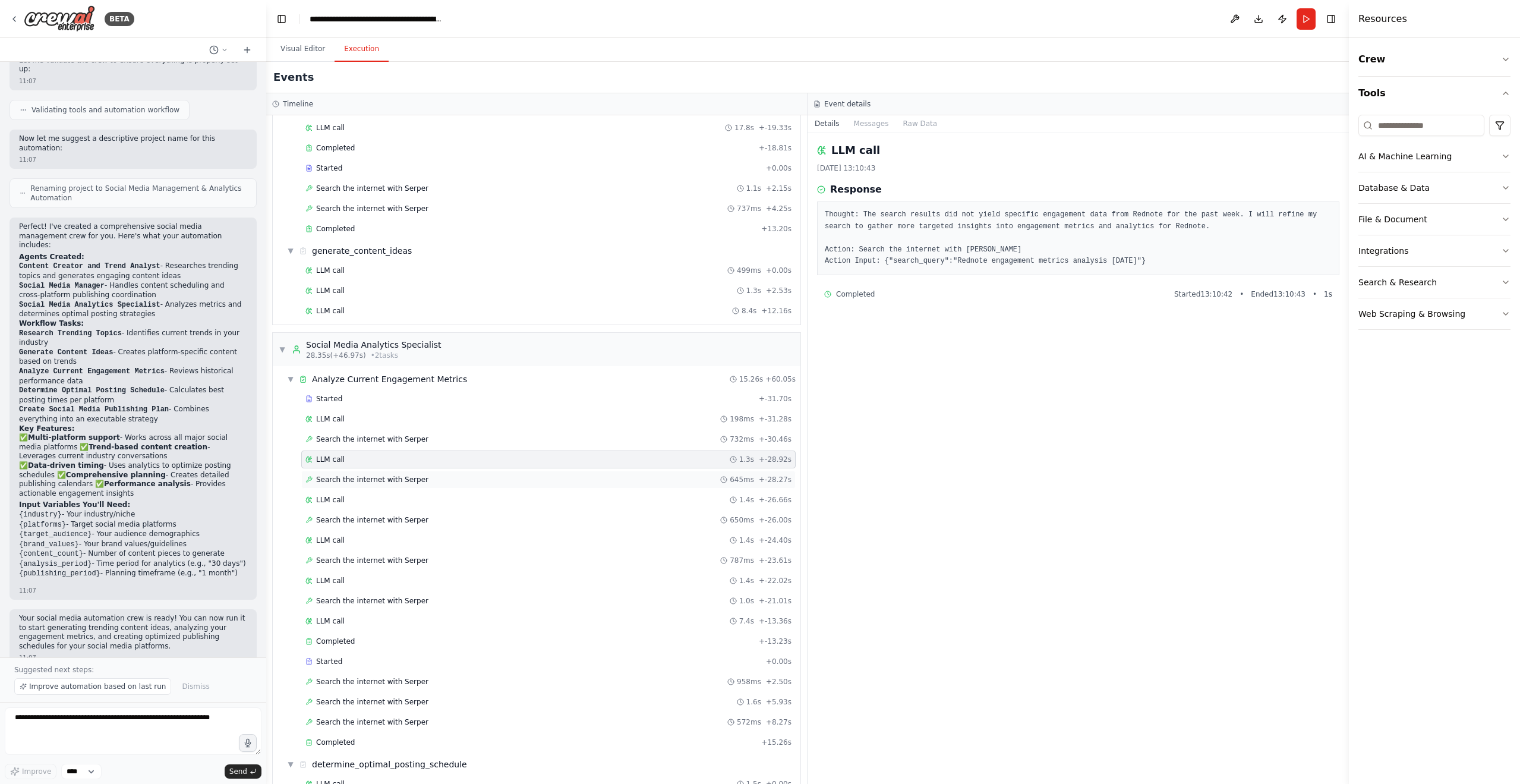
click at [409, 477] on span "Search the internet with Serper" at bounding box center [372, 479] width 112 height 10
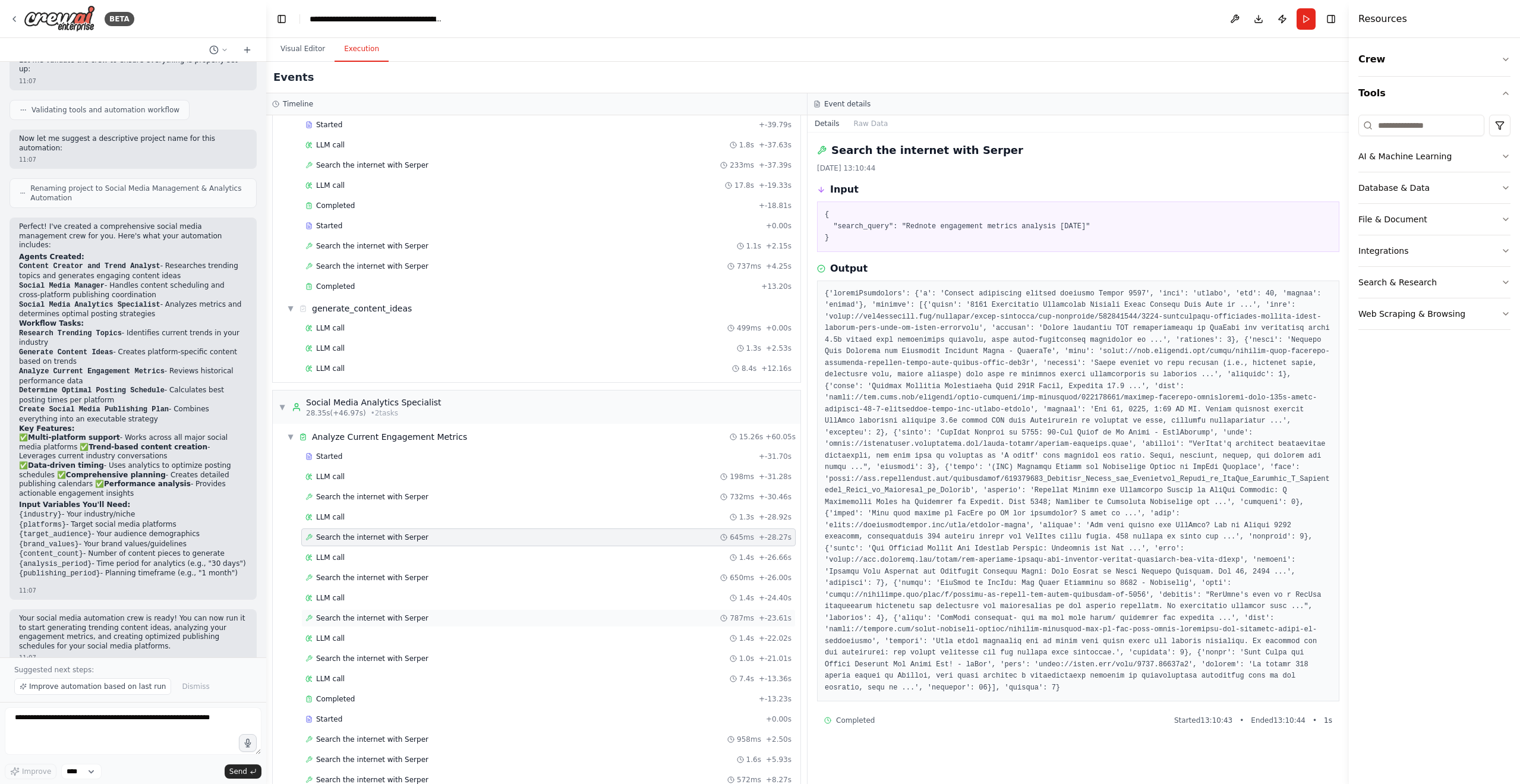
scroll to position [0, 0]
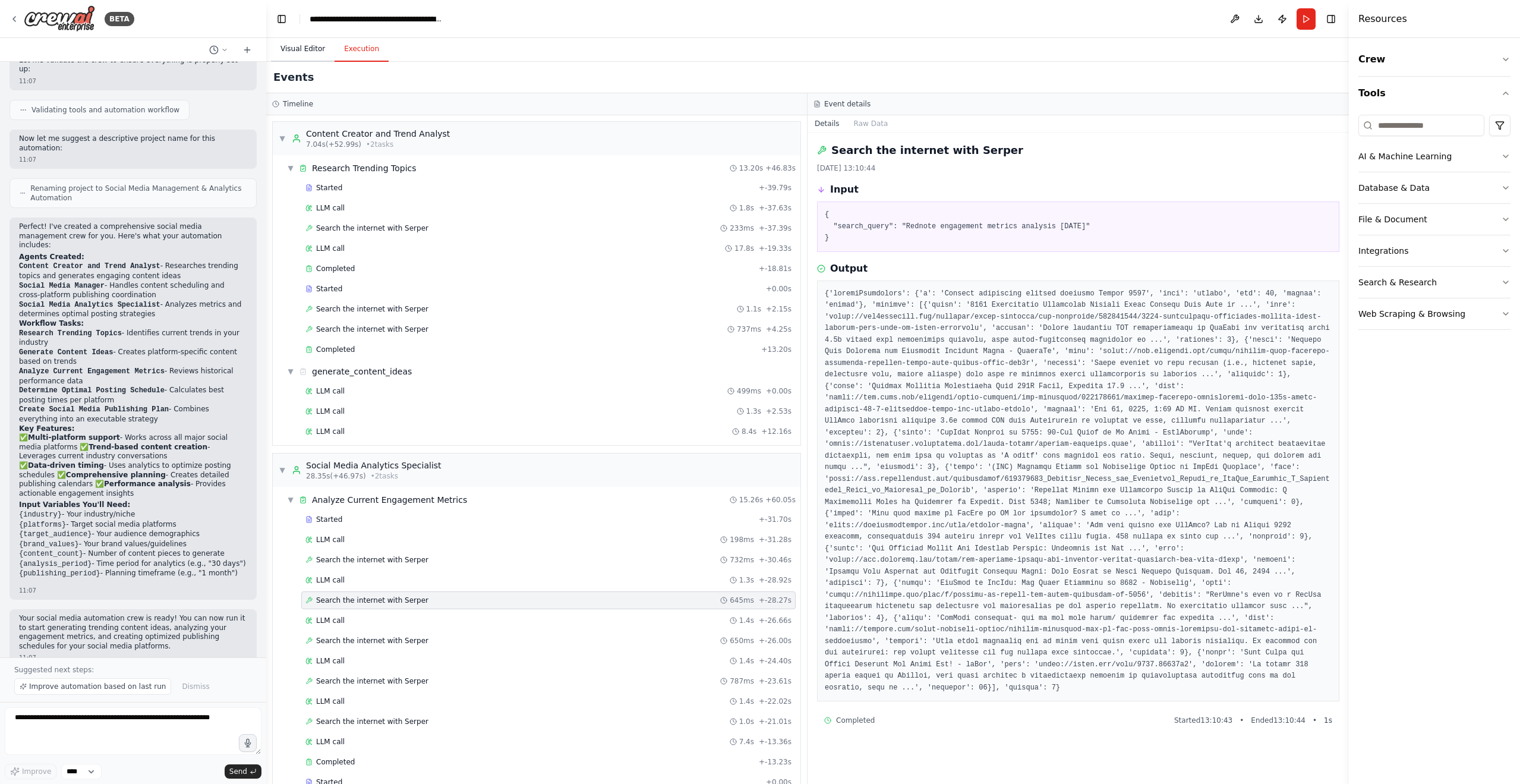
click at [317, 52] on button "Visual Editor" at bounding box center [303, 50] width 64 height 25
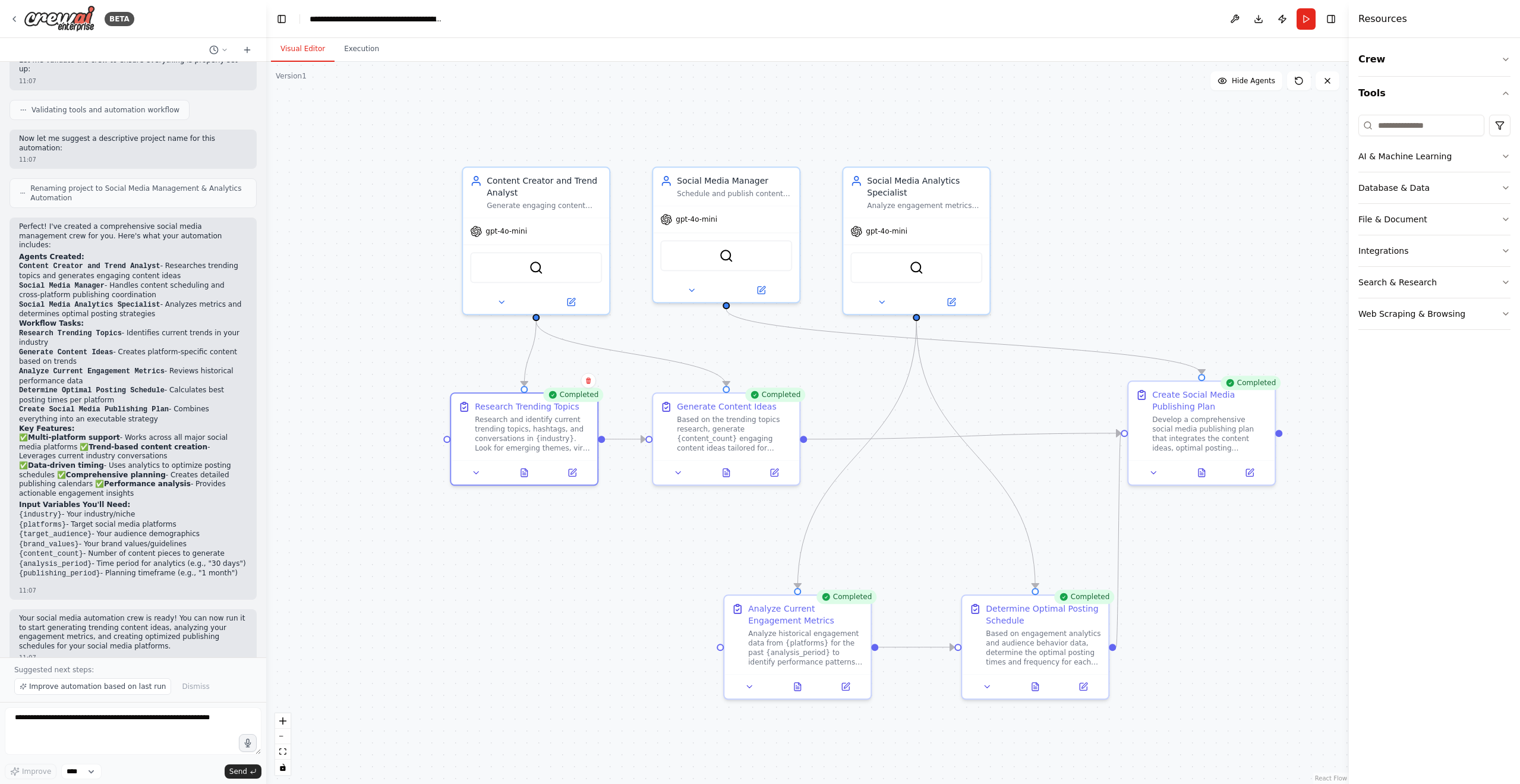
drag, startPoint x: 452, startPoint y: 258, endPoint x: 329, endPoint y: 332, distance: 143.5
click at [326, 331] on div ".deletable-edge-delete-btn { width: 20px; height: 20px; border: 0px solid #ffff…" at bounding box center [807, 423] width 1083 height 722
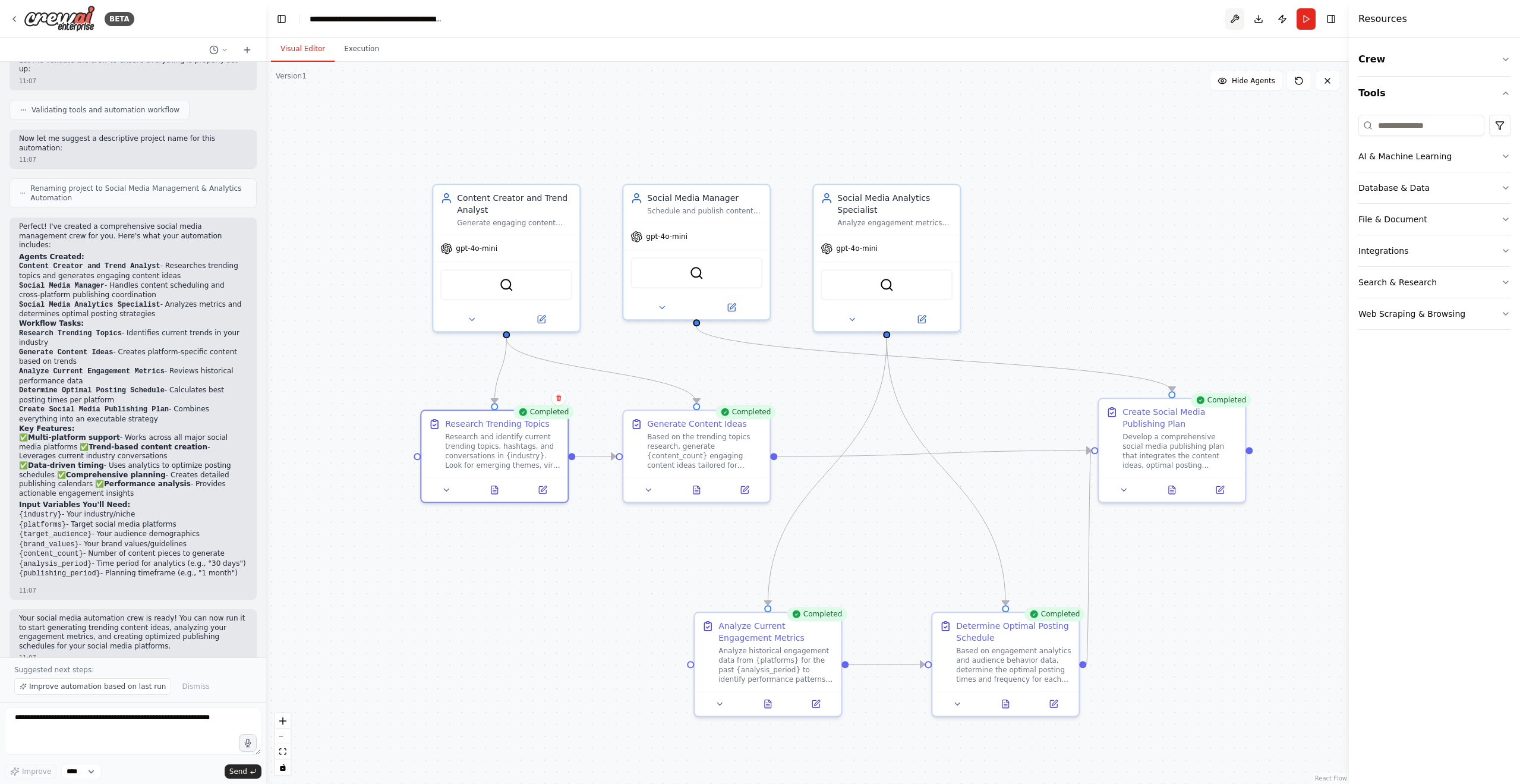
click at [1226, 26] on button at bounding box center [1235, 18] width 19 height 21
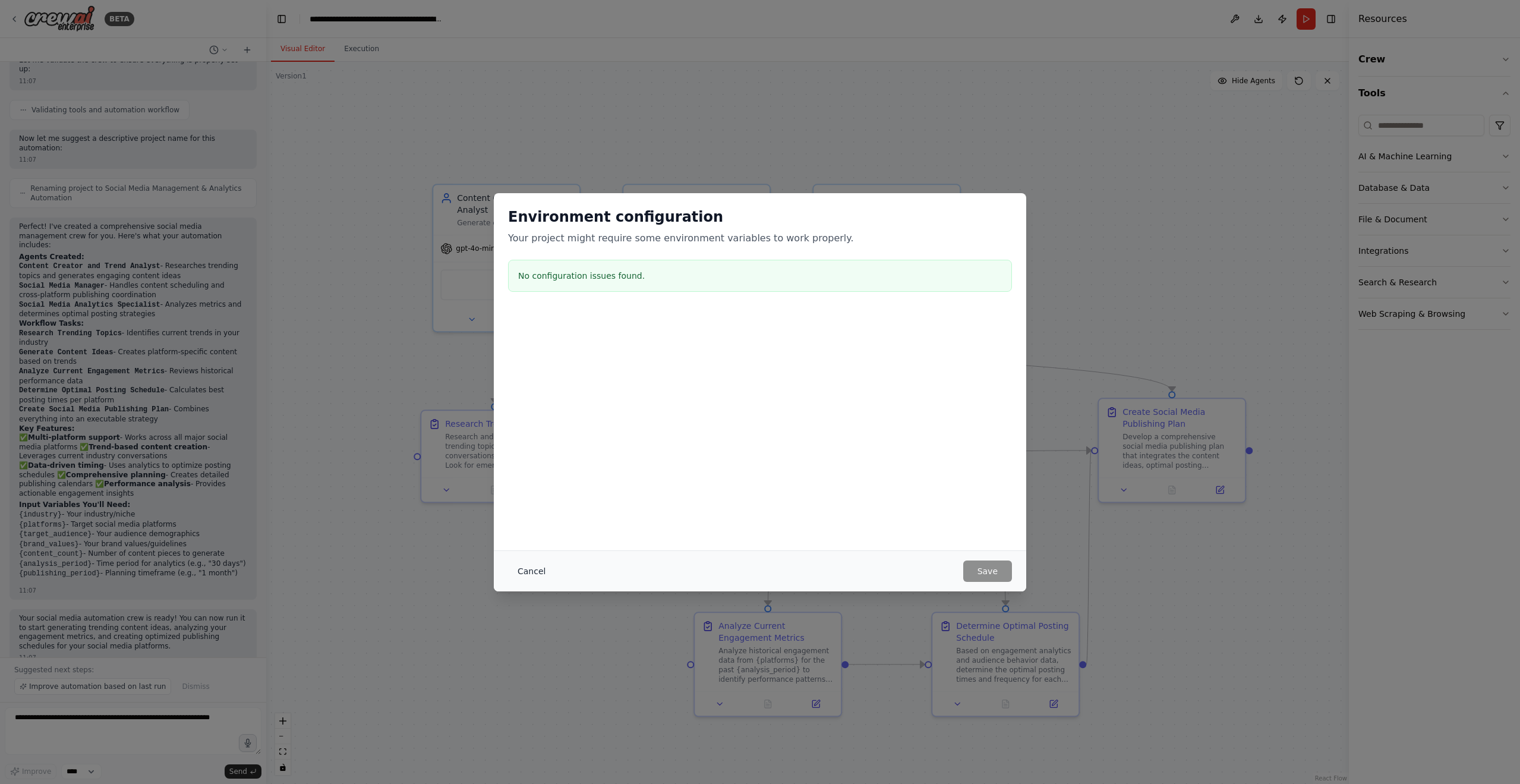
click at [545, 562] on button "Cancel" at bounding box center [531, 570] width 47 height 21
